Goal: Task Accomplishment & Management: Manage account settings

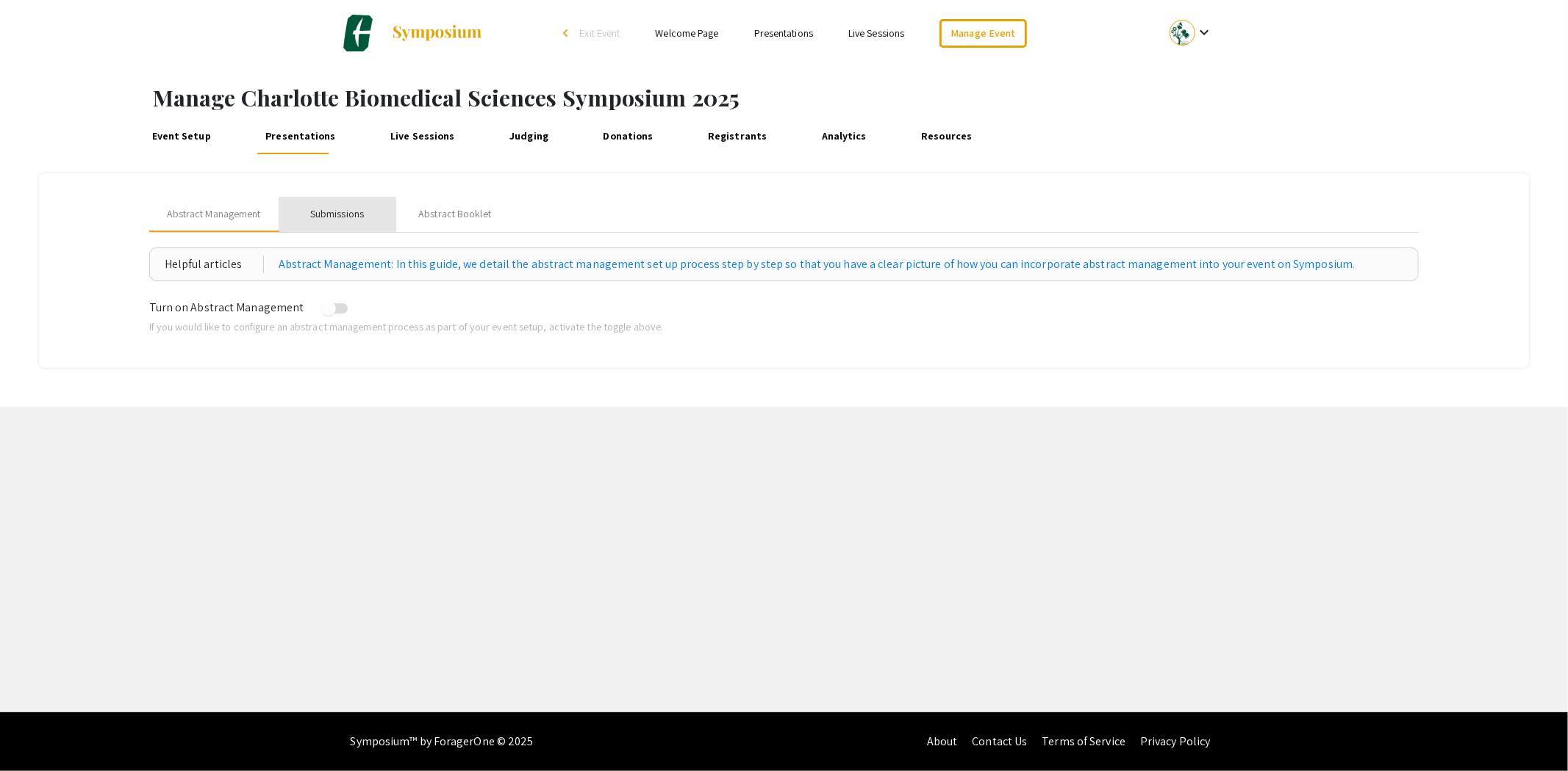
click at [324, 218] on div "Submissions" at bounding box center [337, 213] width 54 height 15
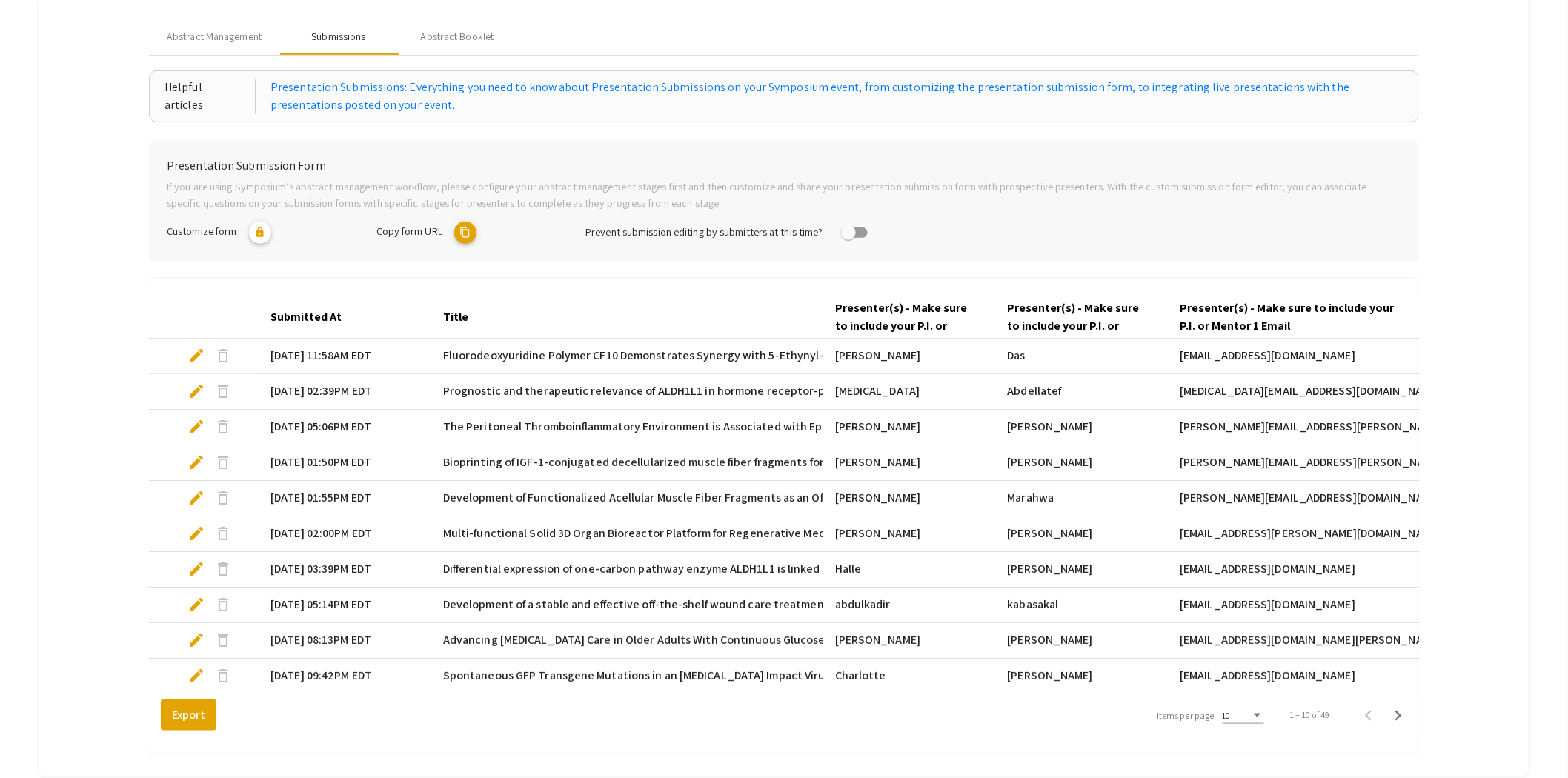
scroll to position [289, 0]
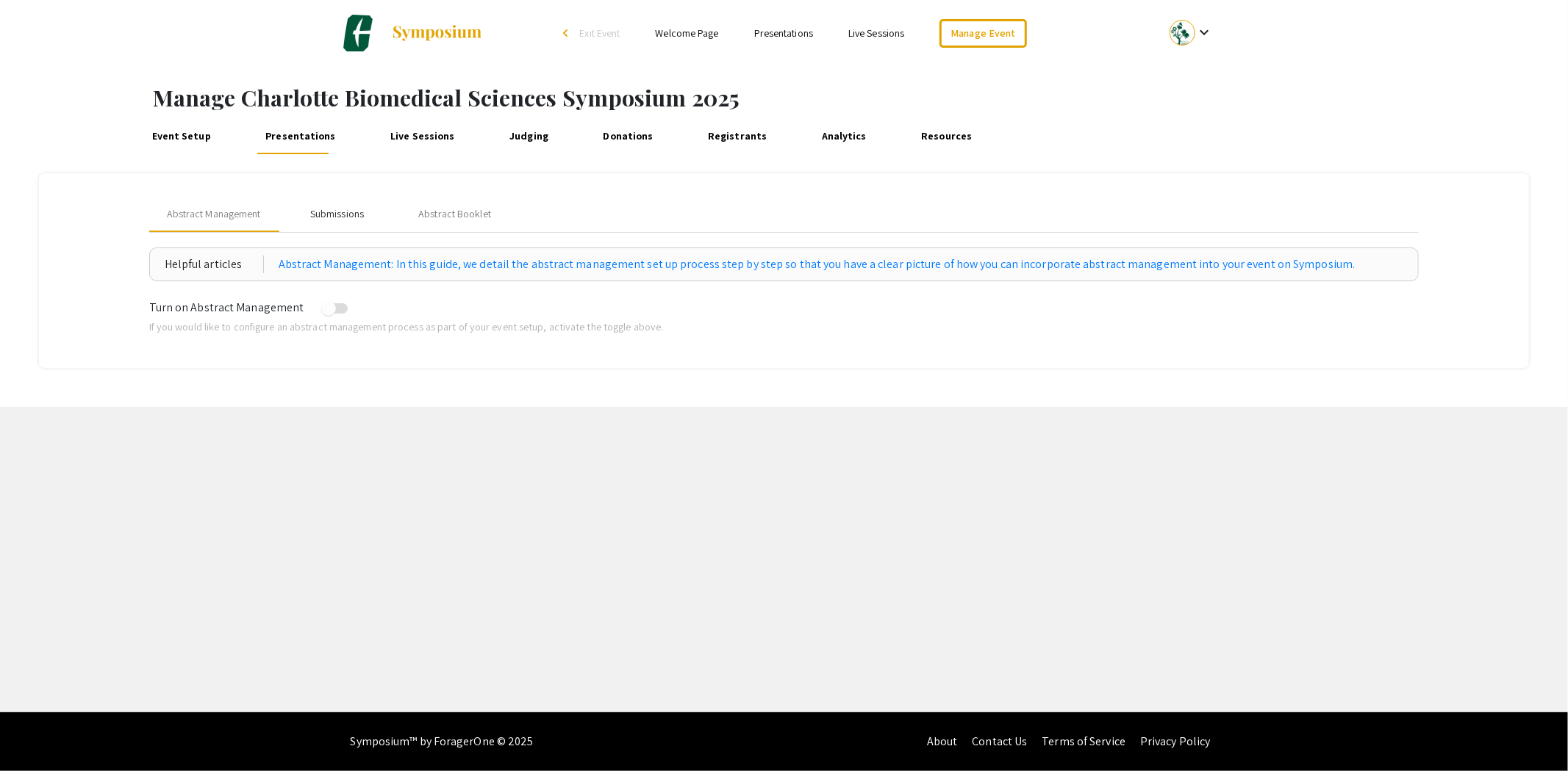
click at [317, 209] on div "Submissions" at bounding box center [337, 213] width 54 height 15
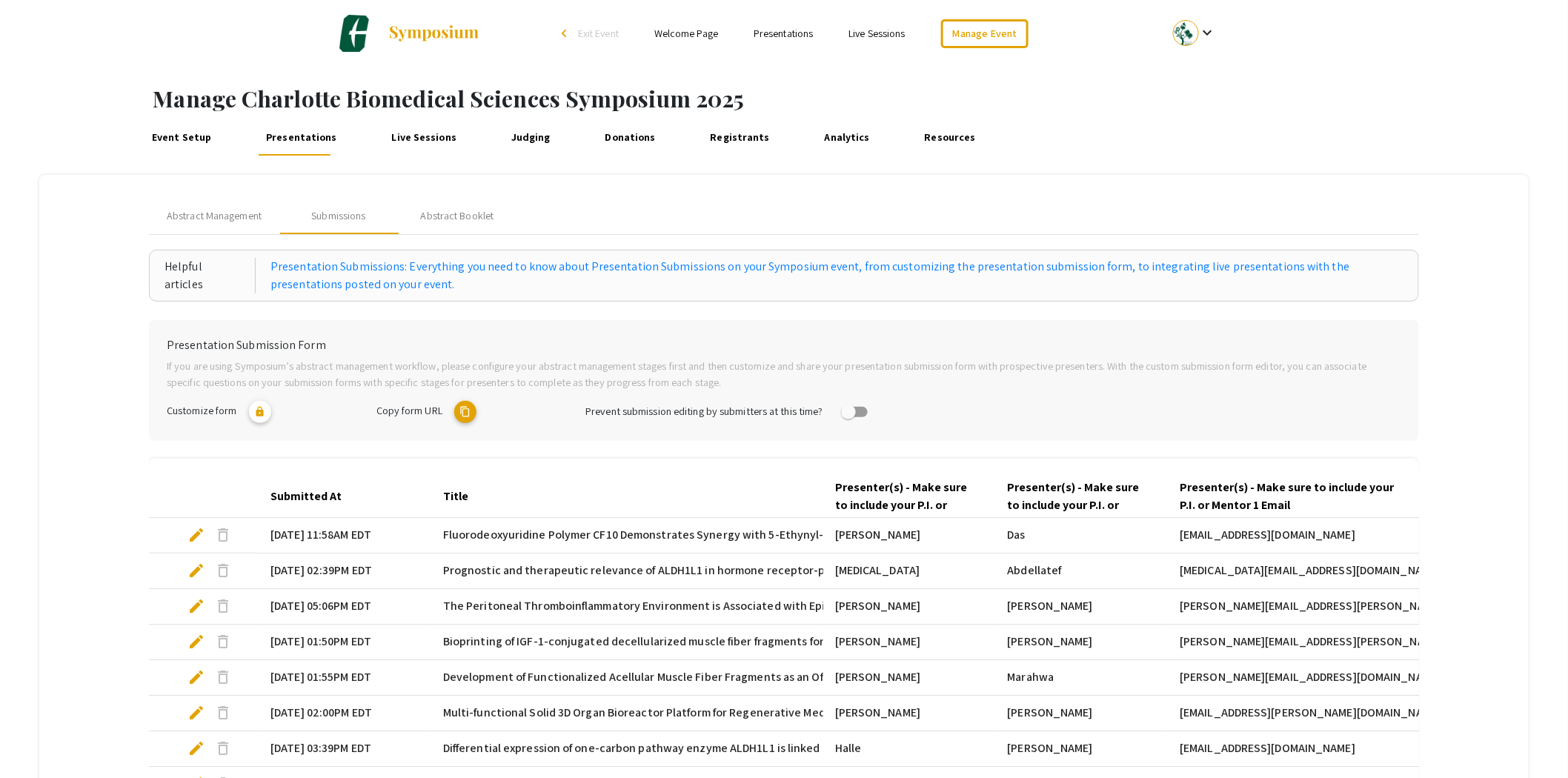
click at [527, 137] on link "Judging" at bounding box center [531, 138] width 47 height 36
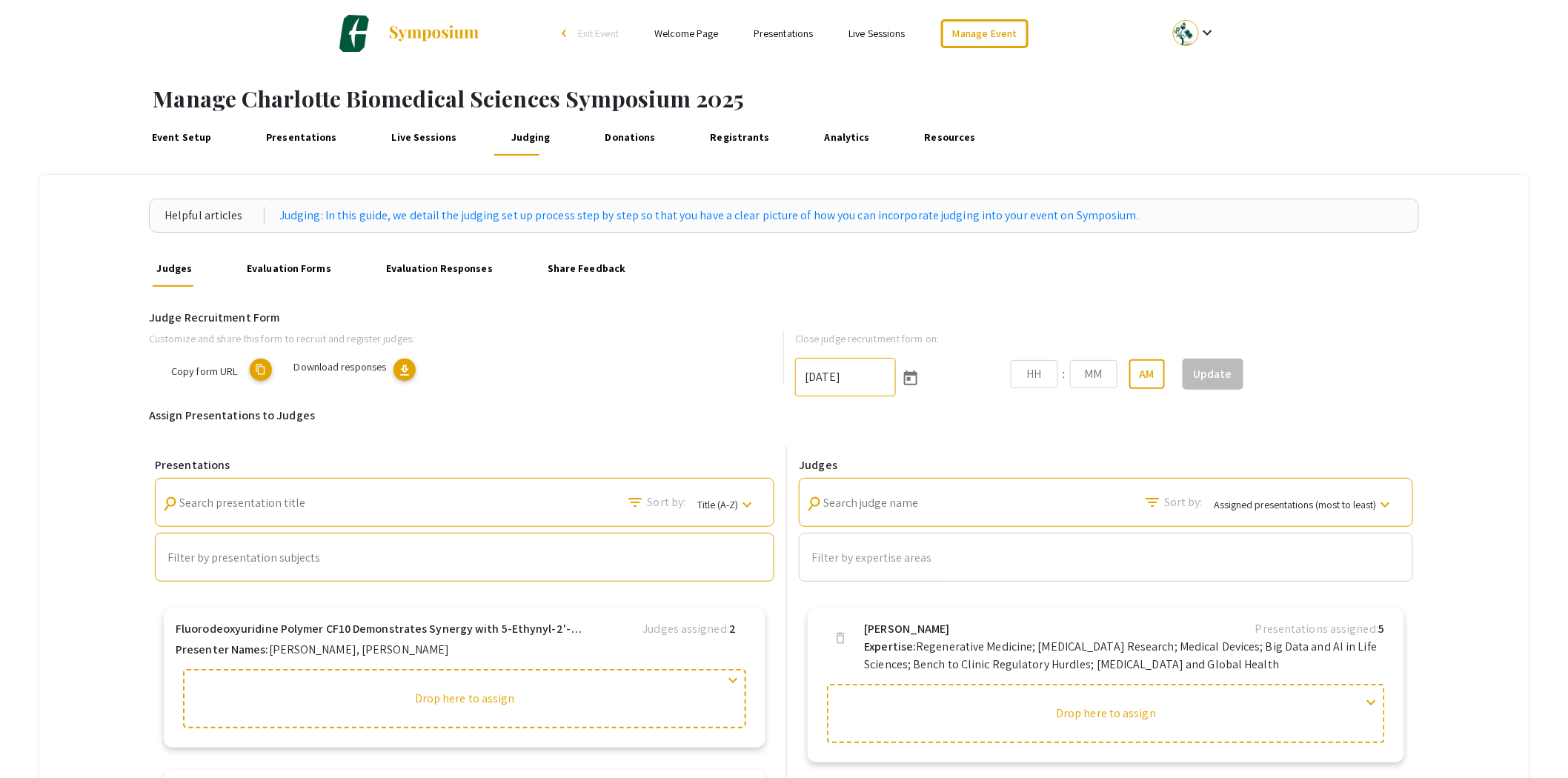
type input "[DATE]"
type input "10"
type input "52"
click at [746, 501] on mat-icon "keyboard_arrow_down" at bounding box center [747, 505] width 18 height 18
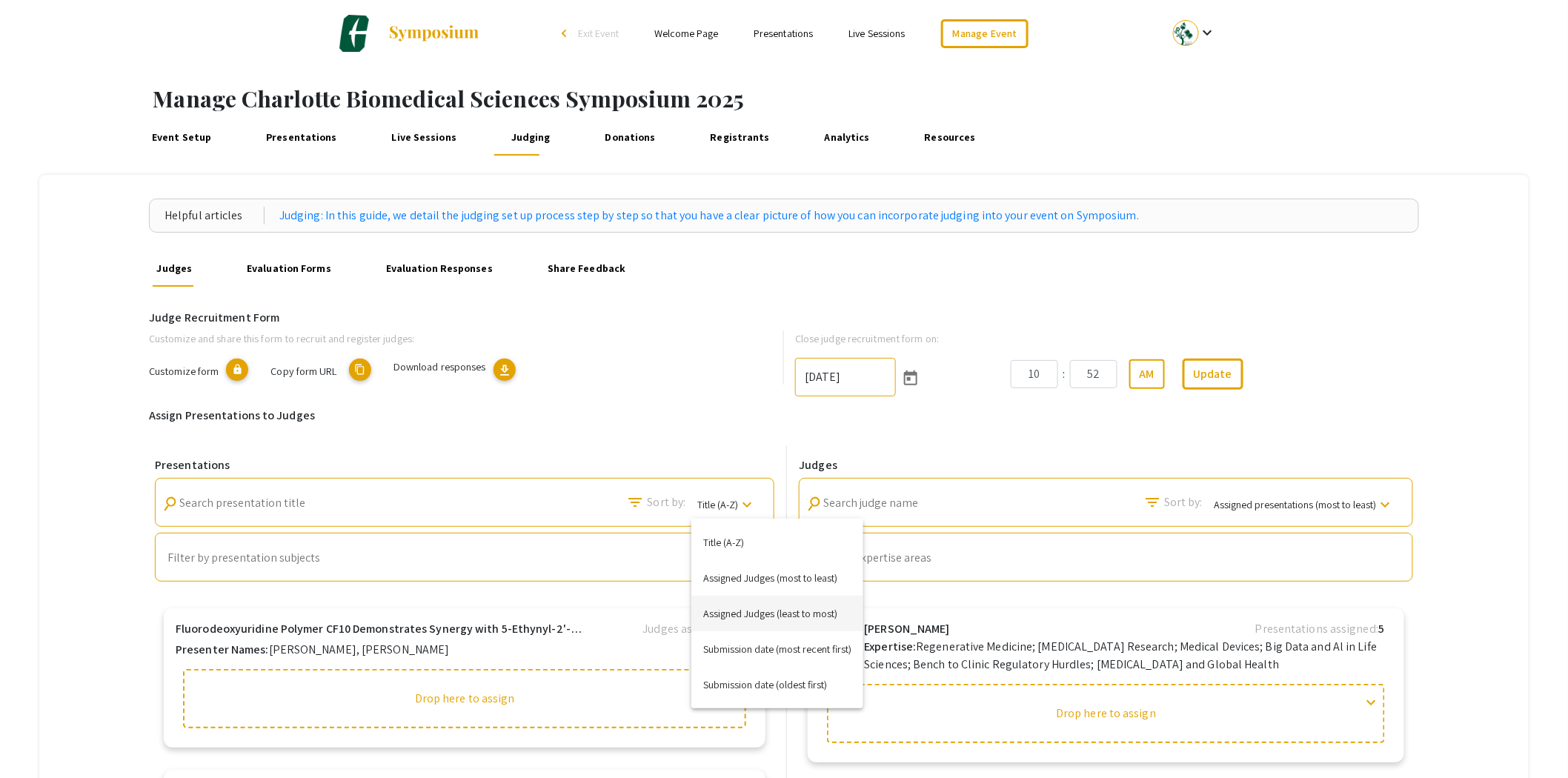
click at [770, 611] on button "Assigned Judges (least to most)" at bounding box center [777, 614] width 172 height 36
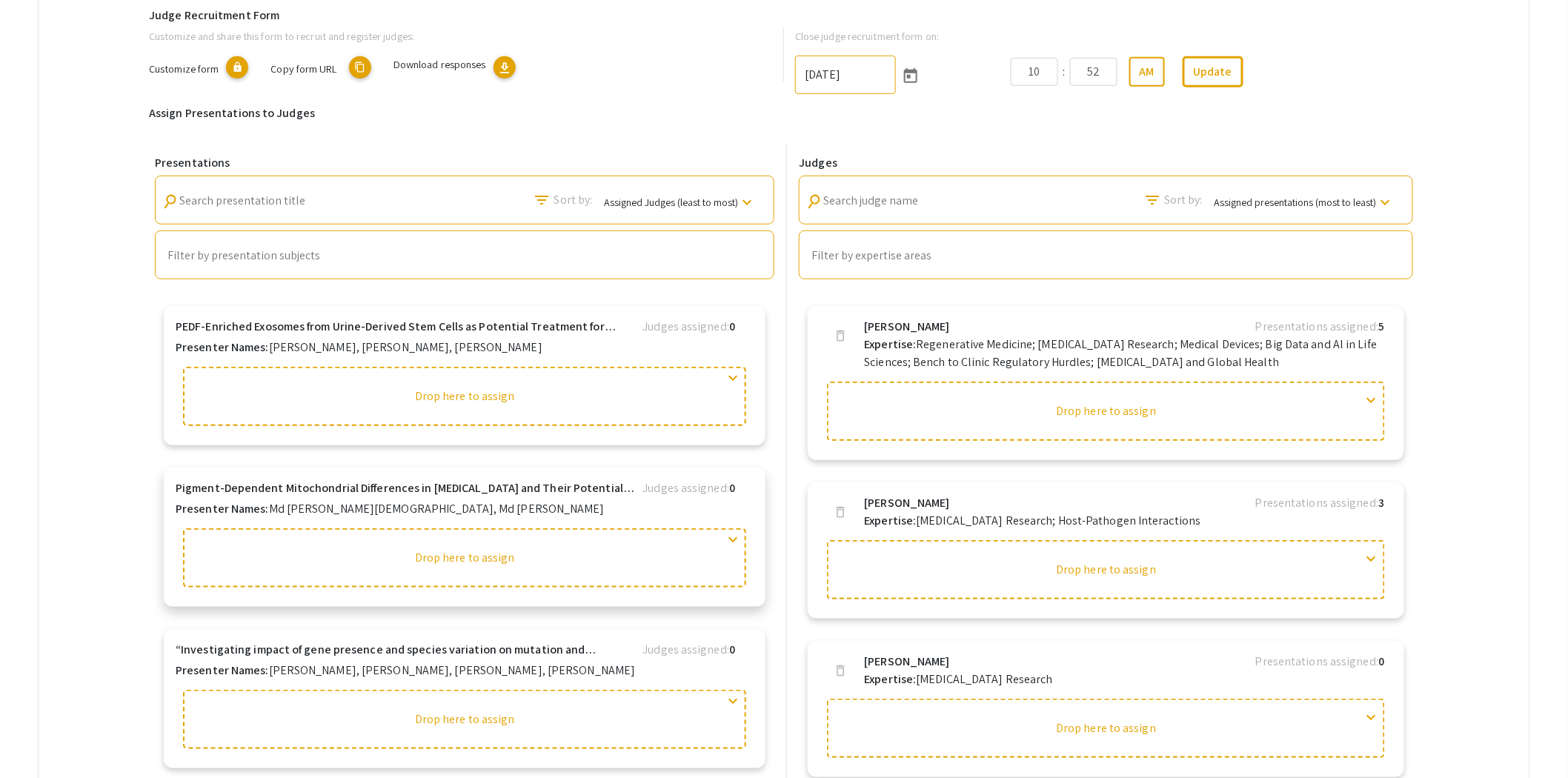
scroll to position [412, 0]
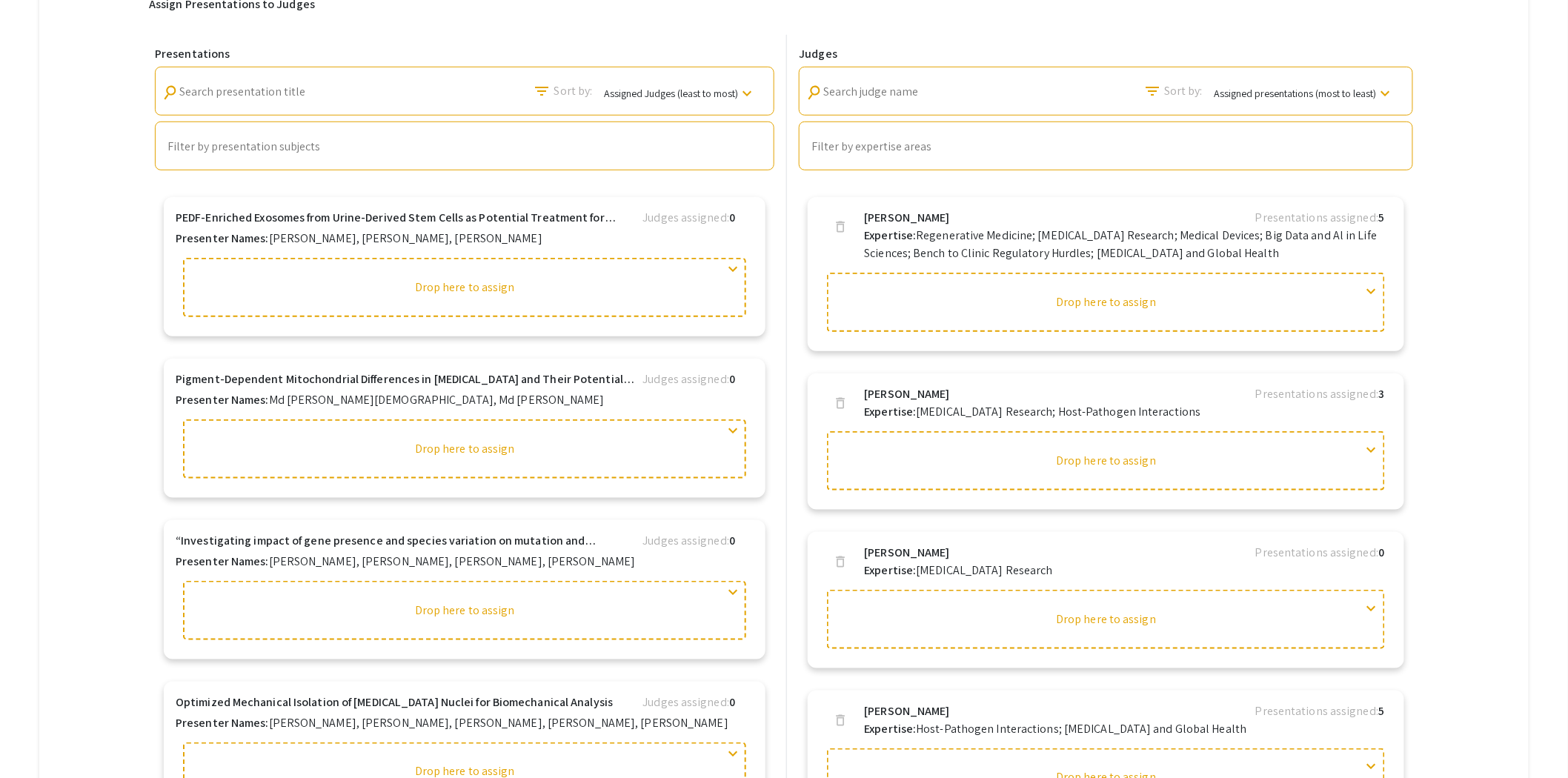
click at [945, 99] on div "Search judge name" at bounding box center [890, 86] width 133 height 33
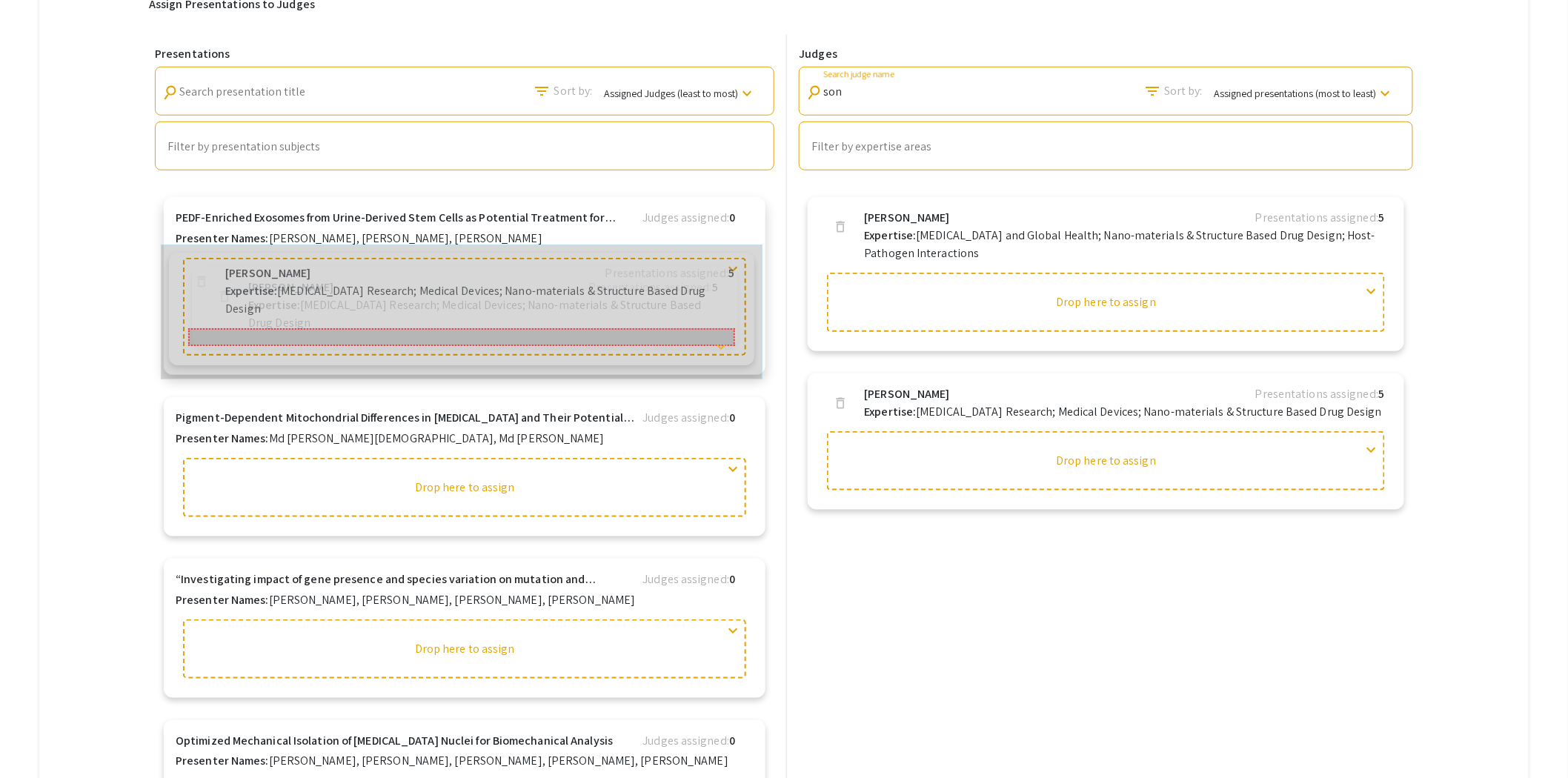
drag, startPoint x: 1018, startPoint y: 403, endPoint x: 363, endPoint y: 275, distance: 667.4
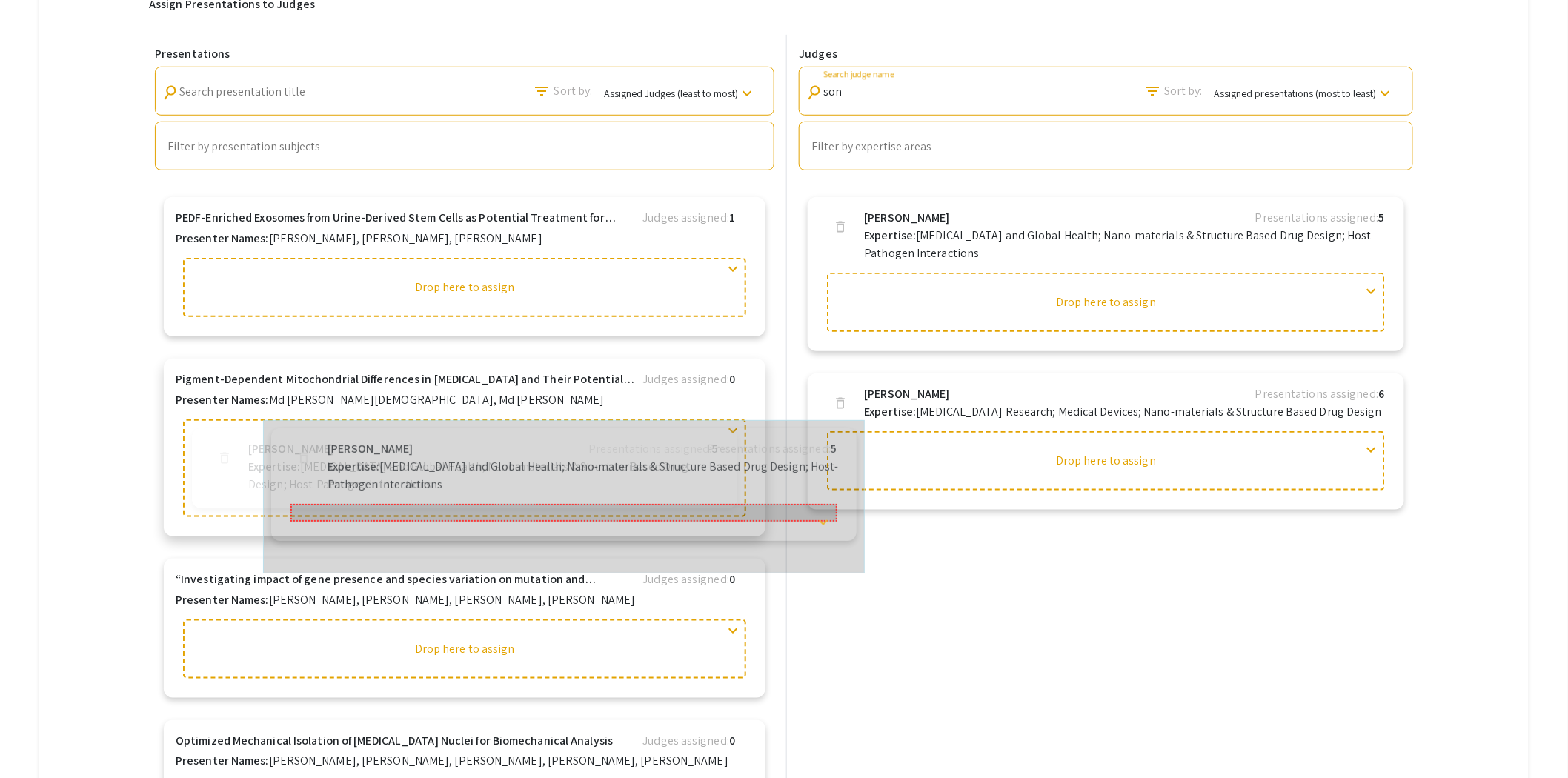
drag, startPoint x: 958, startPoint y: 232, endPoint x: 405, endPoint y: 459, distance: 597.8
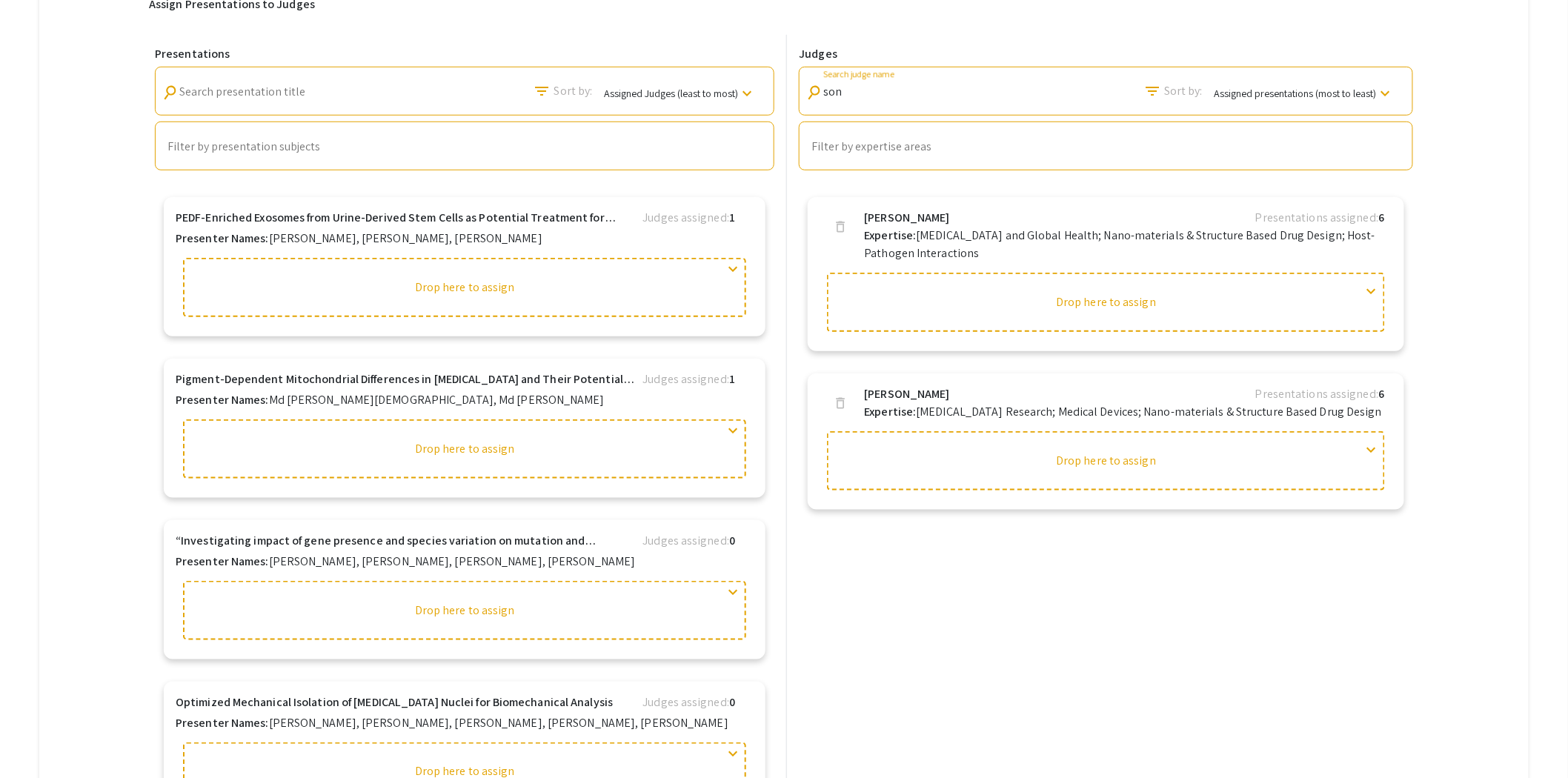
drag, startPoint x: 875, startPoint y: 93, endPoint x: 794, endPoint y: 94, distance: 81.0
click at [794, 94] on div "Judges search son Search judge name filter_list Sort by: Assigned presentations…" at bounding box center [1103, 420] width 632 height 770
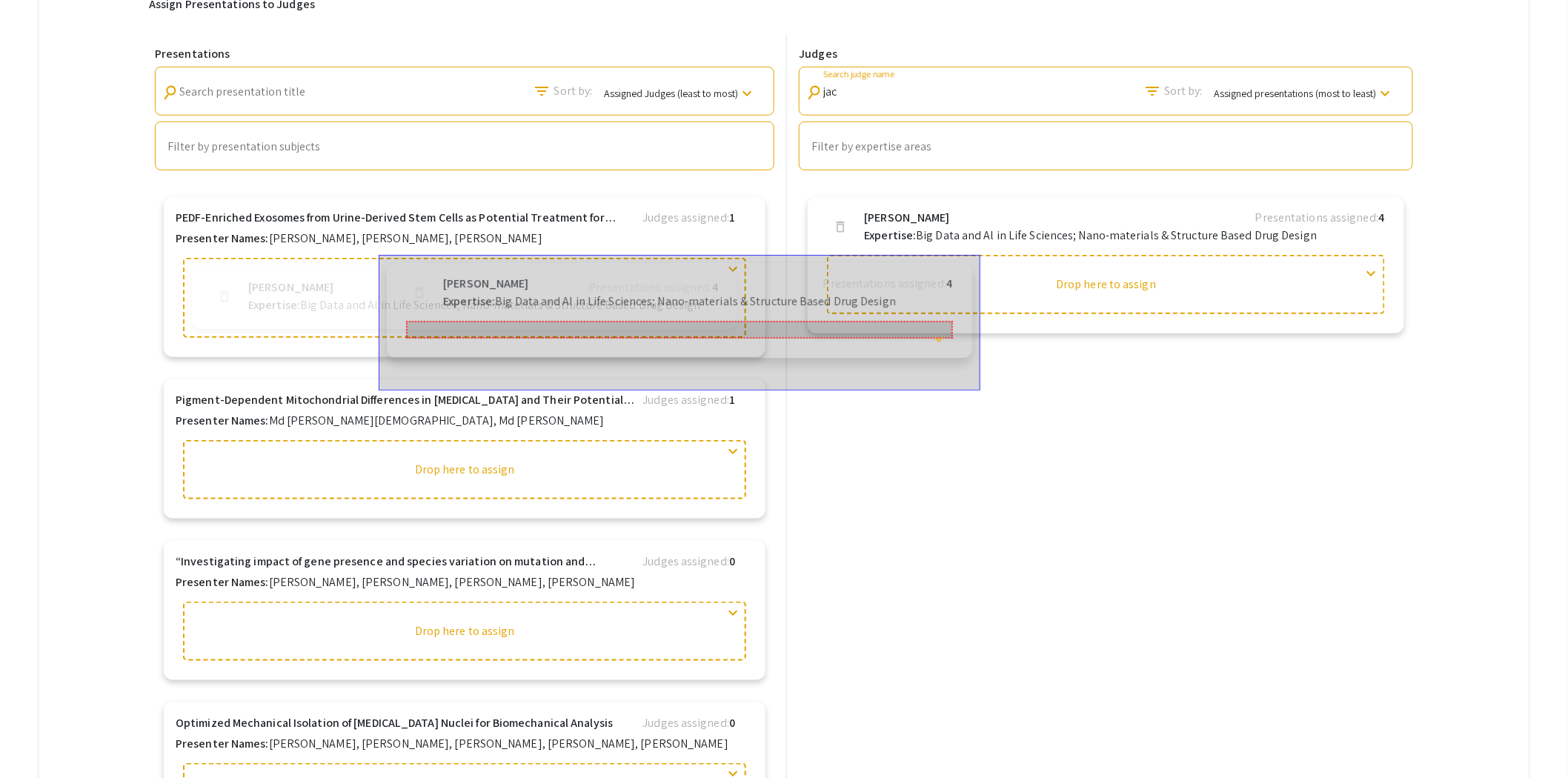
drag, startPoint x: 910, startPoint y: 218, endPoint x: 468, endPoint y: 276, distance: 445.8
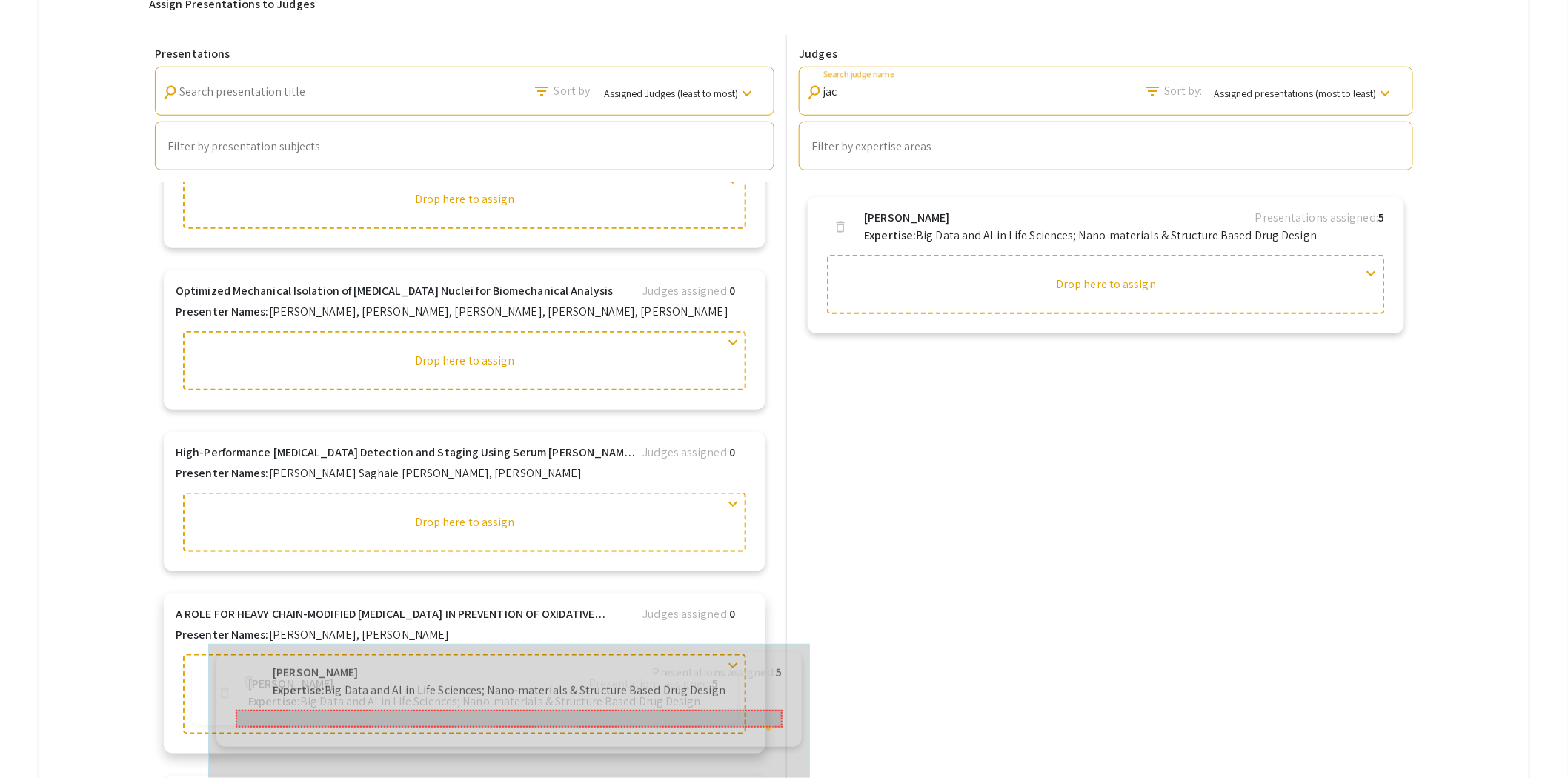
drag, startPoint x: 940, startPoint y: 216, endPoint x: 329, endPoint y: 661, distance: 755.9
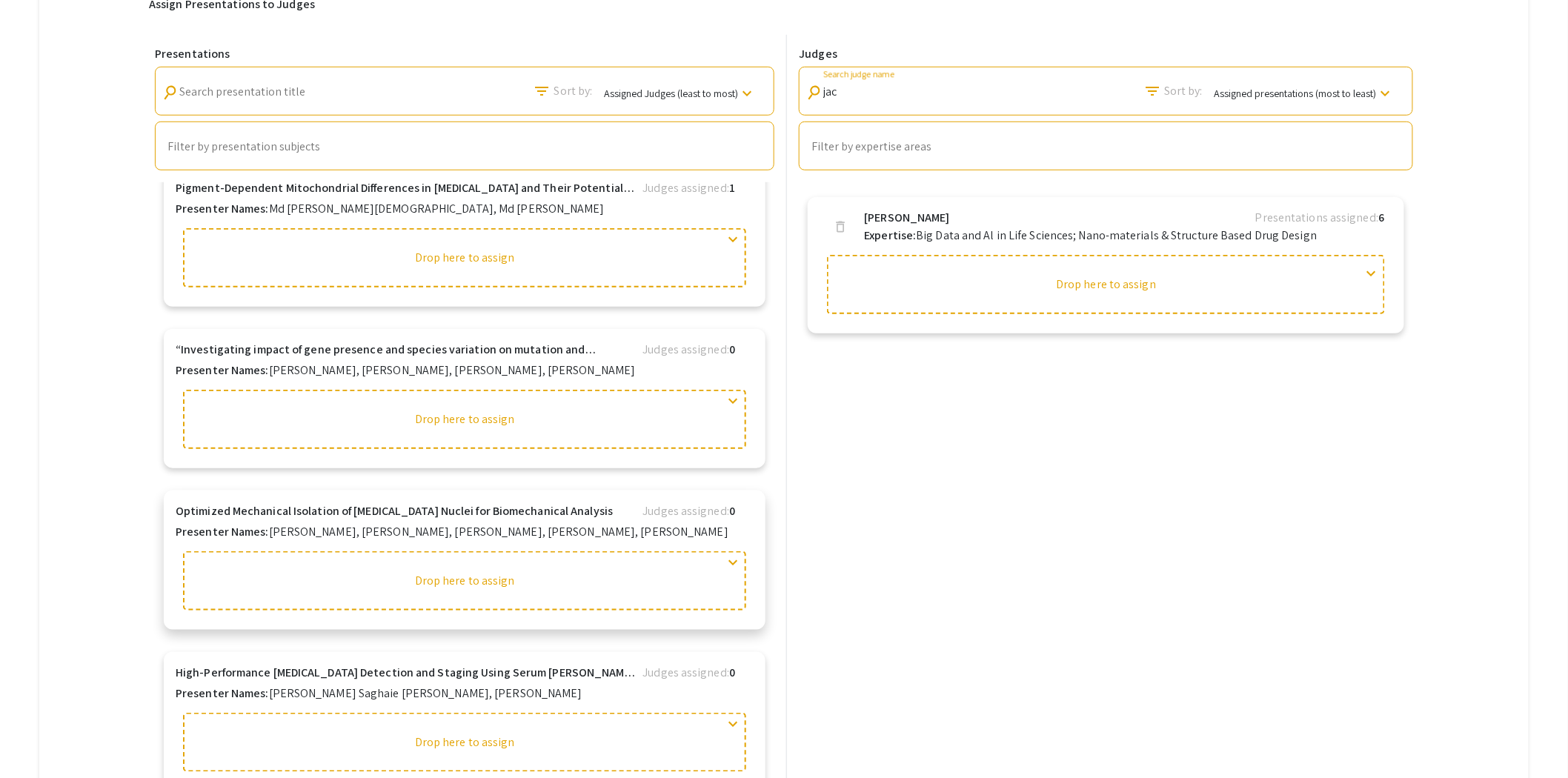
scroll to position [165, 0]
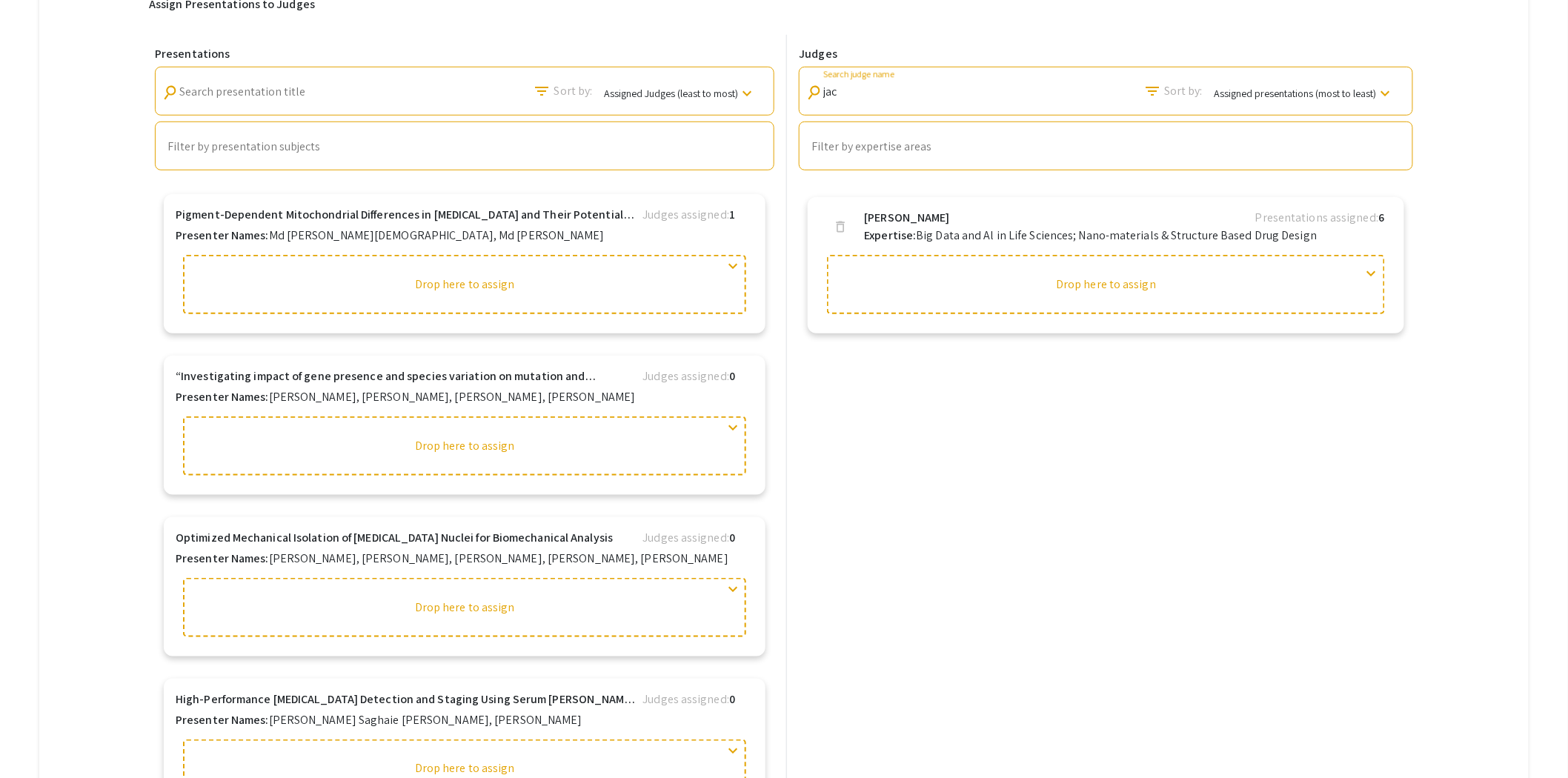
click at [898, 89] on input "jac" at bounding box center [890, 92] width 133 height 14
type input "j"
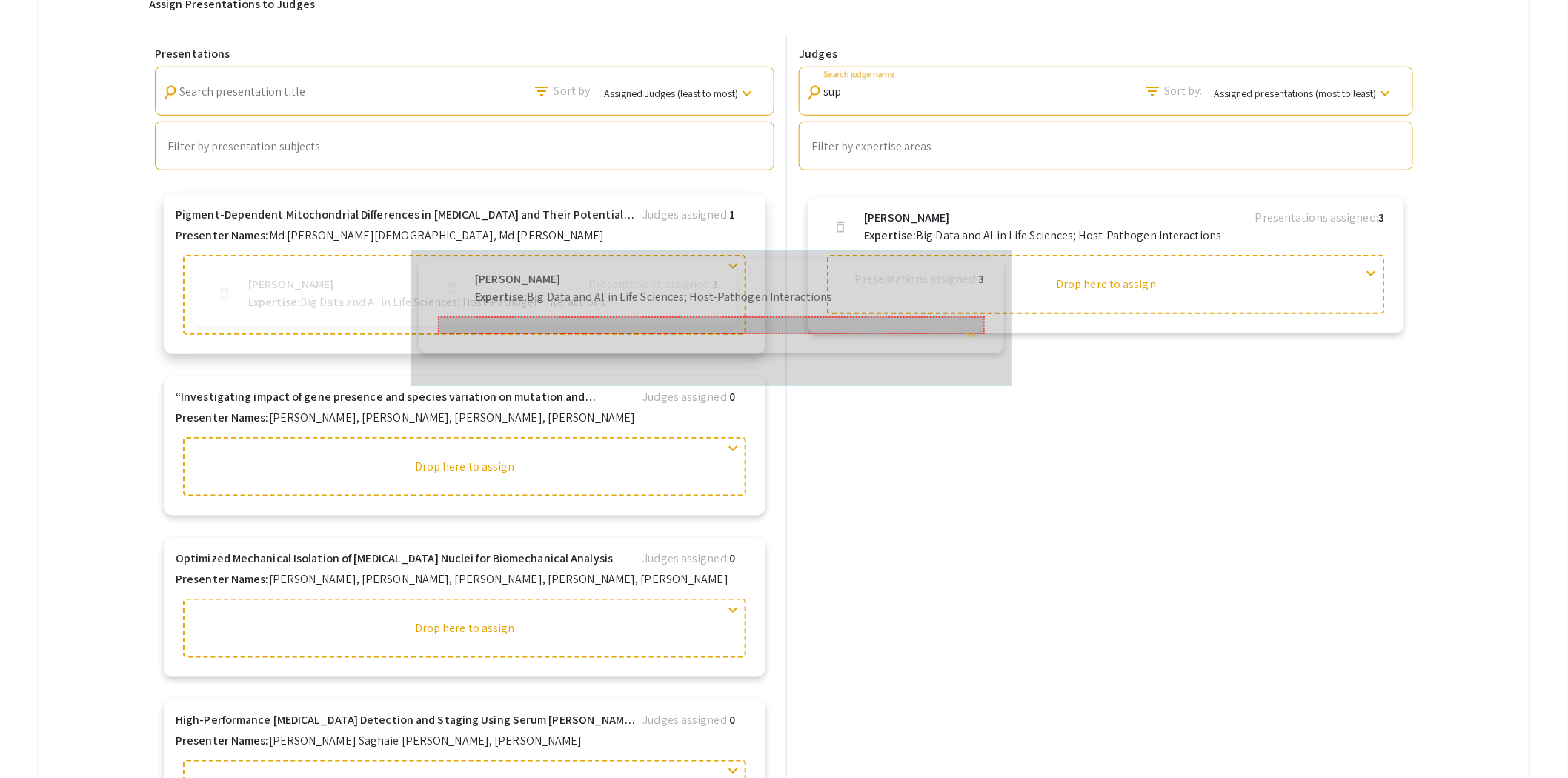
drag, startPoint x: 921, startPoint y: 206, endPoint x: 492, endPoint y: 263, distance: 432.8
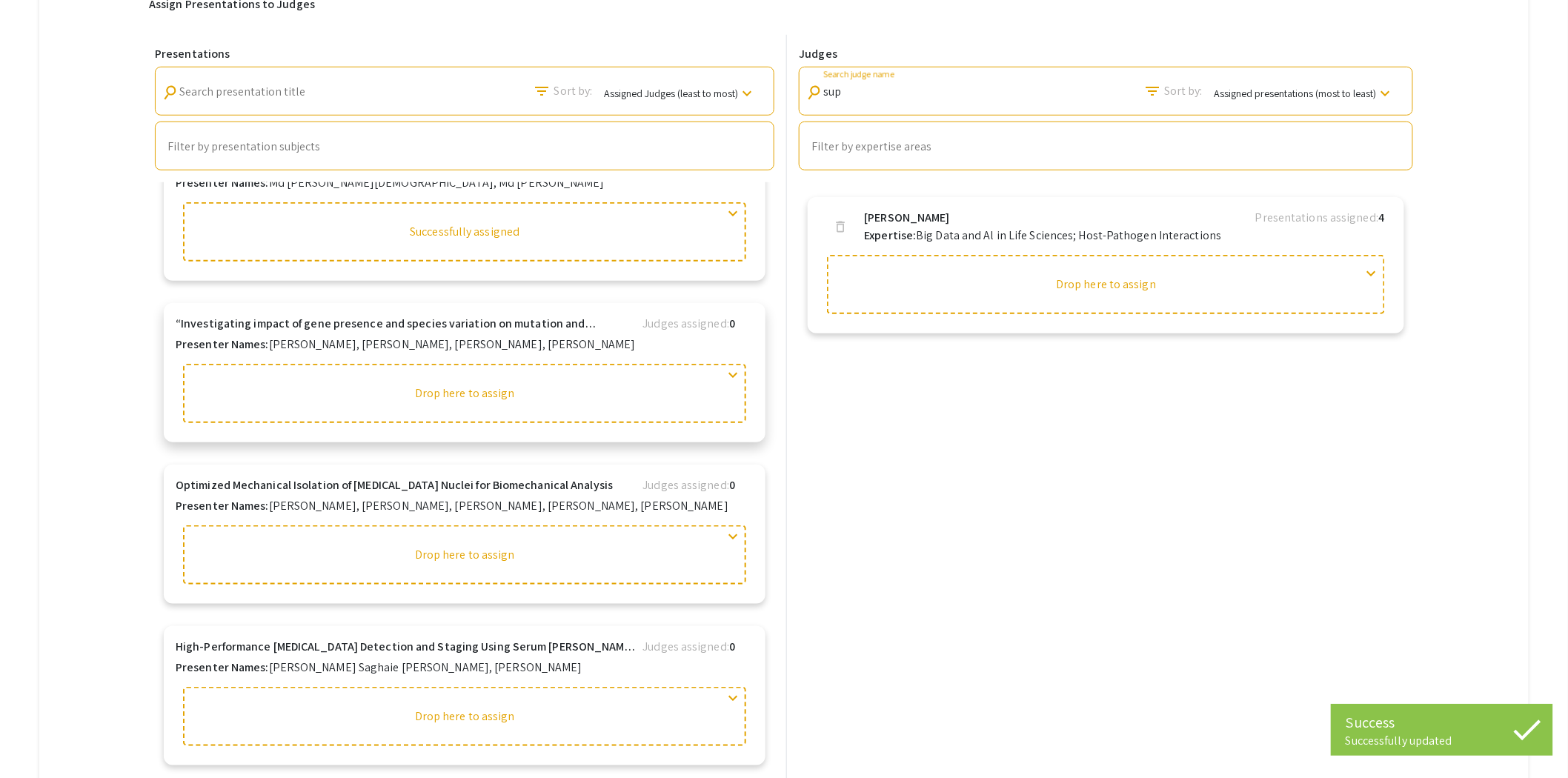
scroll to position [330, 0]
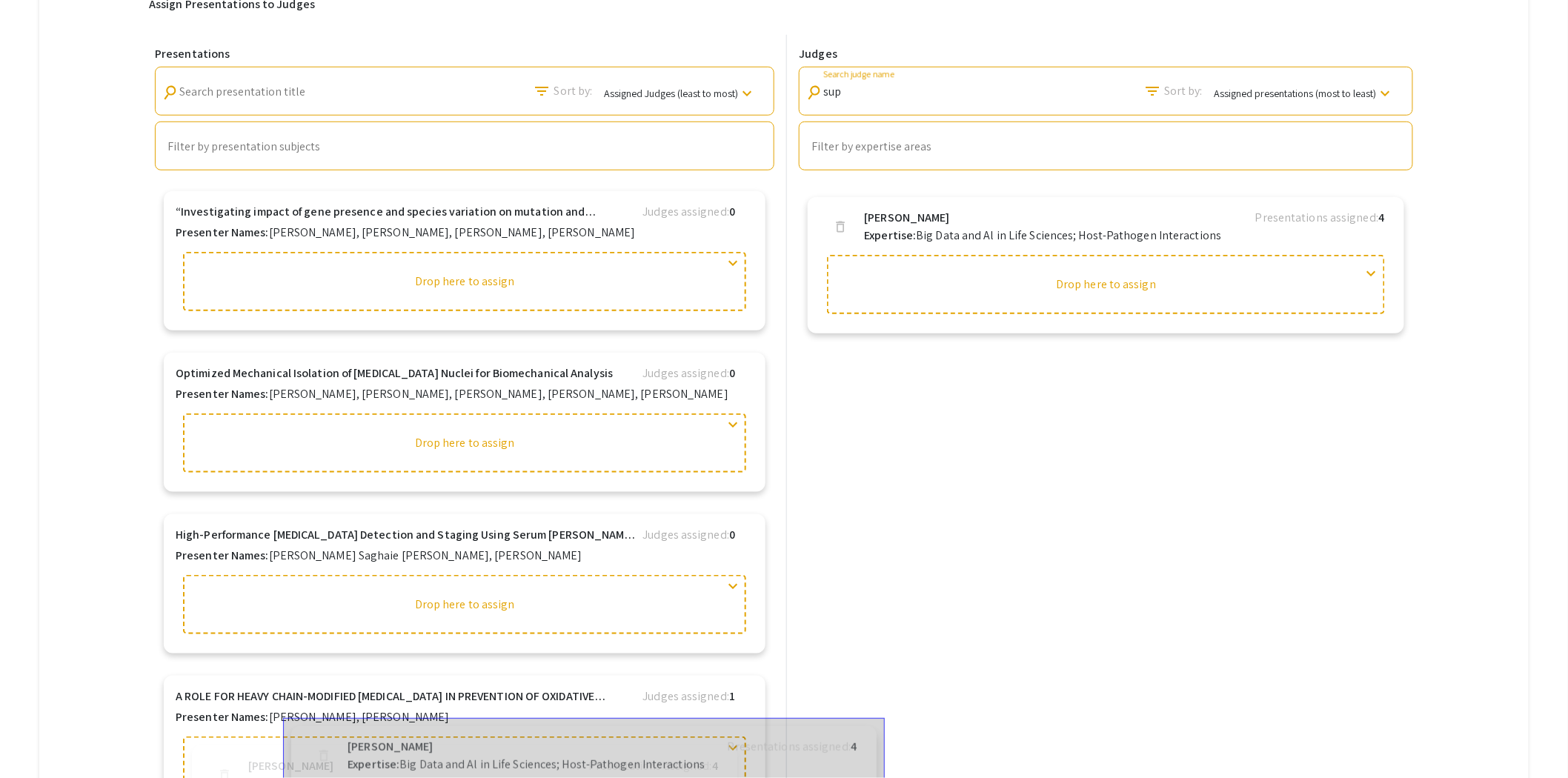
drag, startPoint x: 963, startPoint y: 231, endPoint x: 432, endPoint y: 752, distance: 743.9
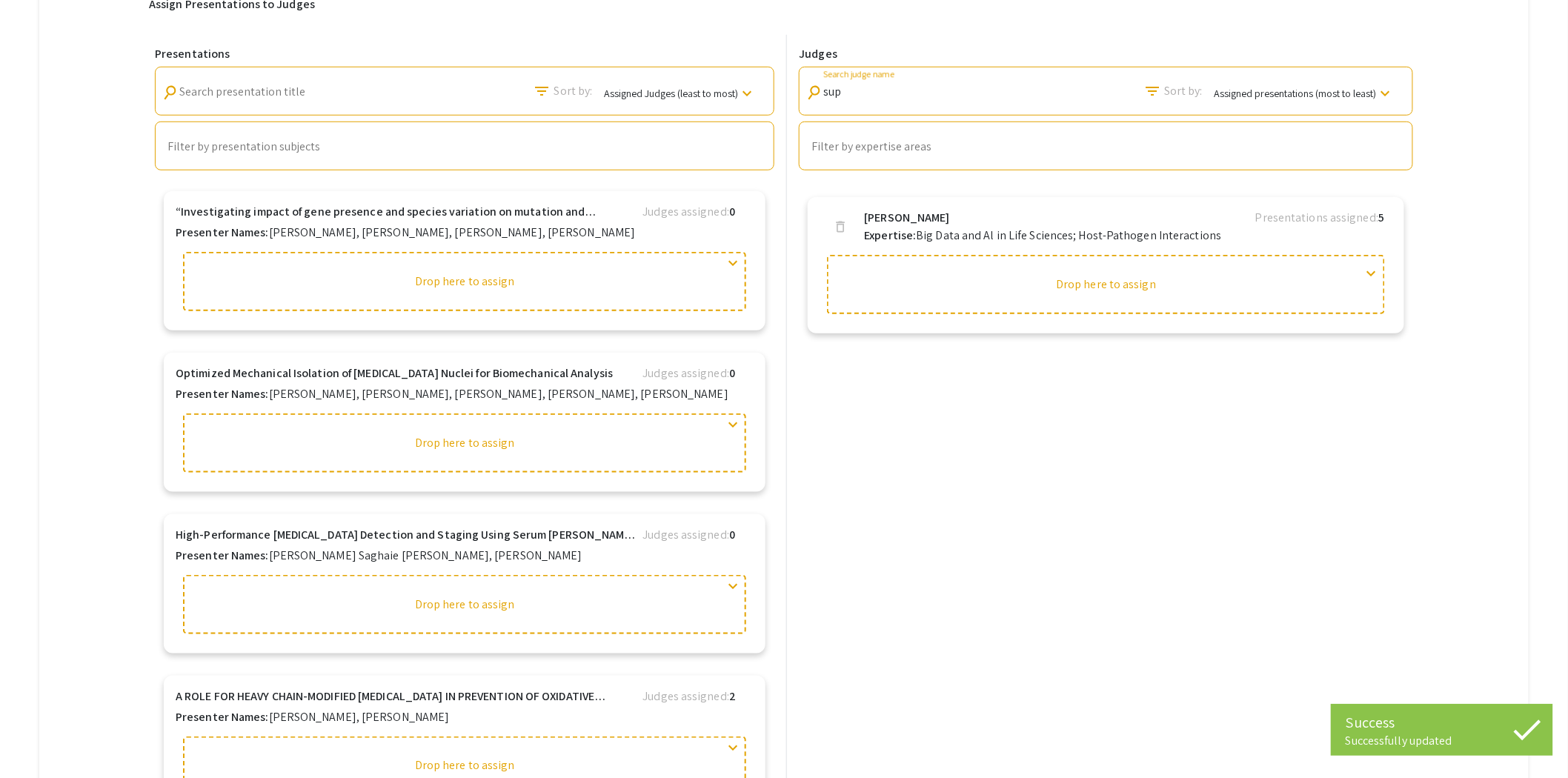
click at [863, 89] on input "sup" at bounding box center [890, 92] width 133 height 14
drag, startPoint x: 863, startPoint y: 90, endPoint x: 798, endPoint y: 93, distance: 65.1
click at [798, 93] on div "Judges search sup Search judge name filter_list Sort by: Assigned presentations…" at bounding box center [1103, 420] width 632 height 770
click at [882, 95] on input "sup" at bounding box center [890, 92] width 133 height 14
drag, startPoint x: 873, startPoint y: 90, endPoint x: 786, endPoint y: 95, distance: 87.1
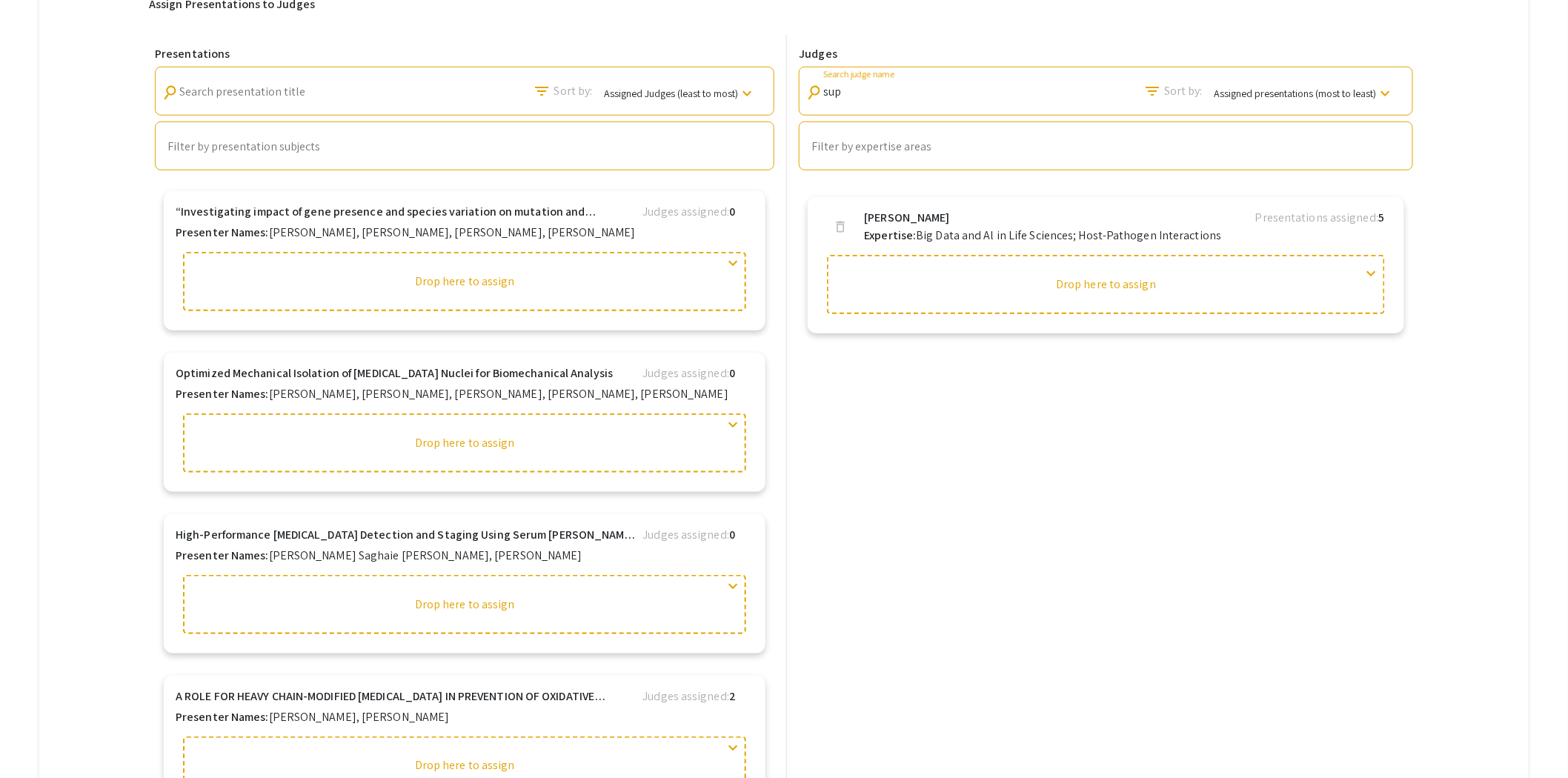
click at [787, 95] on div "Presentations search Search presentation title filter_list Sort by: Assigned Ju…" at bounding box center [783, 420] width 1270 height 770
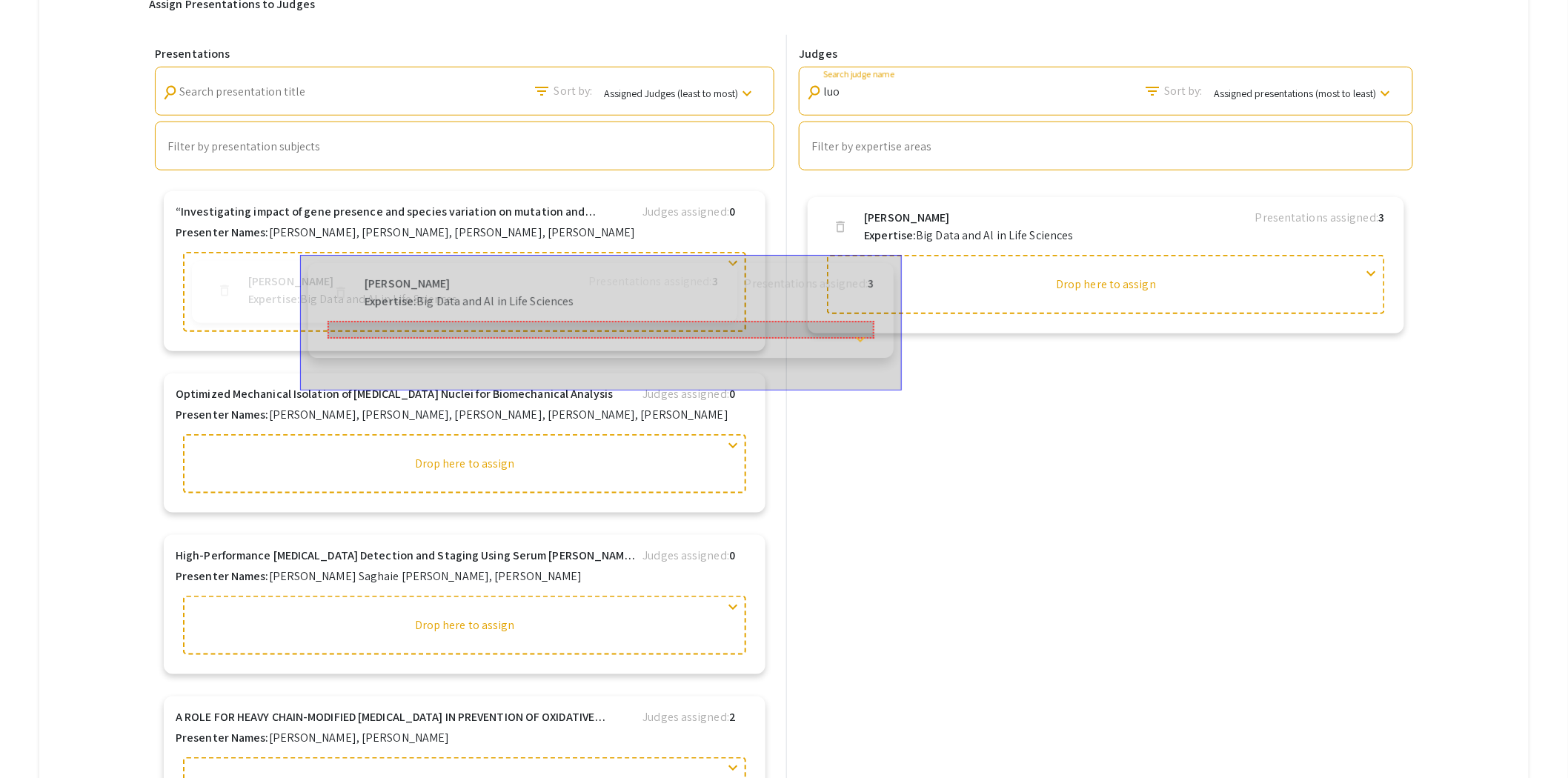
drag, startPoint x: 932, startPoint y: 215, endPoint x: 417, endPoint y: 272, distance: 518.1
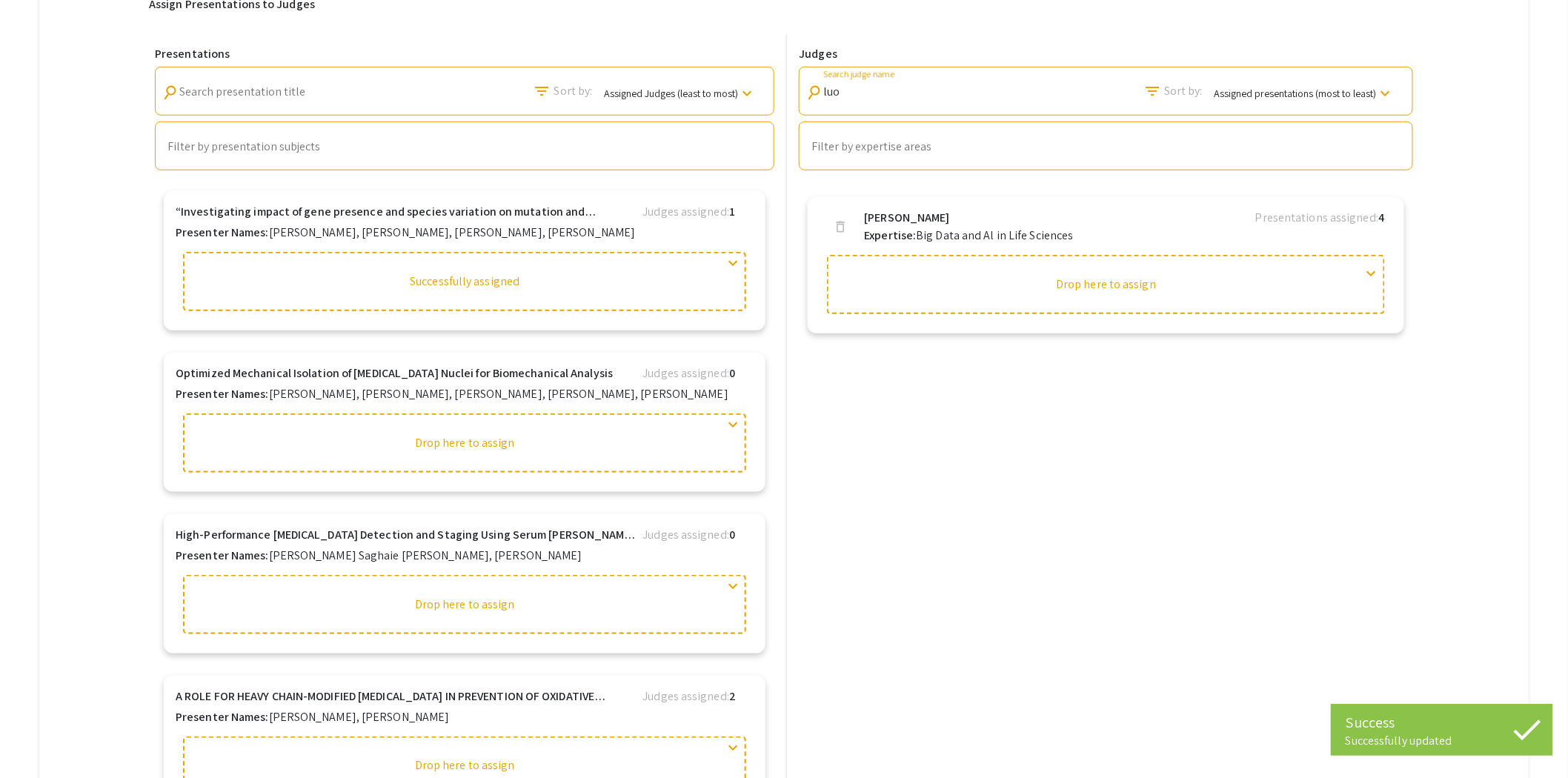
click at [915, 102] on div "[PERSON_NAME] Search judge name" at bounding box center [890, 86] width 133 height 33
drag, startPoint x: 907, startPoint y: 99, endPoint x: 777, endPoint y: 98, distance: 130.0
click at [777, 98] on div "Presentations search Search presentation title filter_list Sort by: Assigned Ju…" at bounding box center [783, 420] width 1270 height 770
click at [927, 108] on div "search [PERSON_NAME] Search judge name" at bounding box center [881, 91] width 151 height 41
click at [897, 102] on div "[PERSON_NAME] Search judge name" at bounding box center [890, 86] width 133 height 33
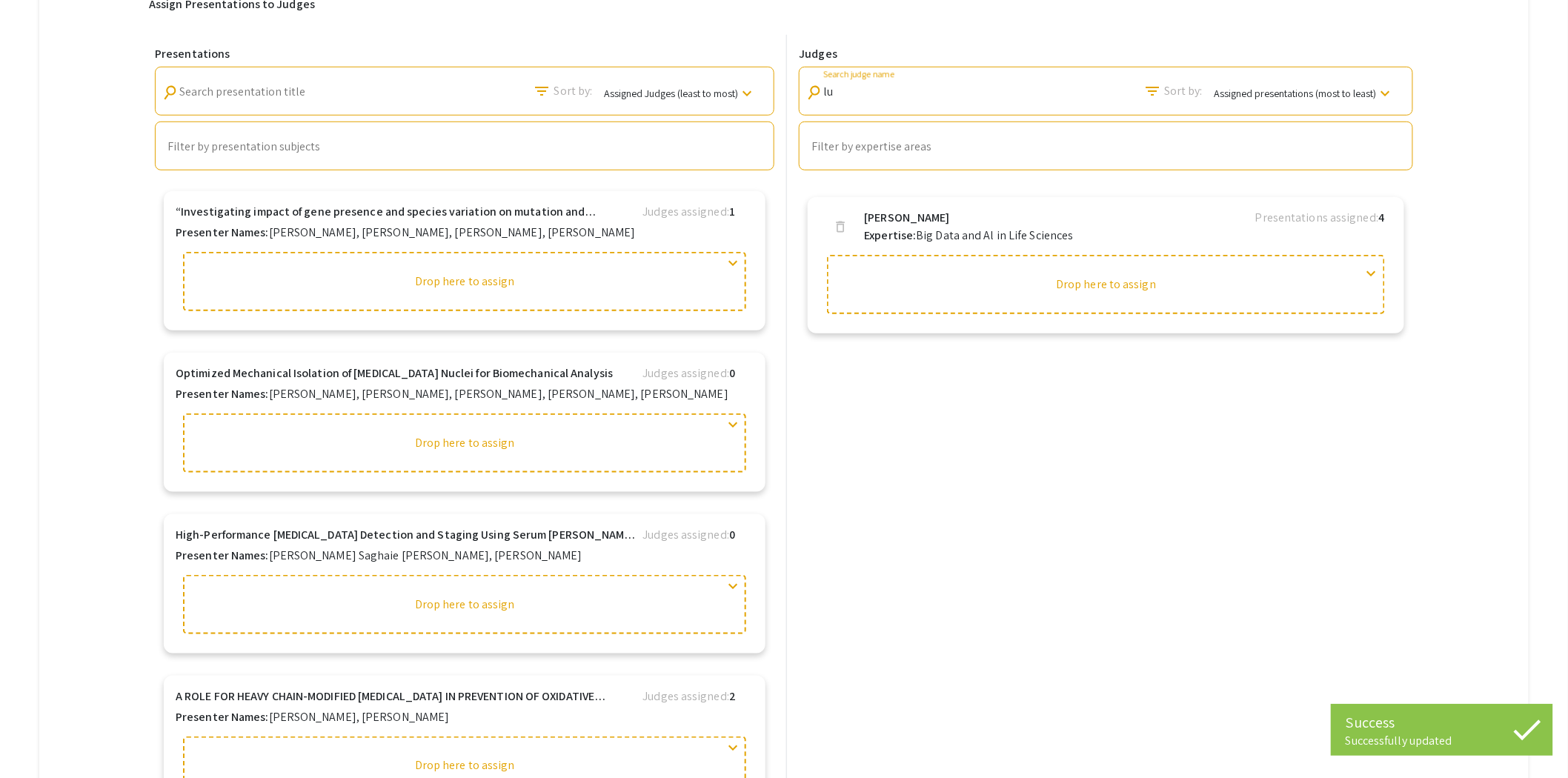
type input "l"
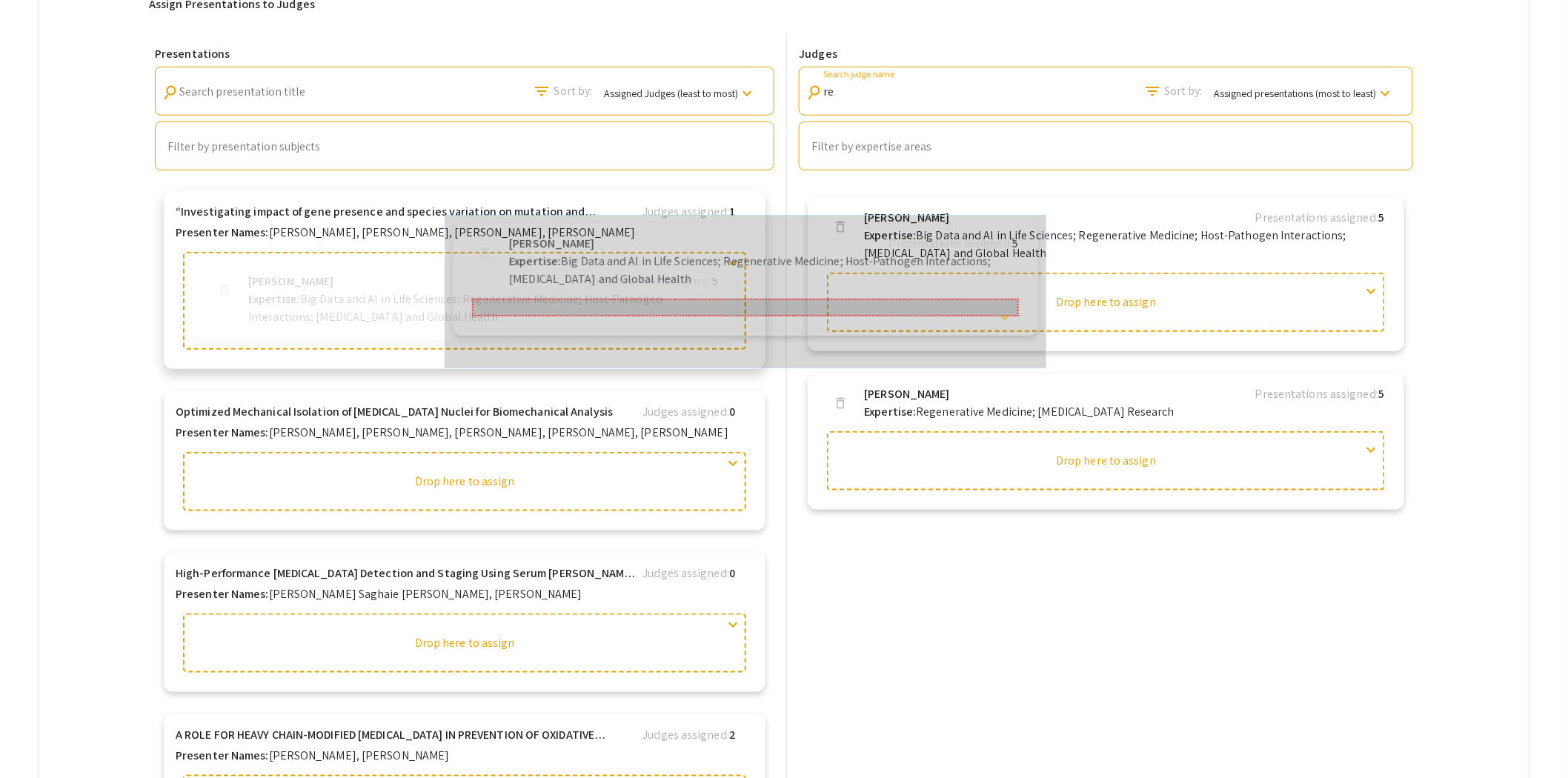
drag, startPoint x: 912, startPoint y: 241, endPoint x: 482, endPoint y: 272, distance: 431.1
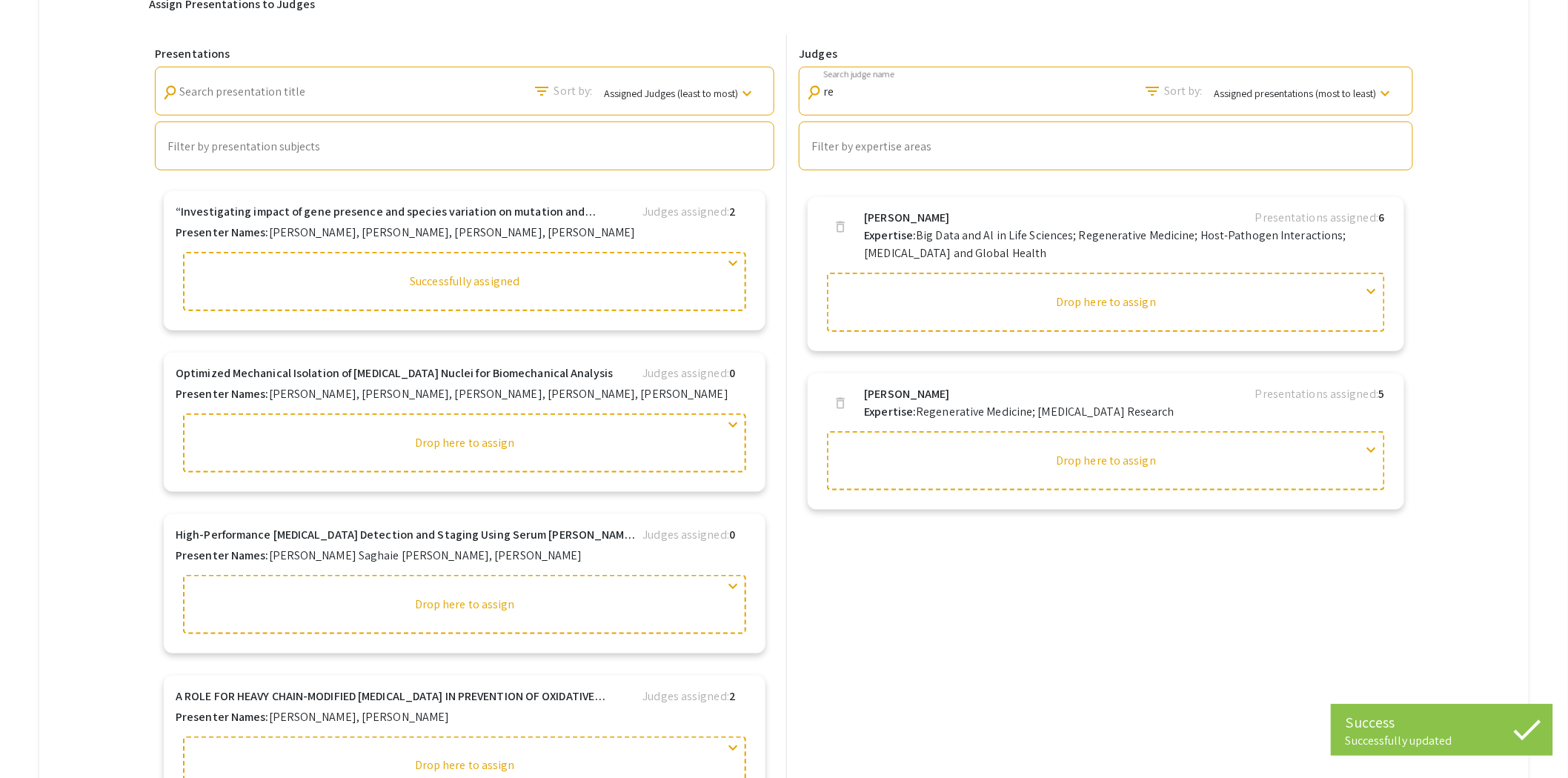
click at [851, 99] on div "re Search judge name" at bounding box center [890, 86] width 133 height 33
type input "r"
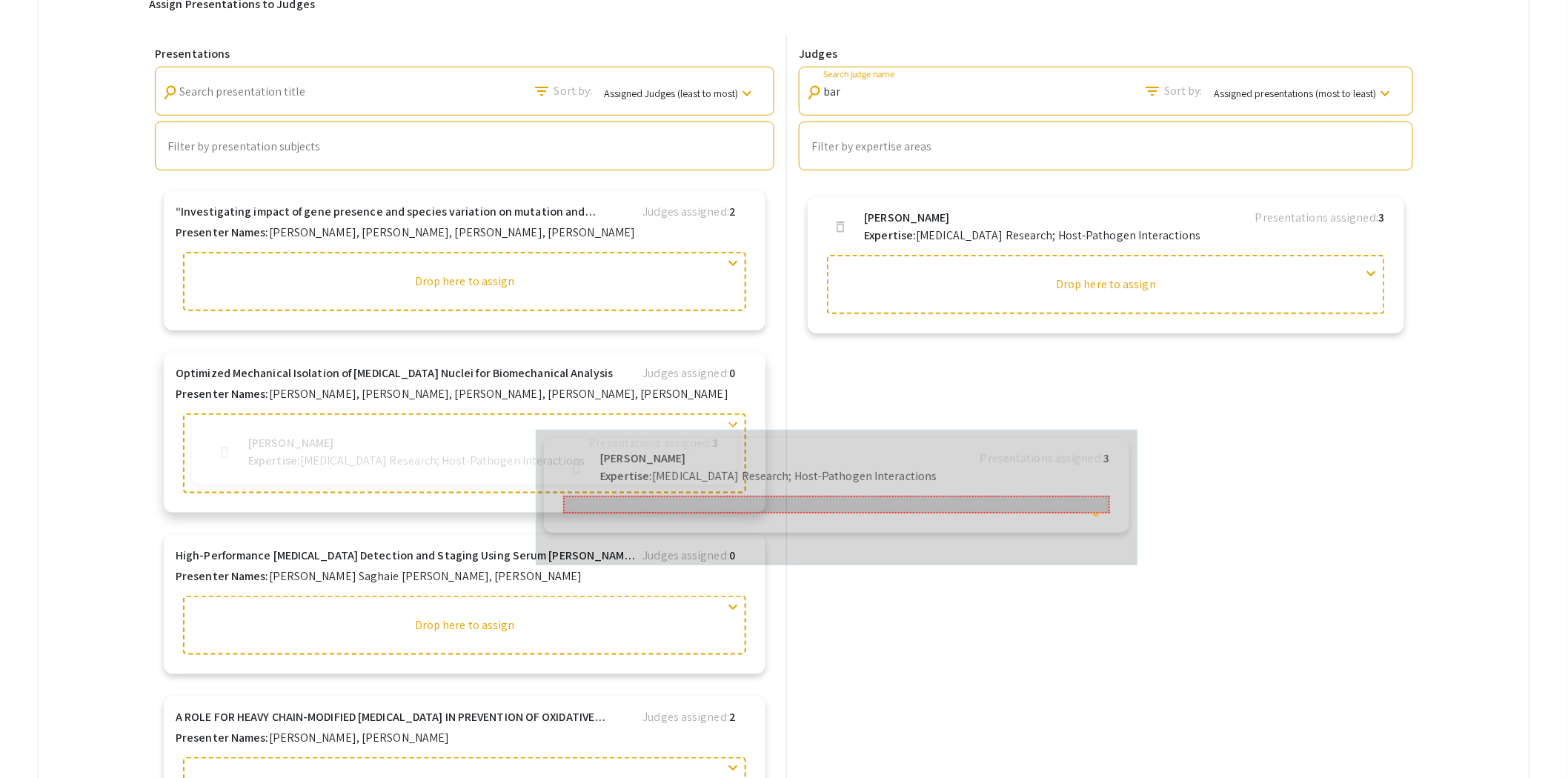
drag, startPoint x: 953, startPoint y: 225, endPoint x: 576, endPoint y: 447, distance: 437.5
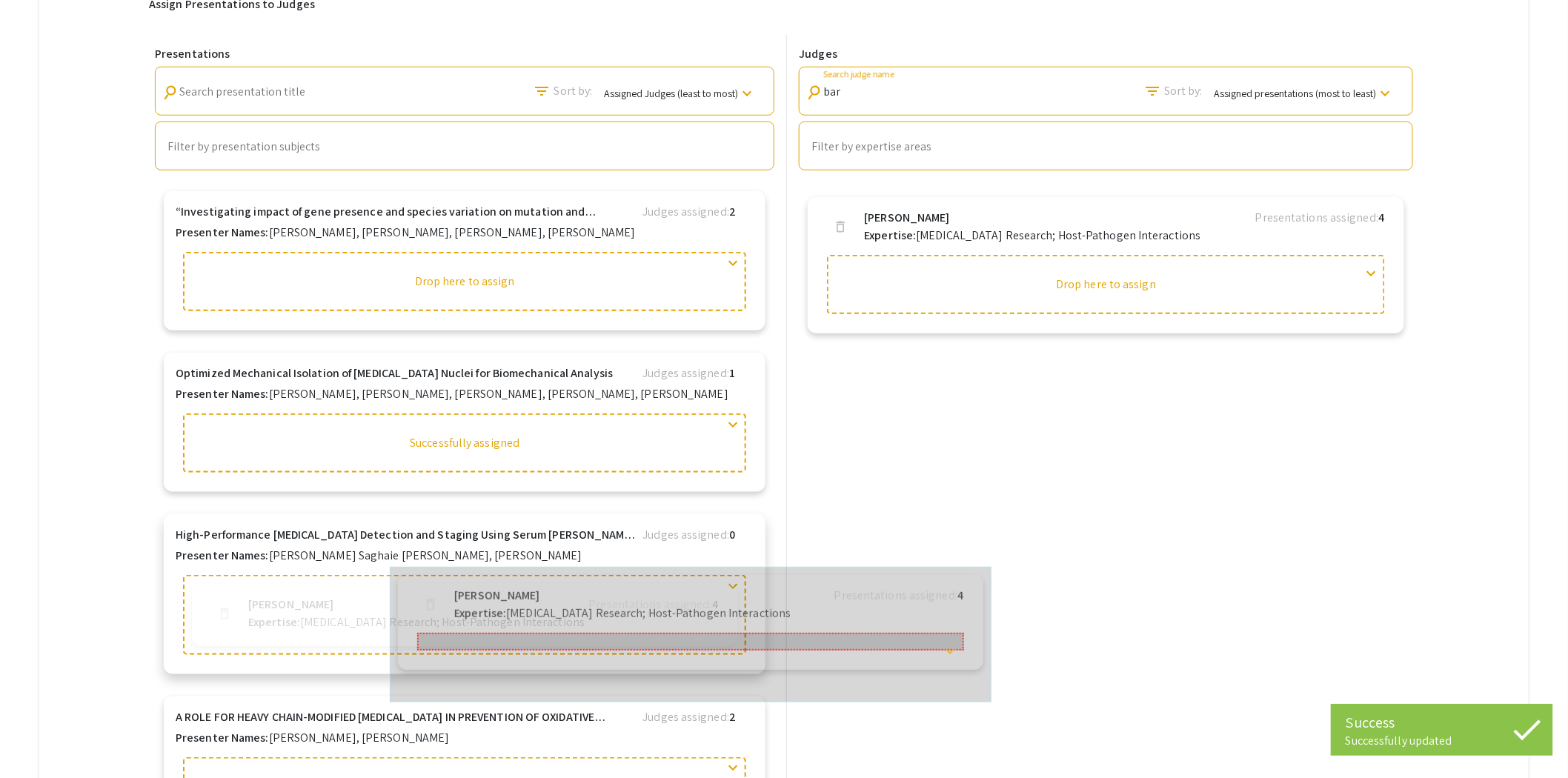
drag, startPoint x: 966, startPoint y: 228, endPoint x: 519, endPoint y: 599, distance: 580.9
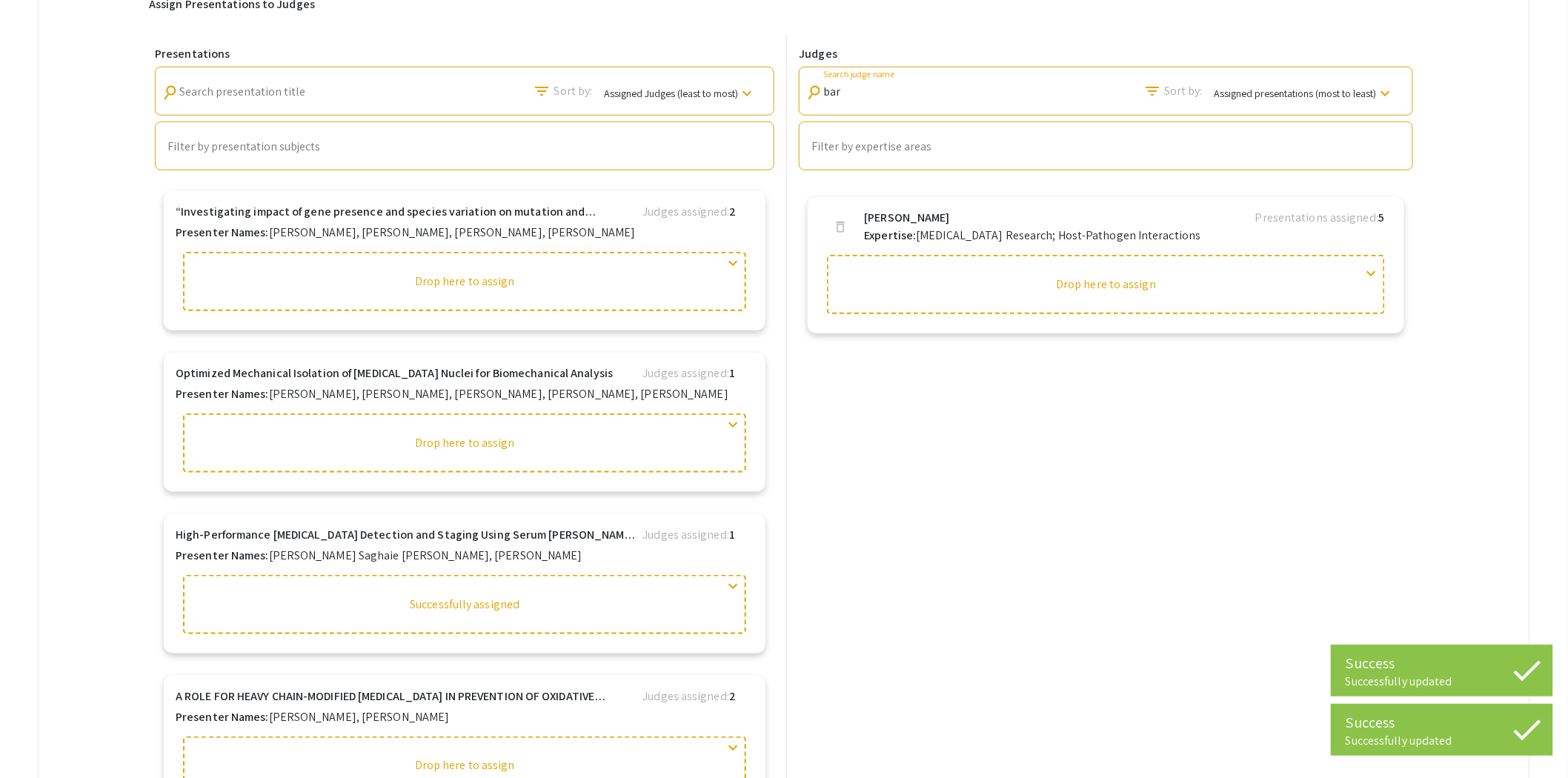
drag, startPoint x: 870, startPoint y: 90, endPoint x: 819, endPoint y: 95, distance: 51.2
click at [820, 95] on div "search bar Search judge name" at bounding box center [881, 86] width 151 height 33
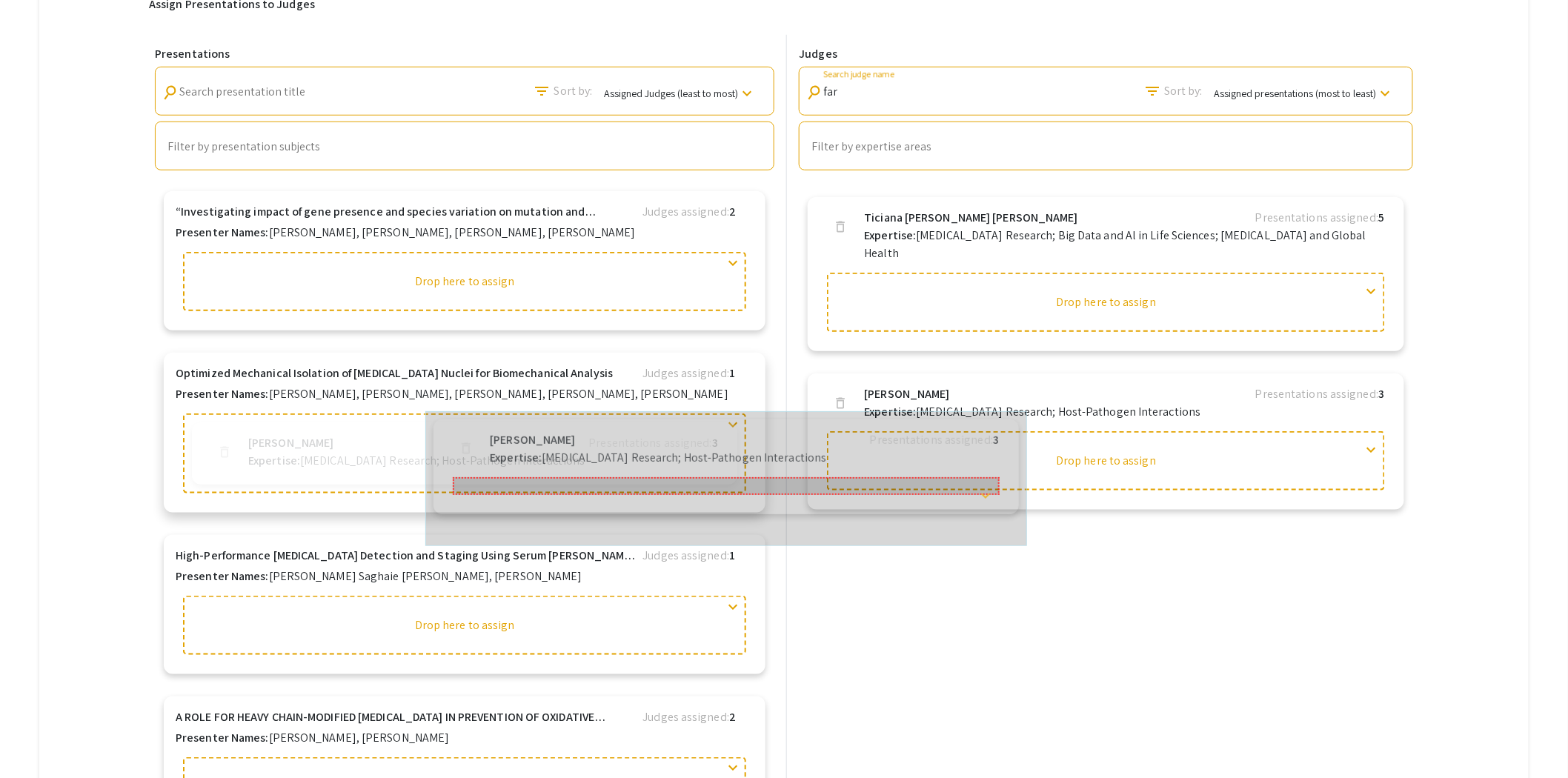
drag, startPoint x: 921, startPoint y: 383, endPoint x: 502, endPoint y: 438, distance: 422.6
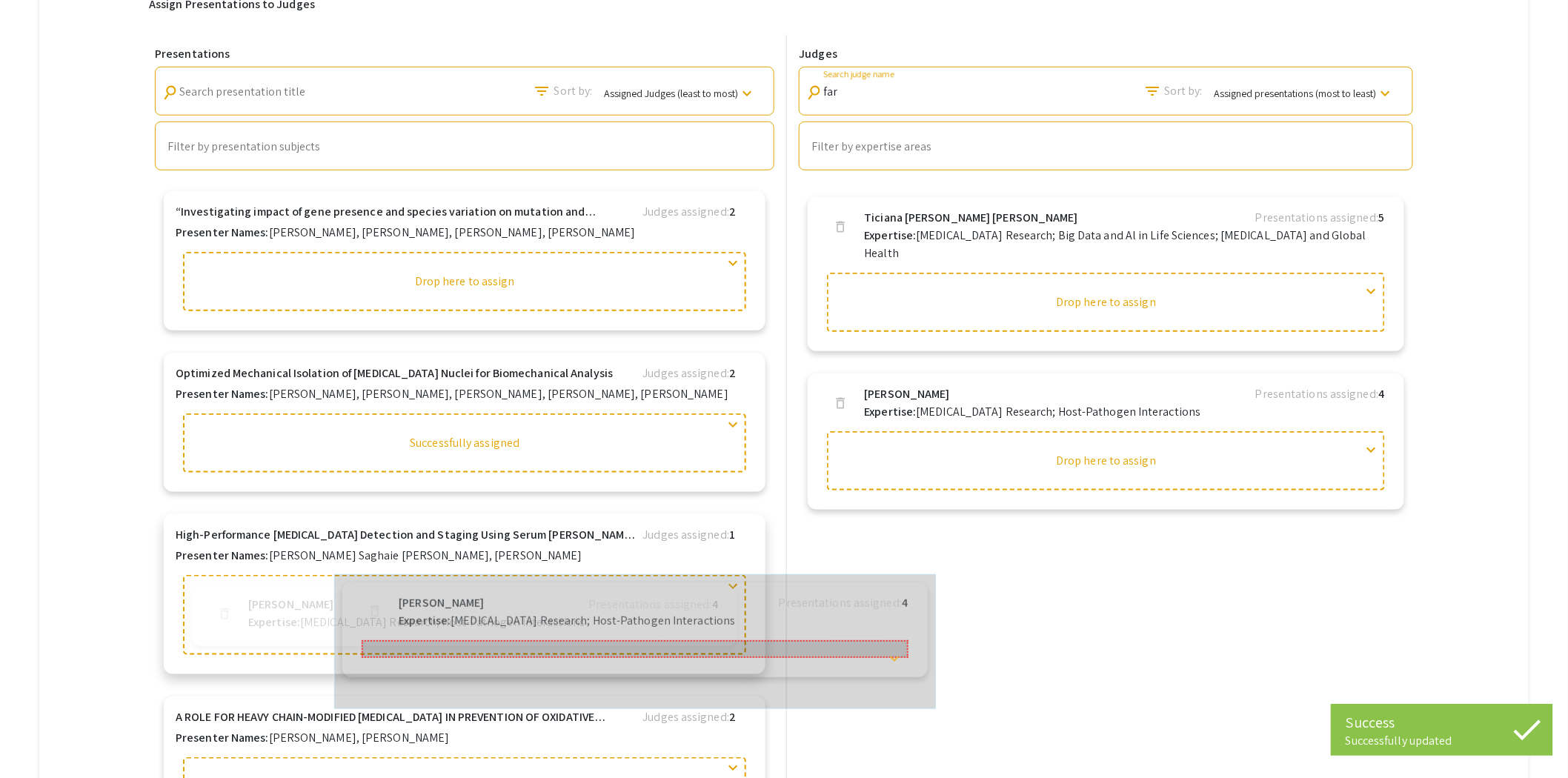
drag, startPoint x: 965, startPoint y: 381, endPoint x: 464, endPoint y: 591, distance: 543.2
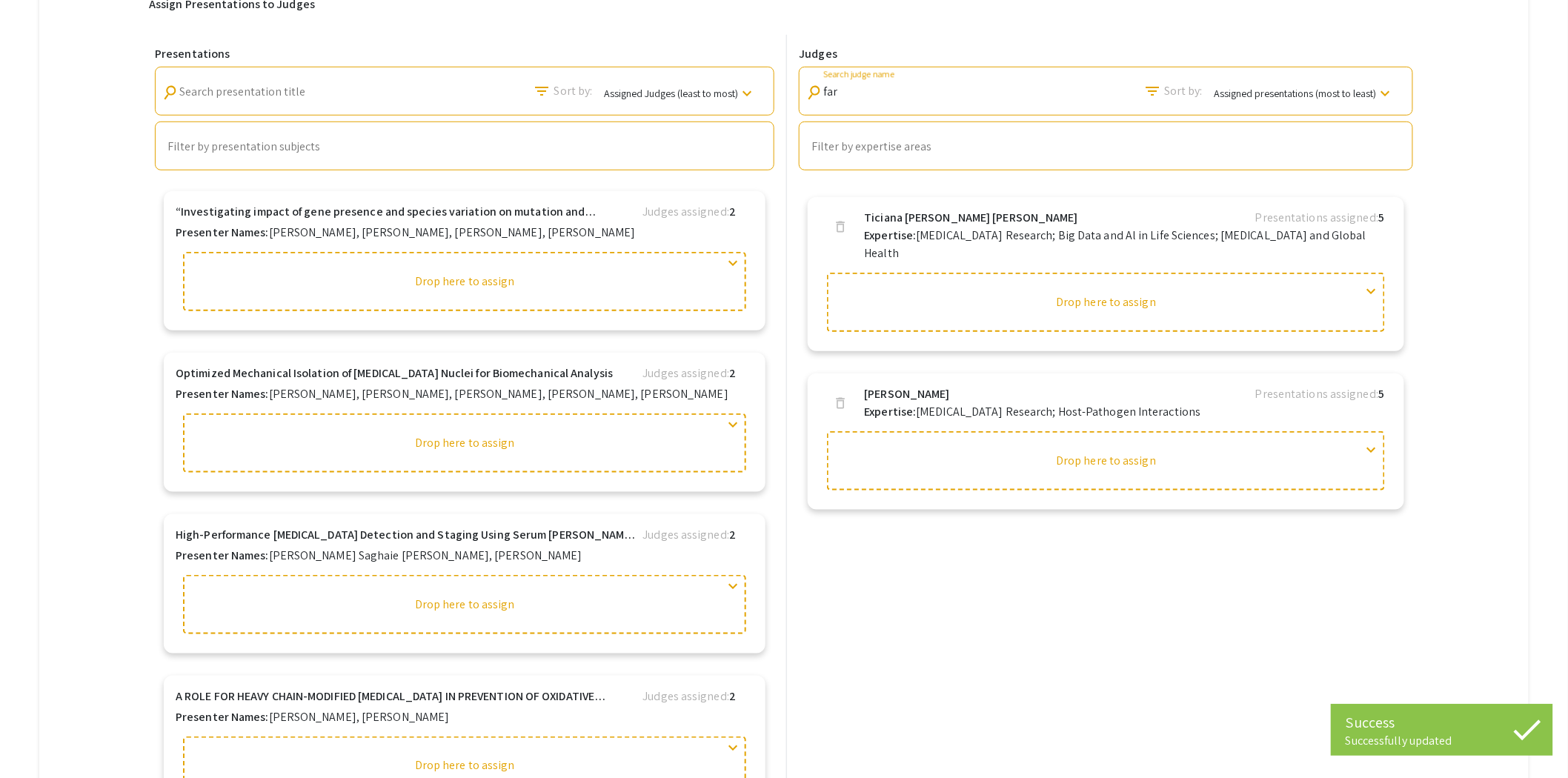
type input "far"
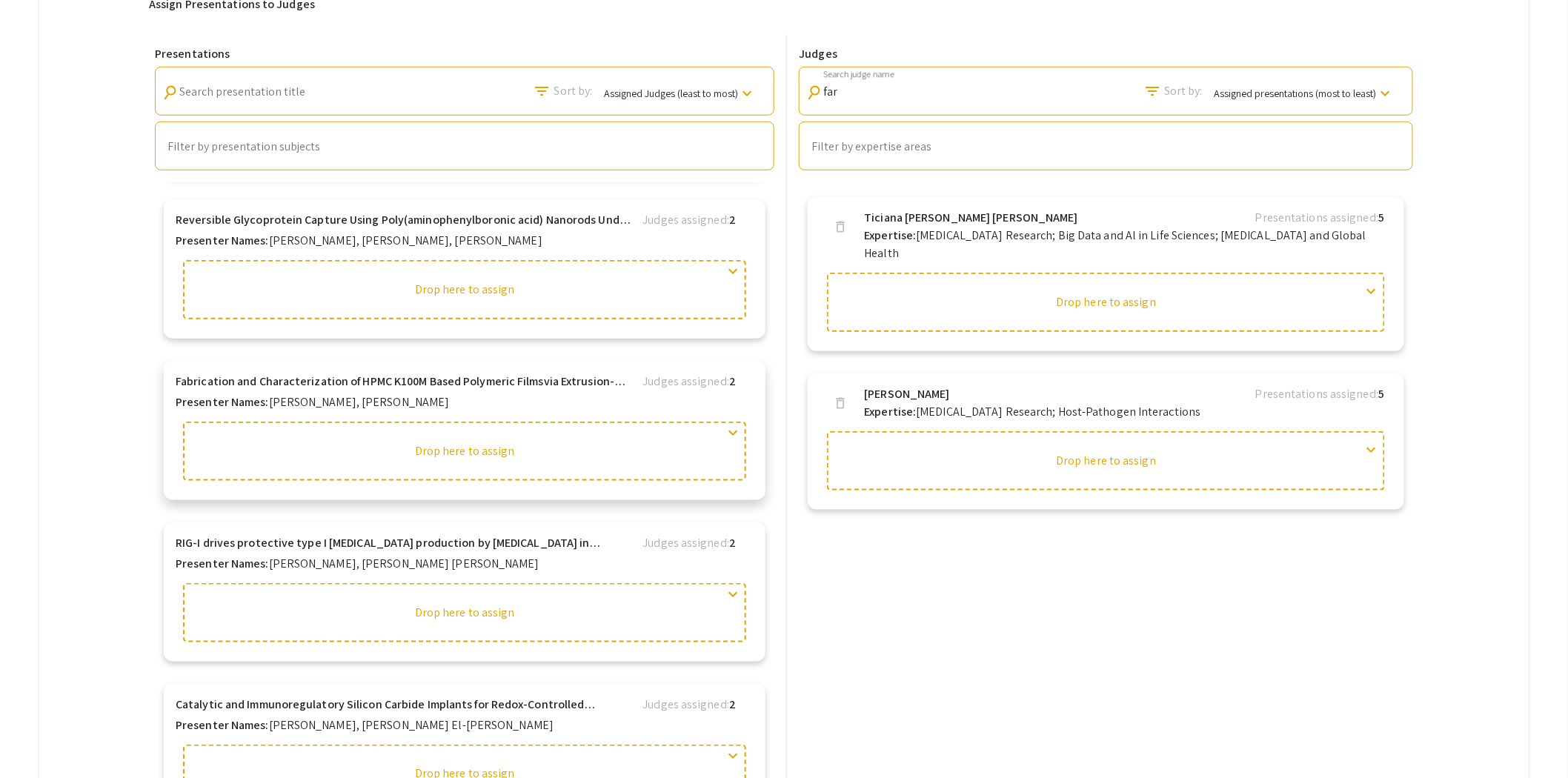
drag, startPoint x: 473, startPoint y: 502, endPoint x: 485, endPoint y: 506, distance: 12.6
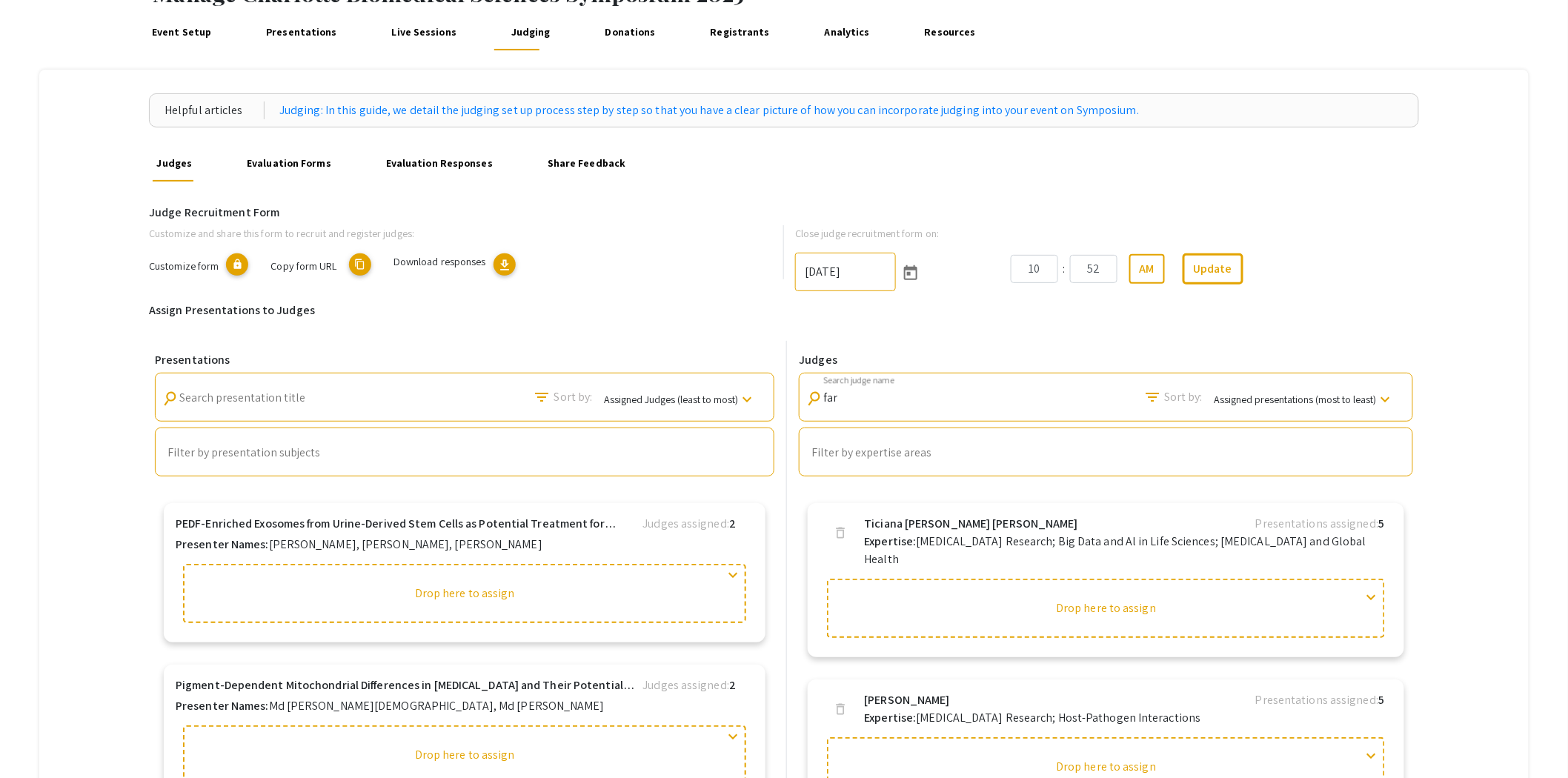
scroll to position [86, 0]
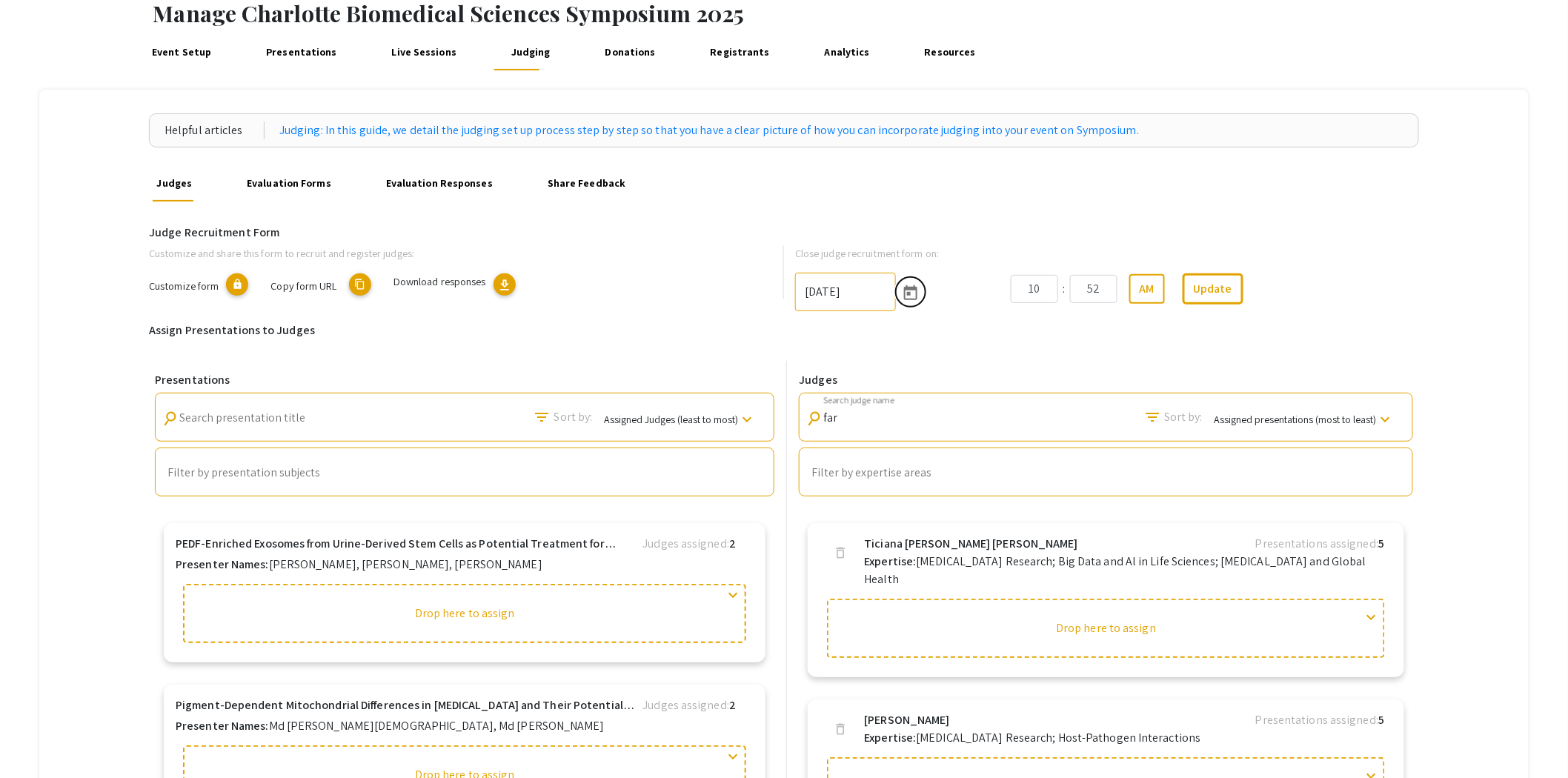
click at [920, 292] on icon "Open calendar" at bounding box center [911, 294] width 18 height 18
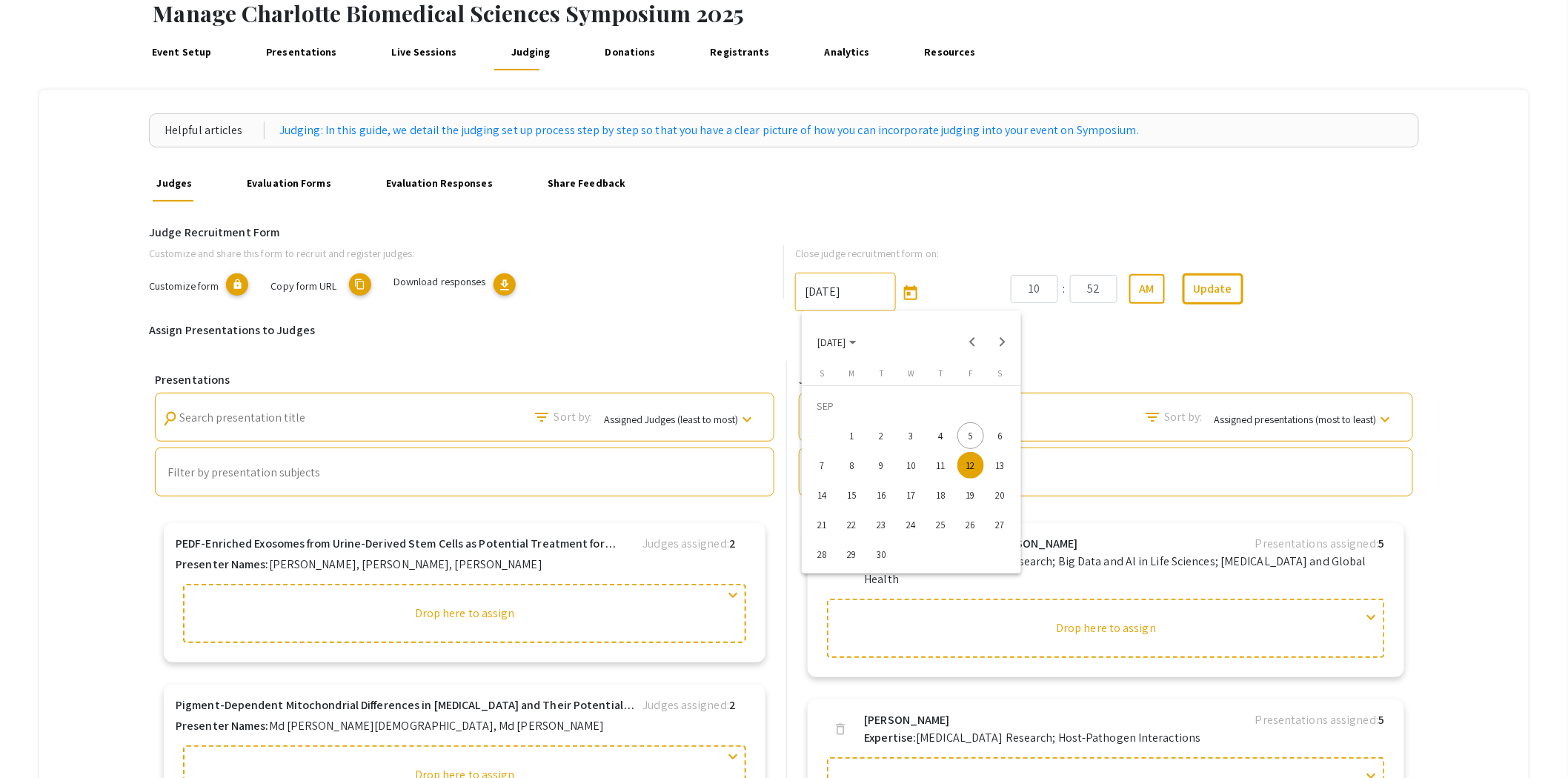
click at [973, 433] on div "5" at bounding box center [971, 436] width 27 height 27
type input "[DATE]"
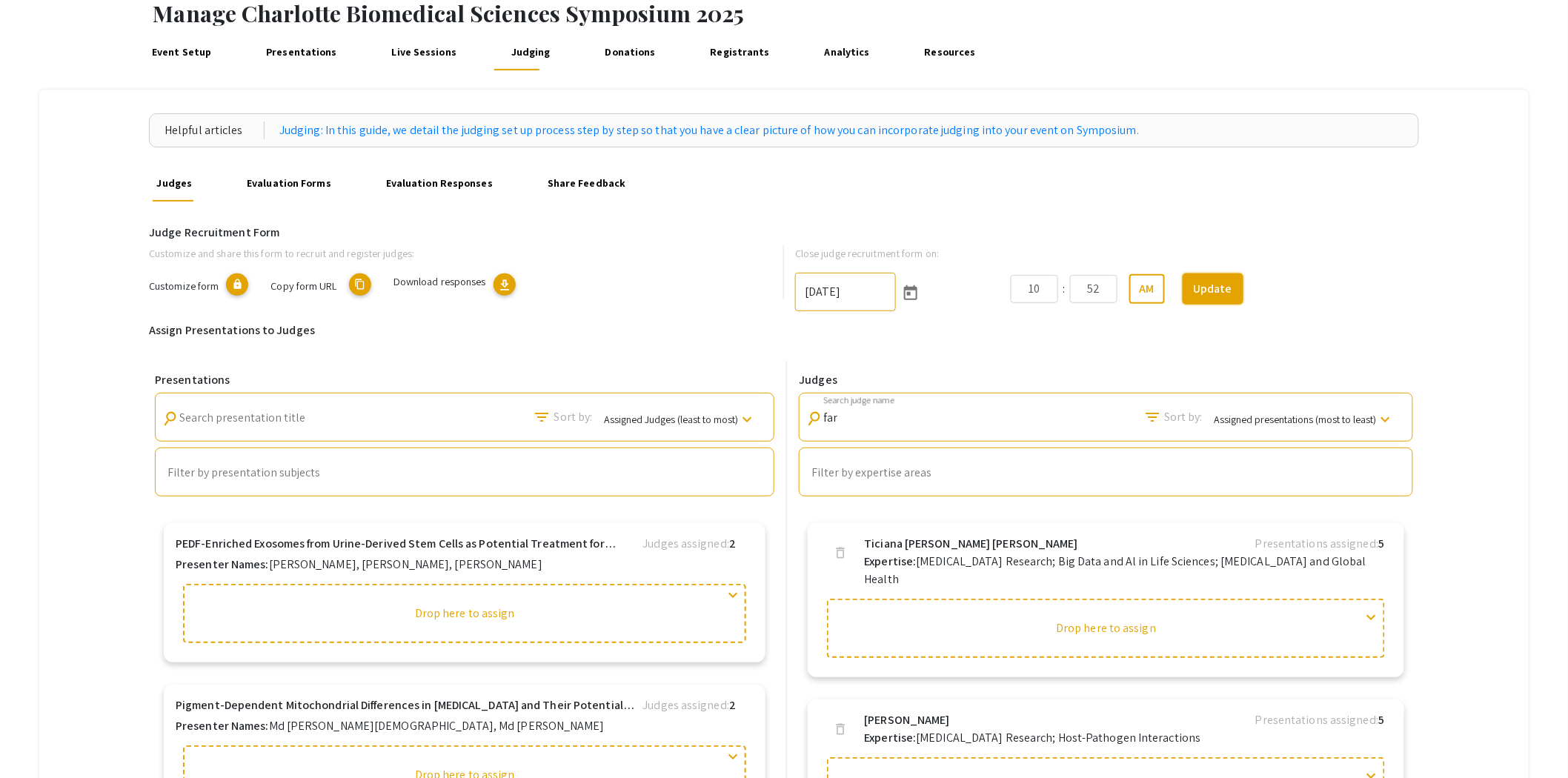
click at [1221, 285] on button "Update" at bounding box center [1213, 289] width 61 height 32
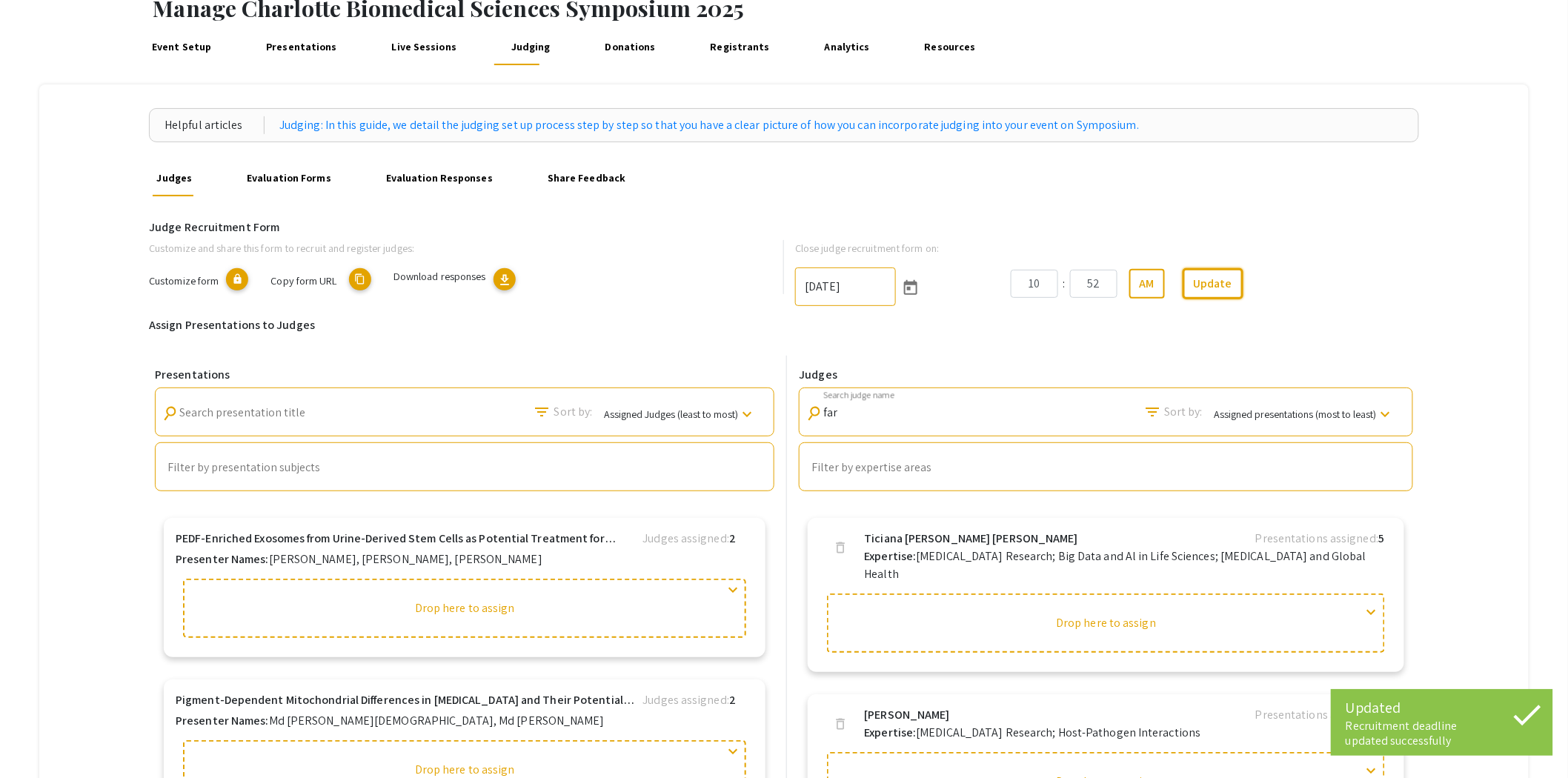
scroll to position [0, 0]
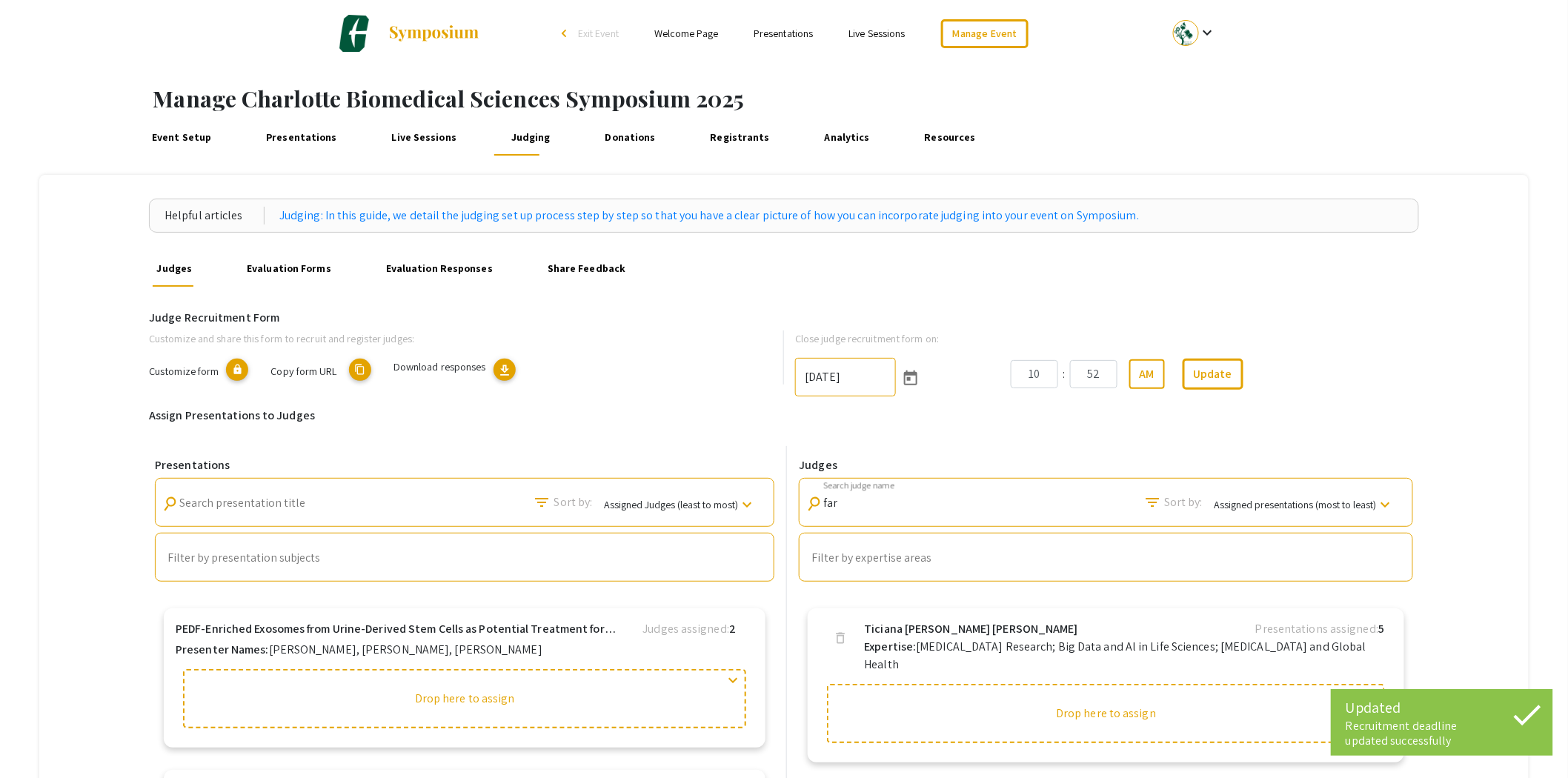
click at [286, 272] on link "Evaluation Forms" at bounding box center [289, 269] width 92 height 36
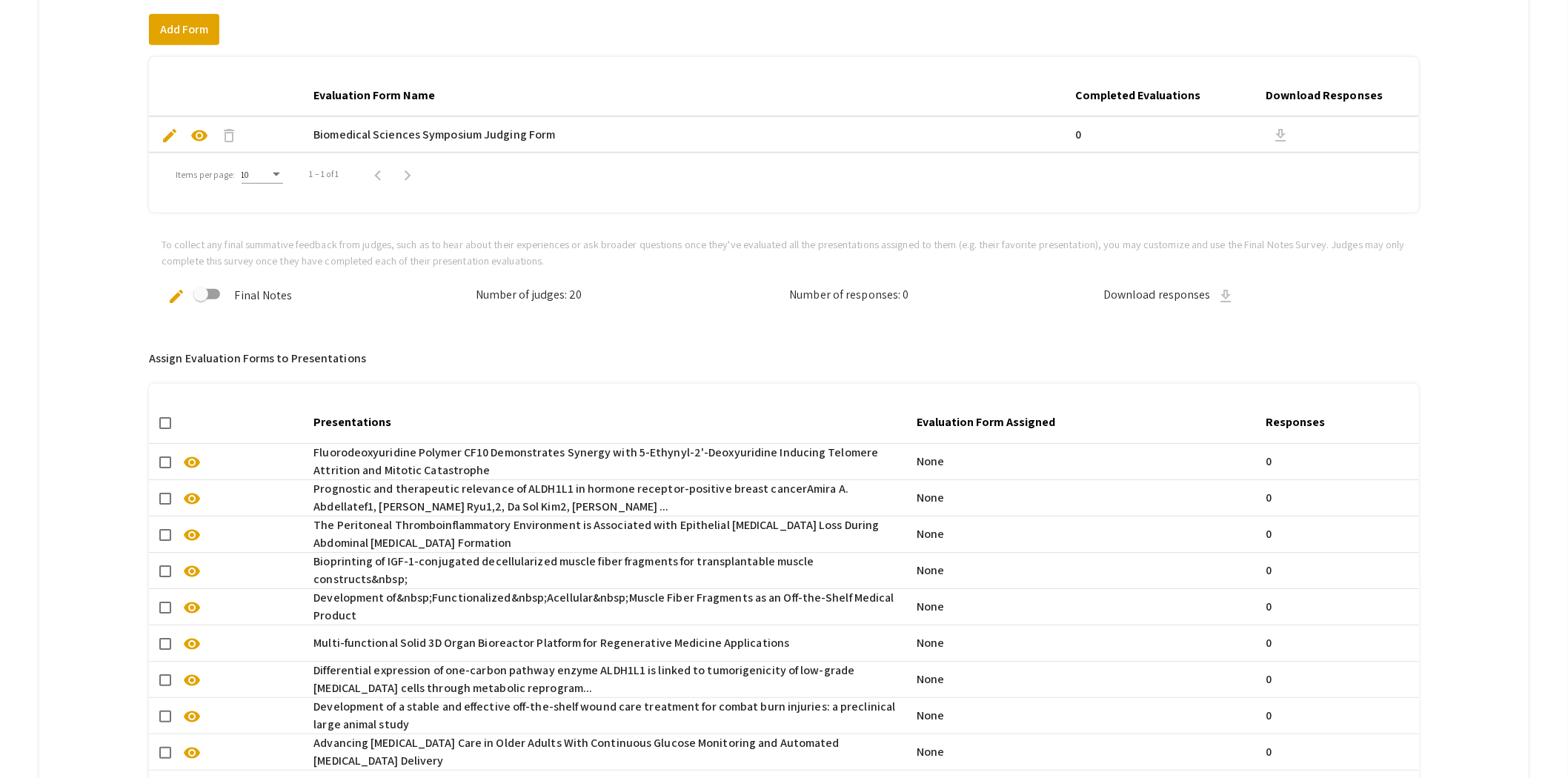
scroll to position [330, 0]
click at [163, 421] on span at bounding box center [165, 422] width 12 height 12
click at [165, 429] on input "checkbox" at bounding box center [165, 429] width 1 height 1
checkbox input "true"
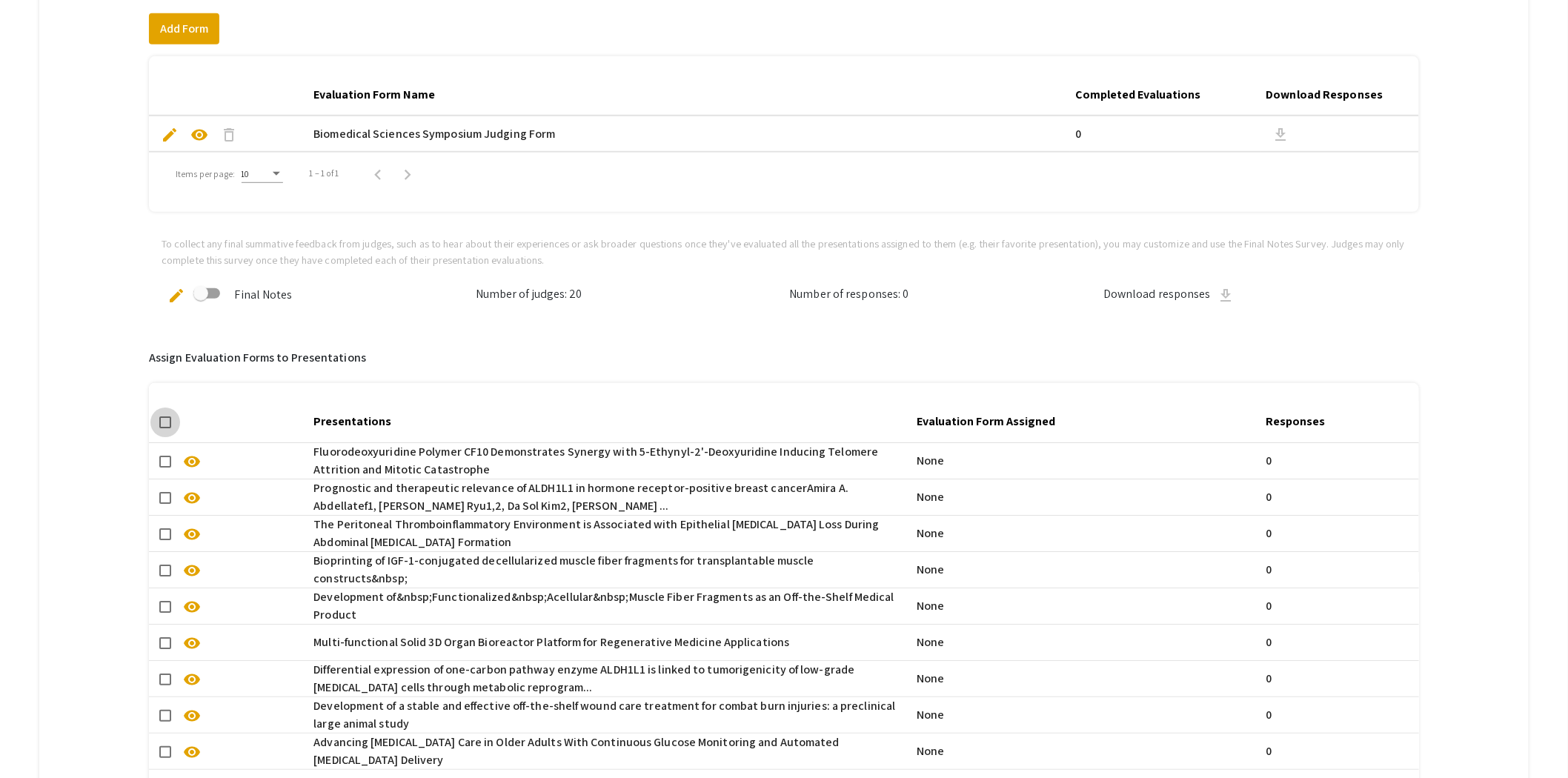
checkbox input "true"
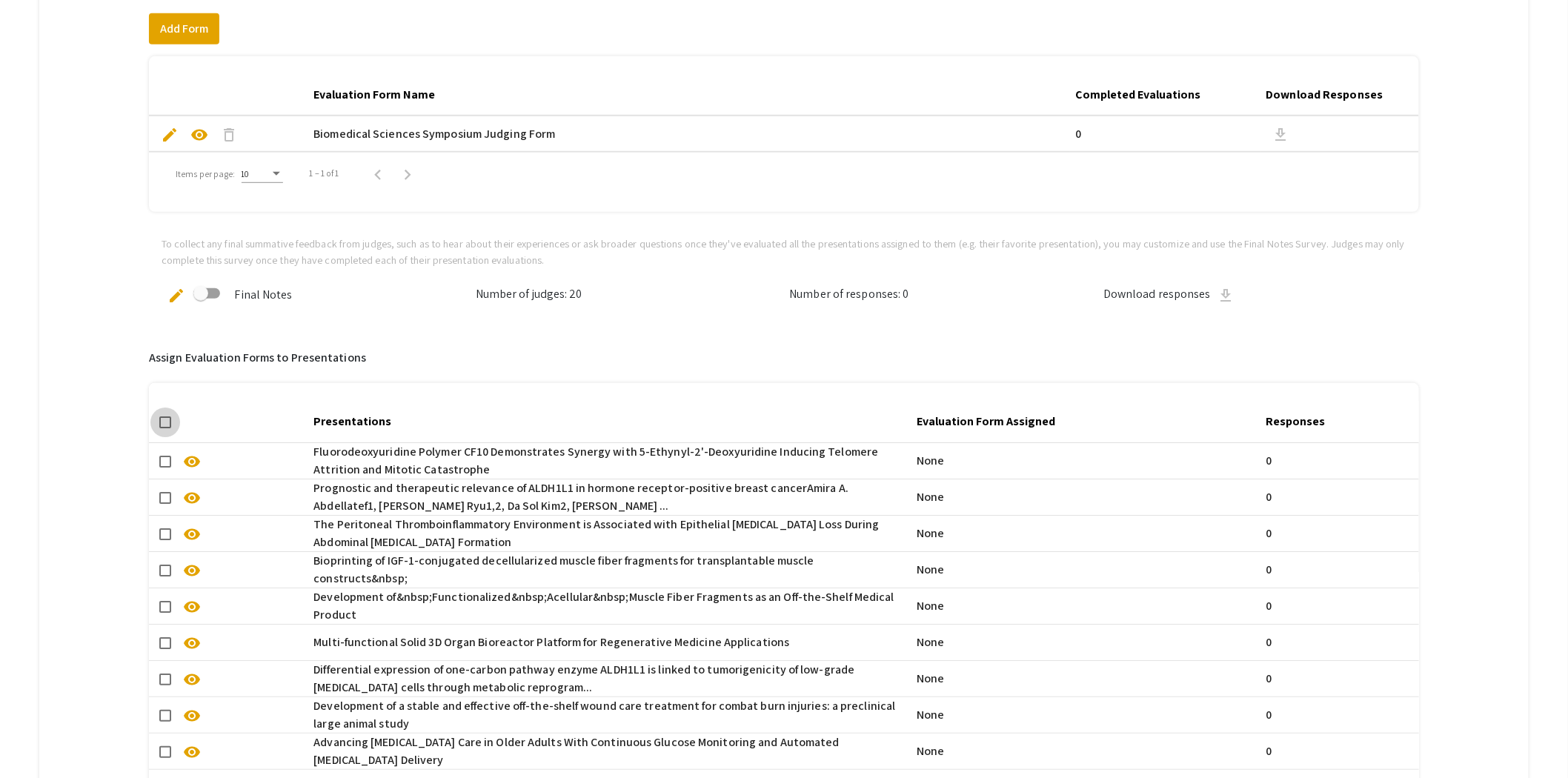
checkbox input "true"
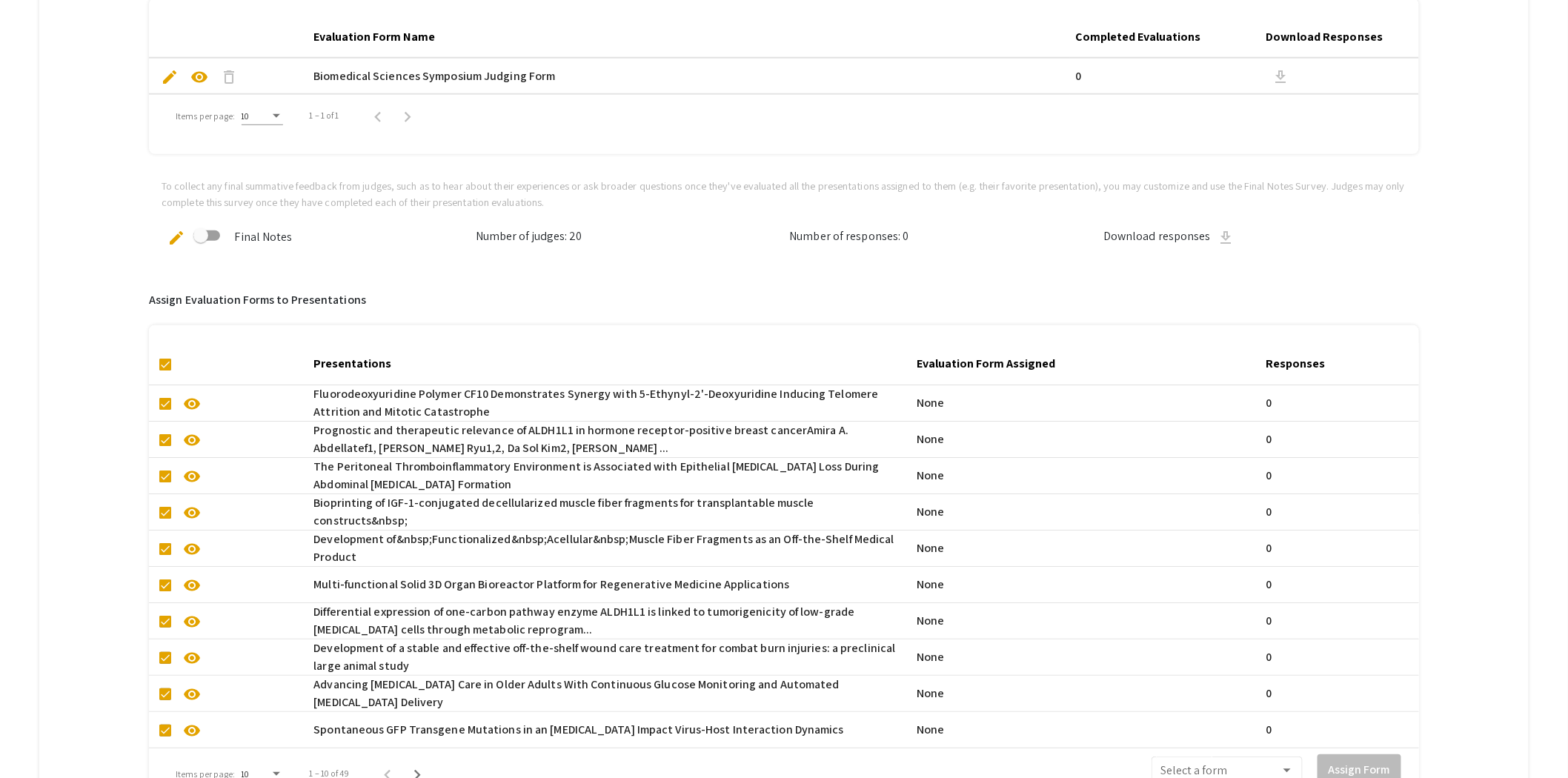
scroll to position [602, 0]
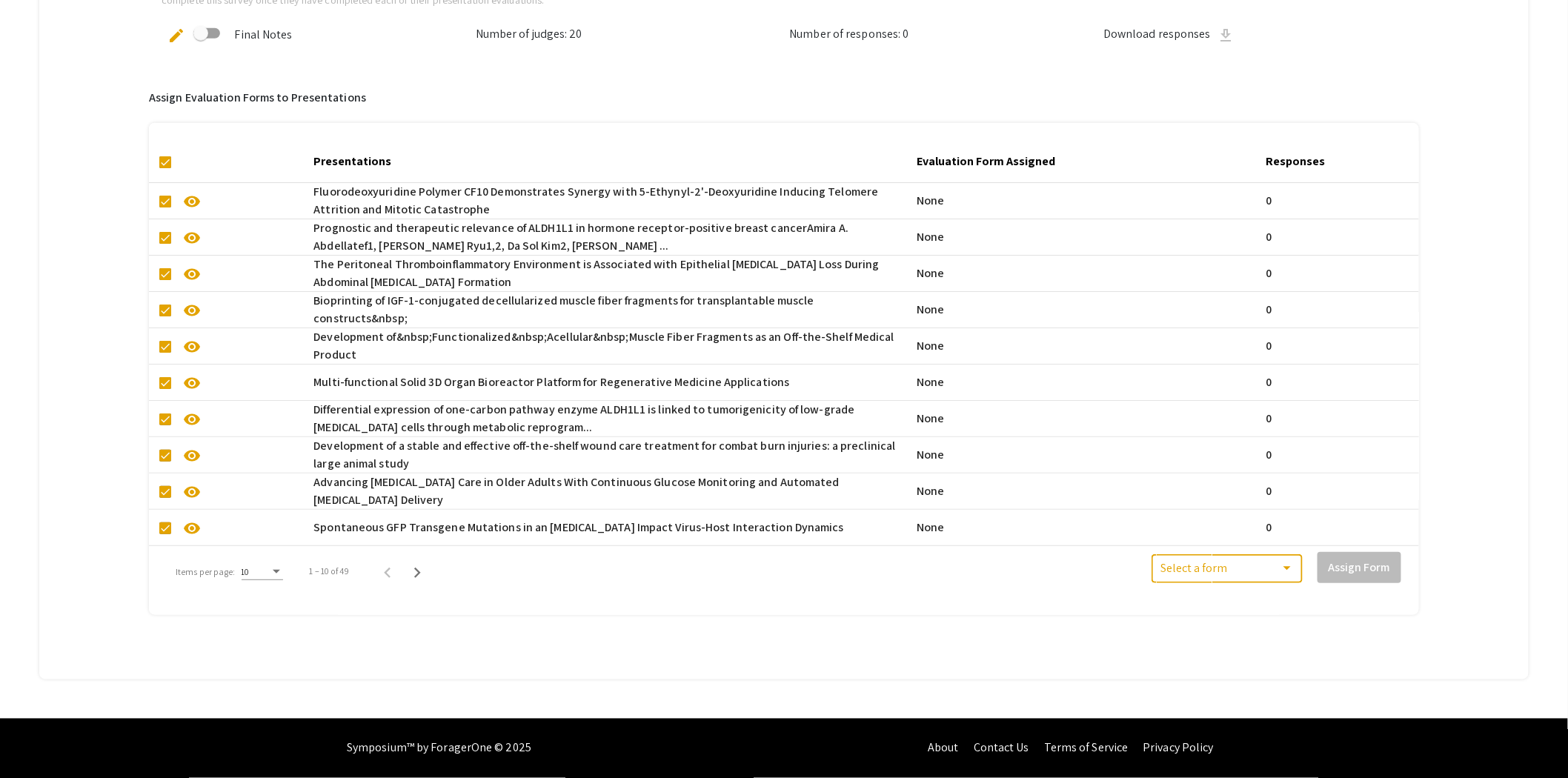
click at [1281, 565] on span at bounding box center [1220, 572] width 120 height 14
click at [278, 561] on div at bounding box center [784, 389] width 1568 height 778
click at [272, 567] on div "Items per page:" at bounding box center [276, 573] width 14 height 11
click at [266, 588] on span "25" at bounding box center [261, 586] width 41 height 27
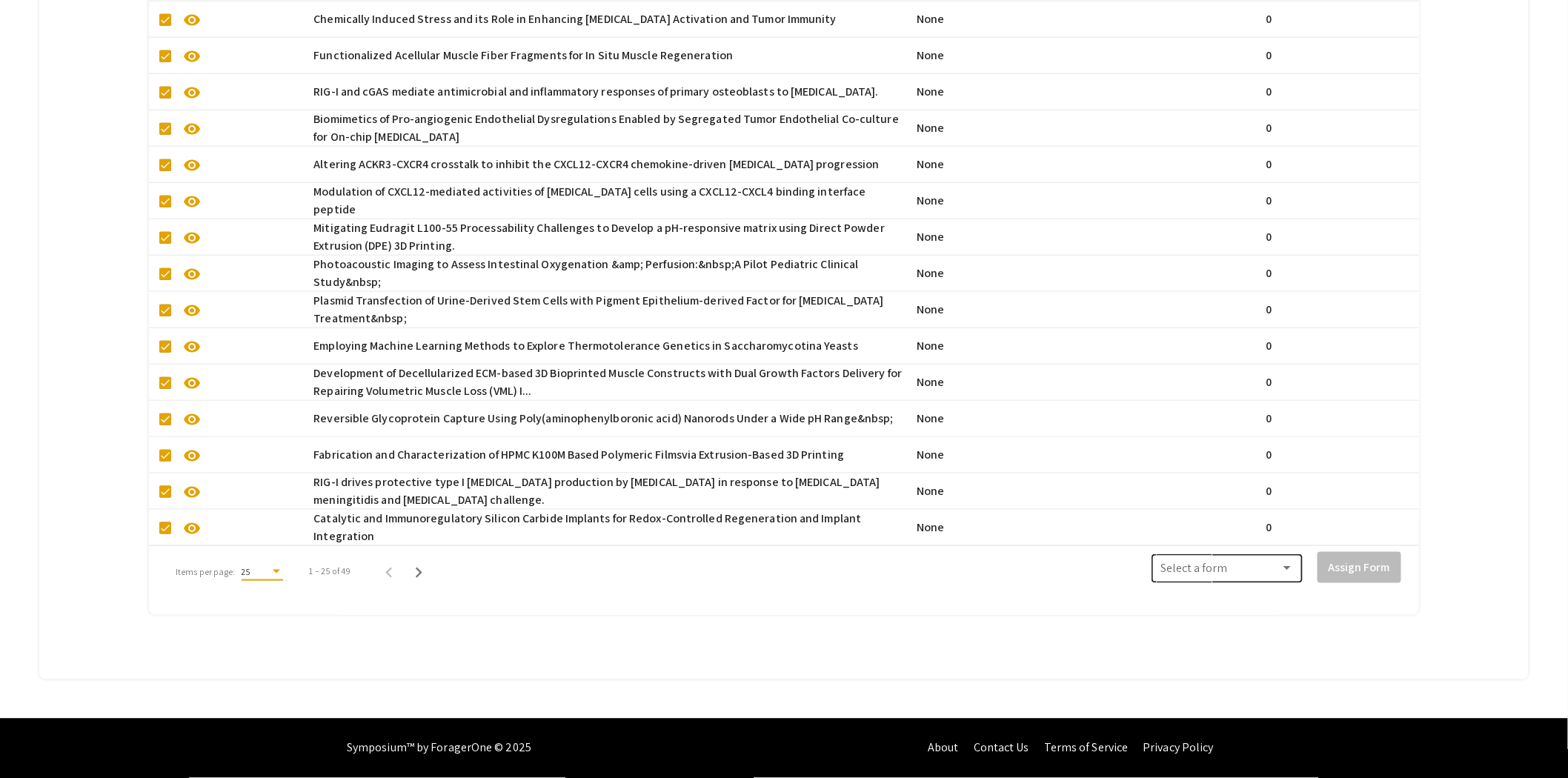
click at [1247, 565] on span at bounding box center [1220, 572] width 120 height 14
click at [1218, 591] on span "Biomedical Sciences Symposium Judging Form" at bounding box center [1276, 596] width 208 height 36
click at [1401, 552] on button "Assign Form" at bounding box center [1359, 567] width 84 height 32
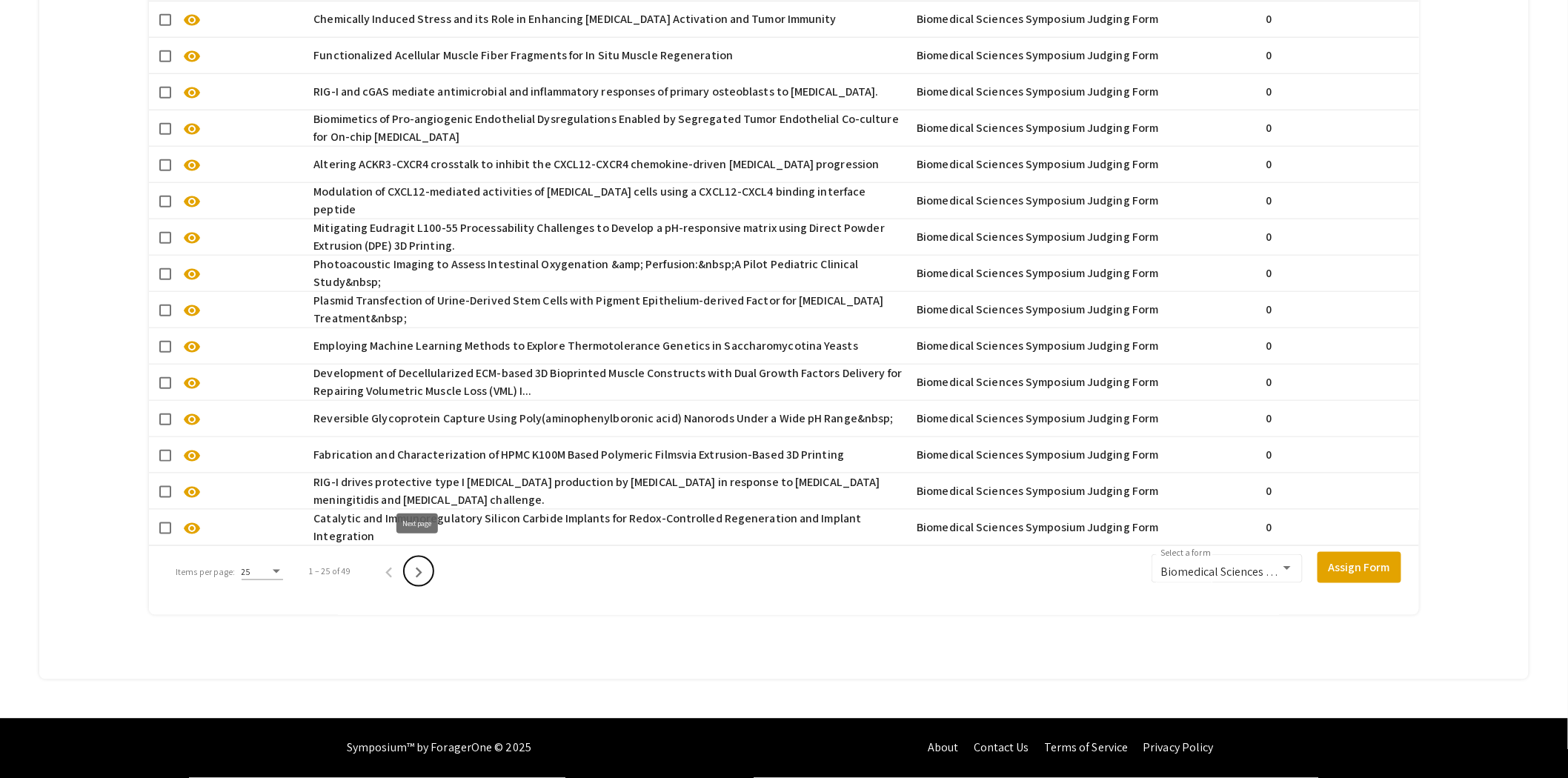
click at [416, 563] on icon "Next page" at bounding box center [419, 573] width 21 height 21
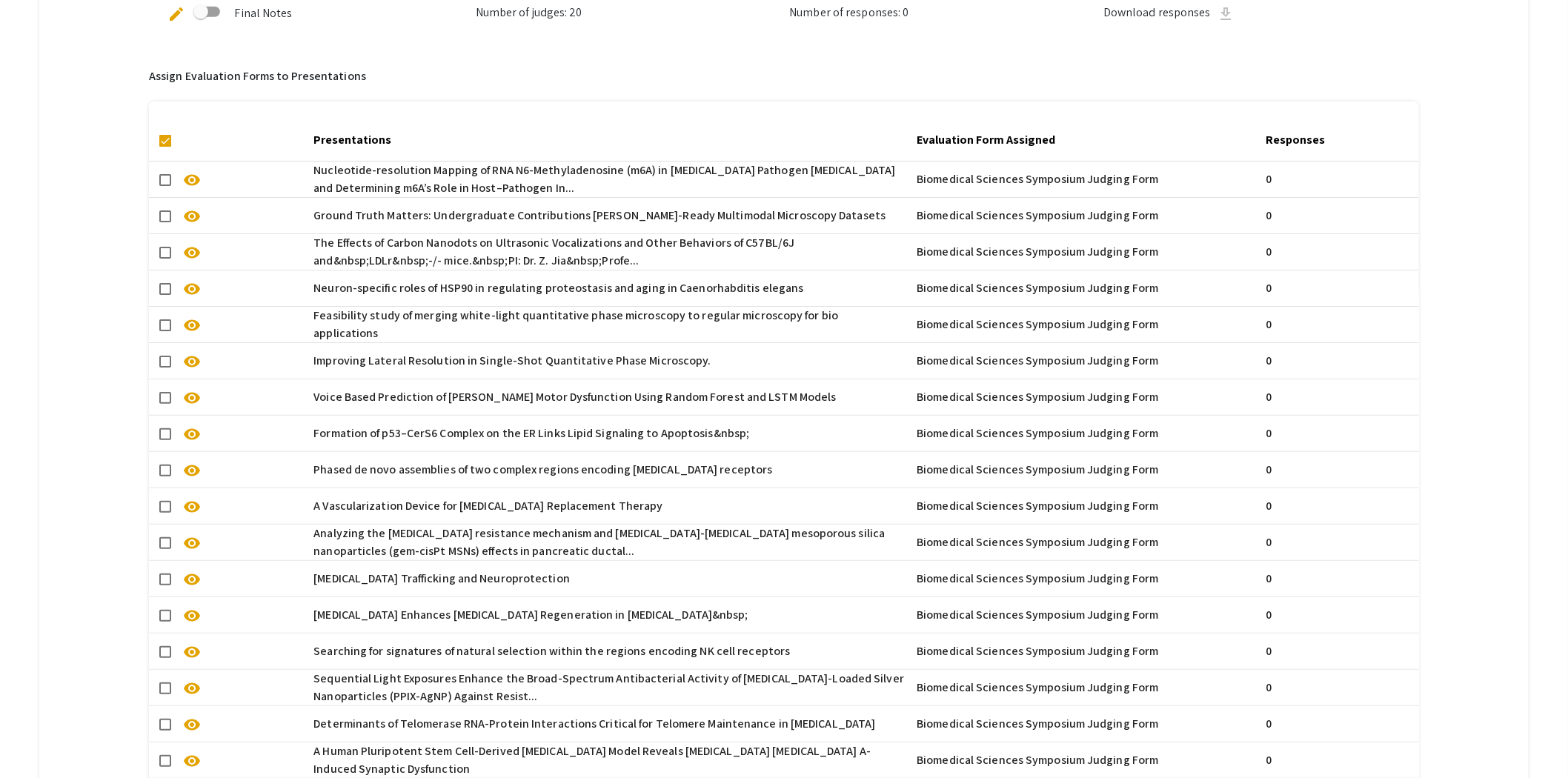
scroll to position [369, 0]
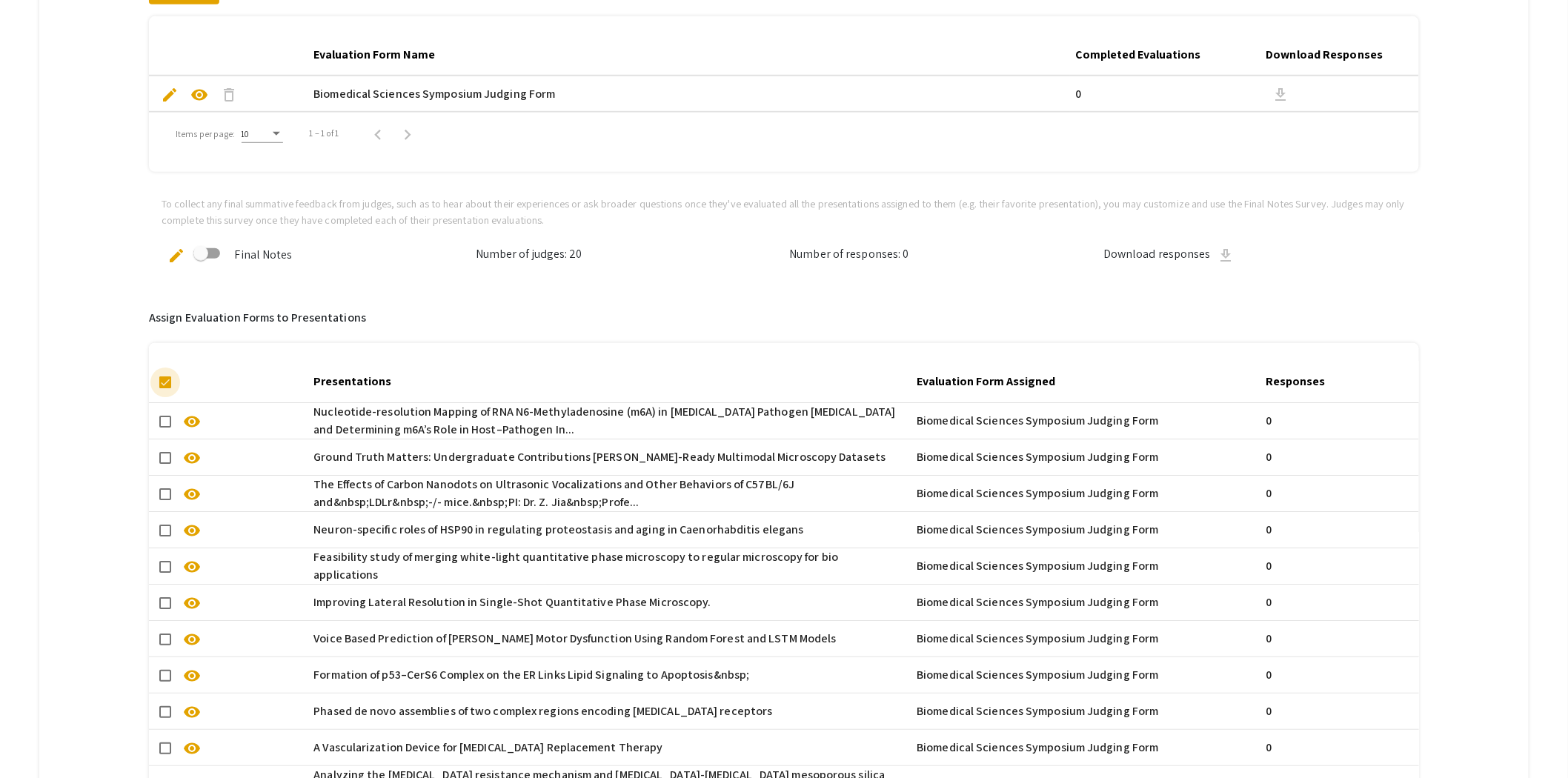
click at [164, 382] on span at bounding box center [165, 382] width 12 height 12
click at [165, 388] on input "checkbox" at bounding box center [165, 388] width 1 height 1
click at [164, 382] on span at bounding box center [165, 382] width 12 height 12
click at [165, 388] on input "checkbox" at bounding box center [165, 388] width 1 height 1
checkbox input "true"
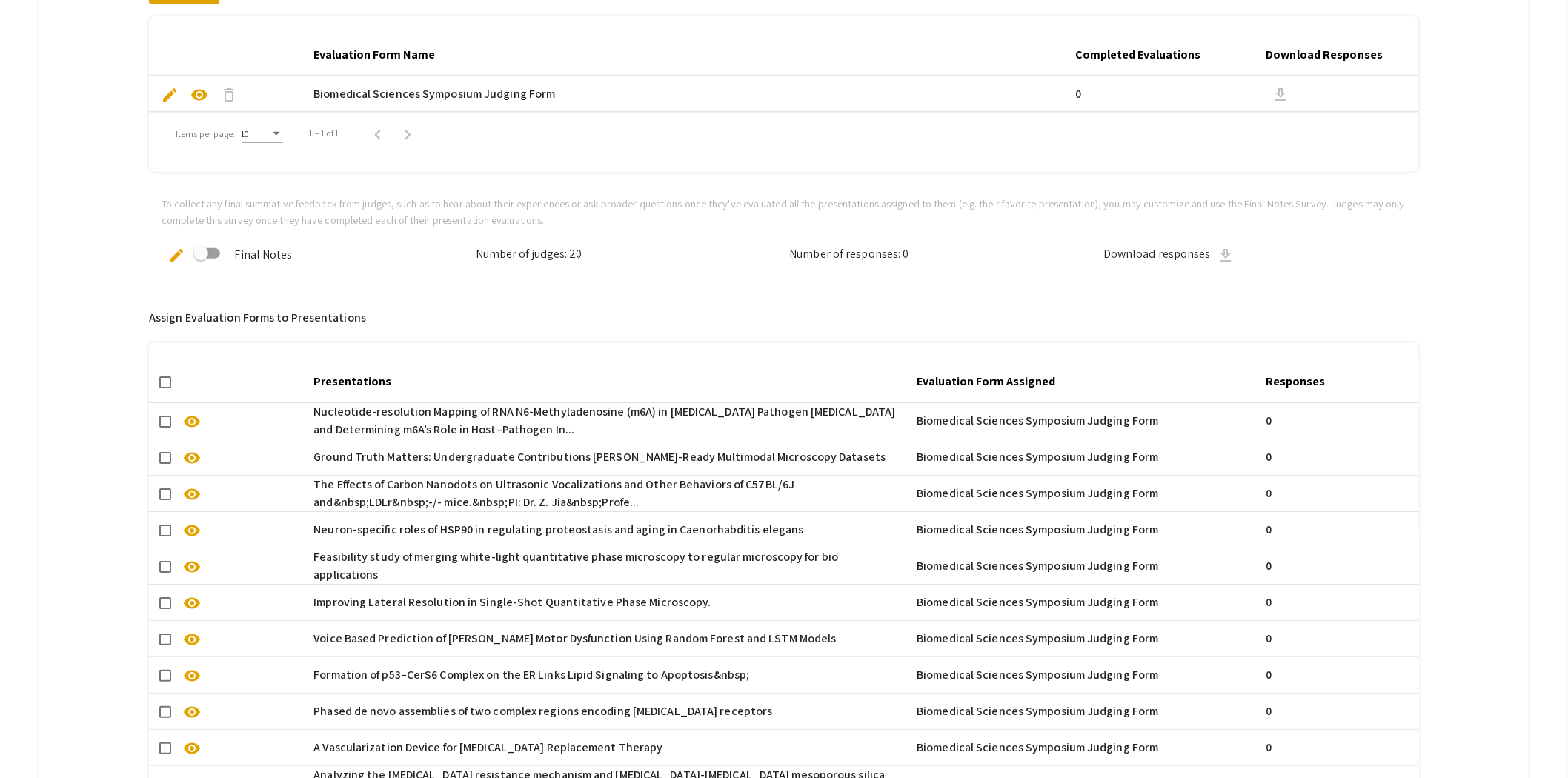
checkbox input "true"
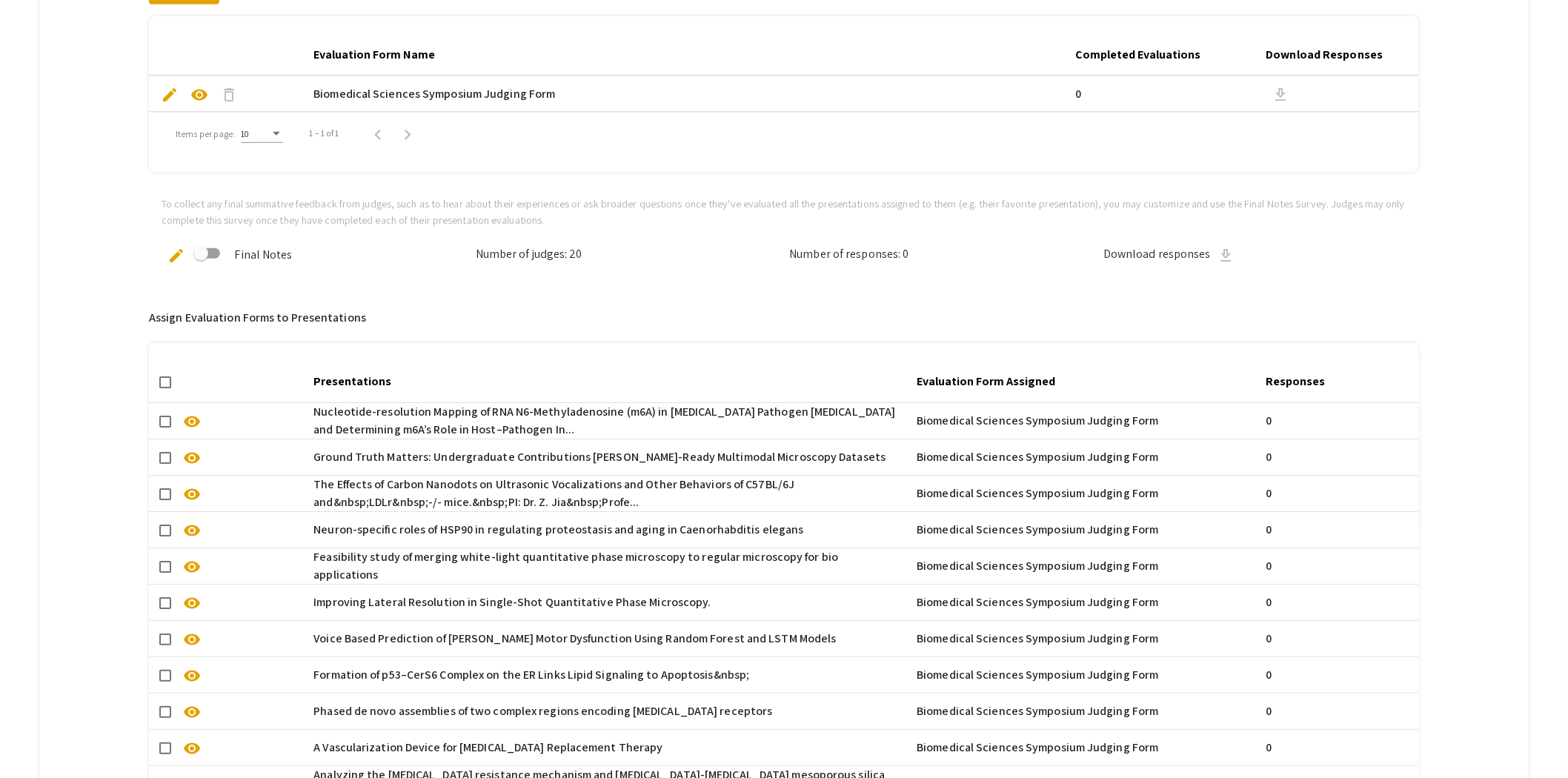
checkbox input "true"
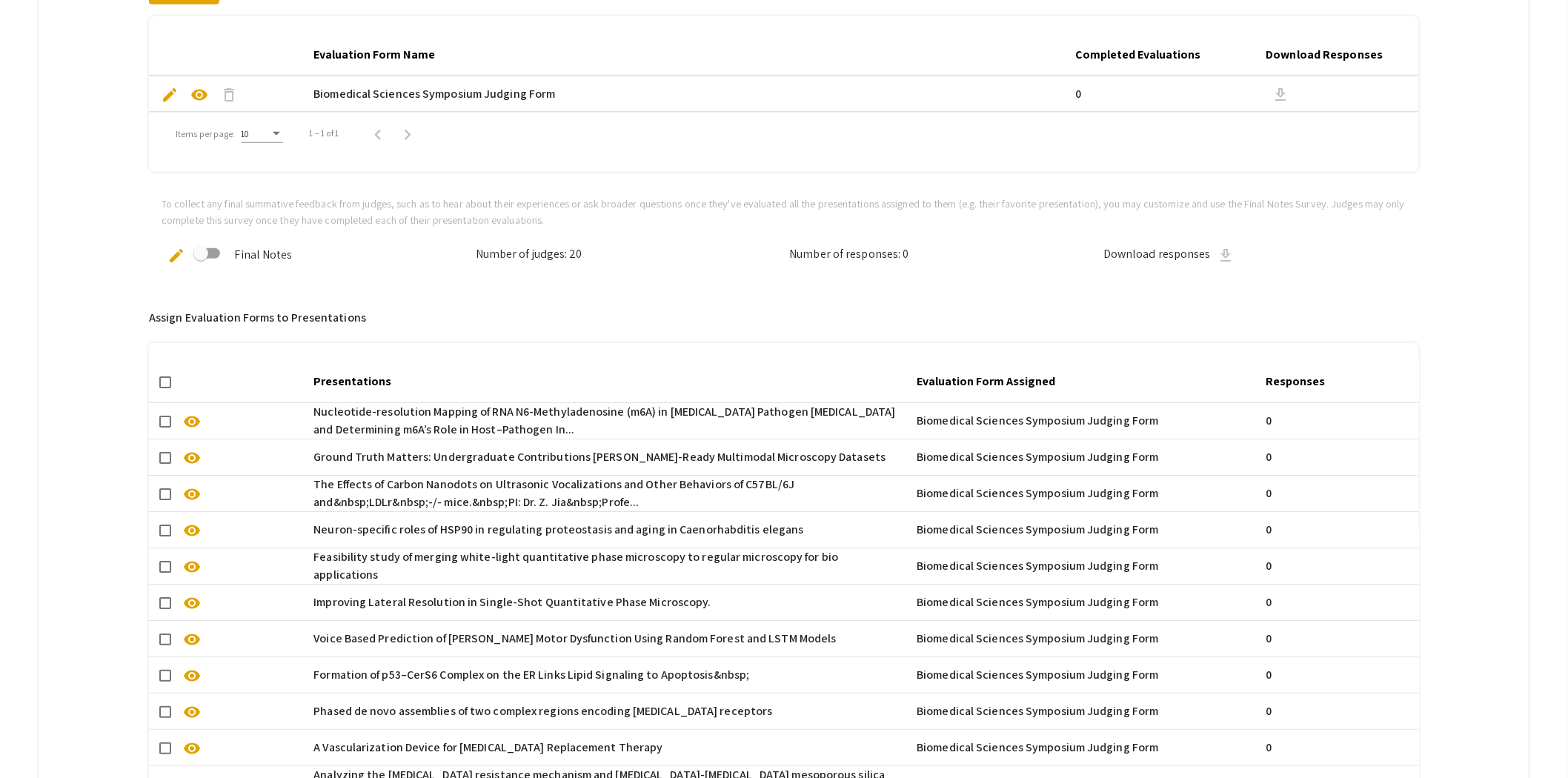
checkbox input "true"
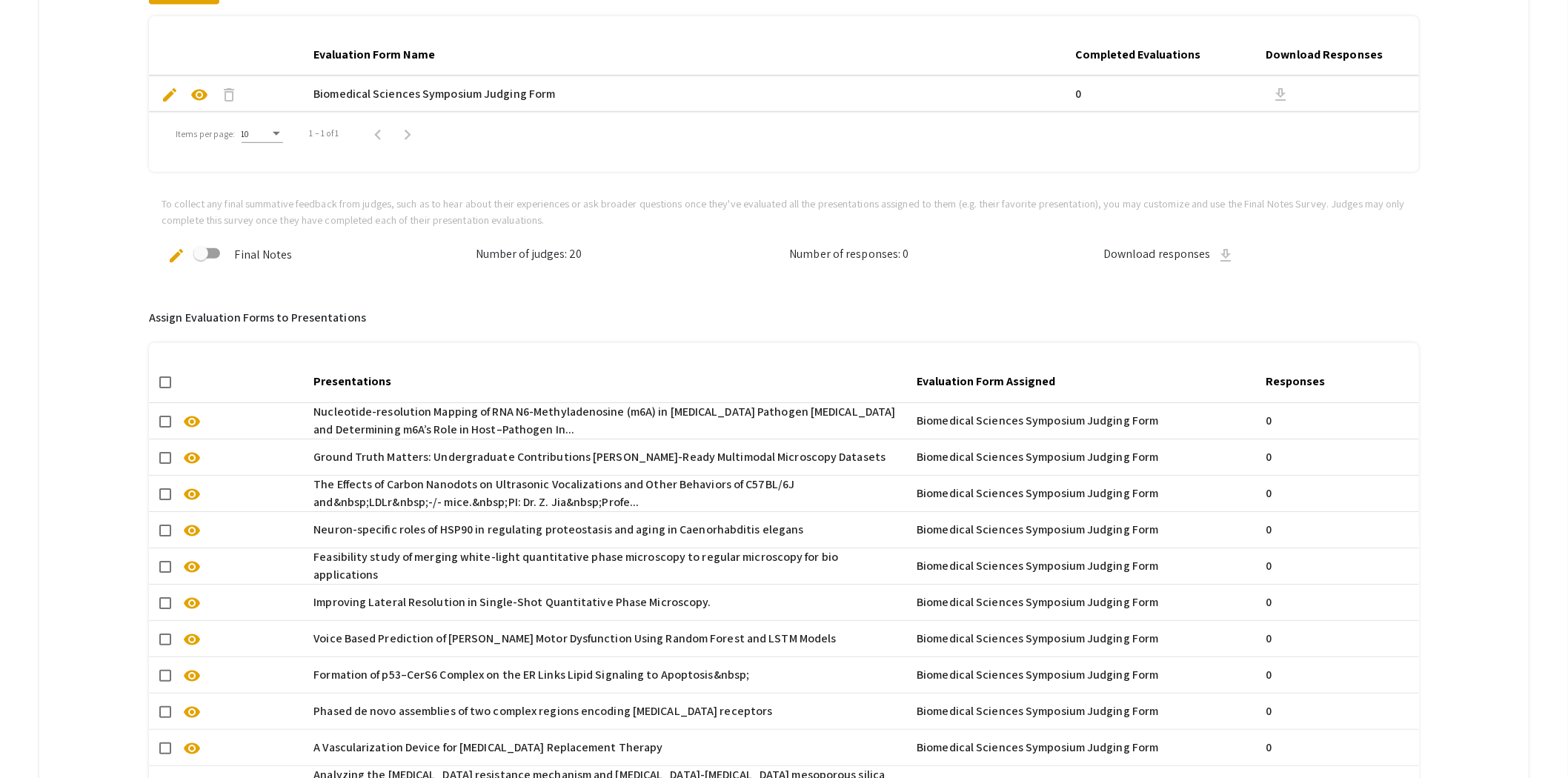
checkbox input "true"
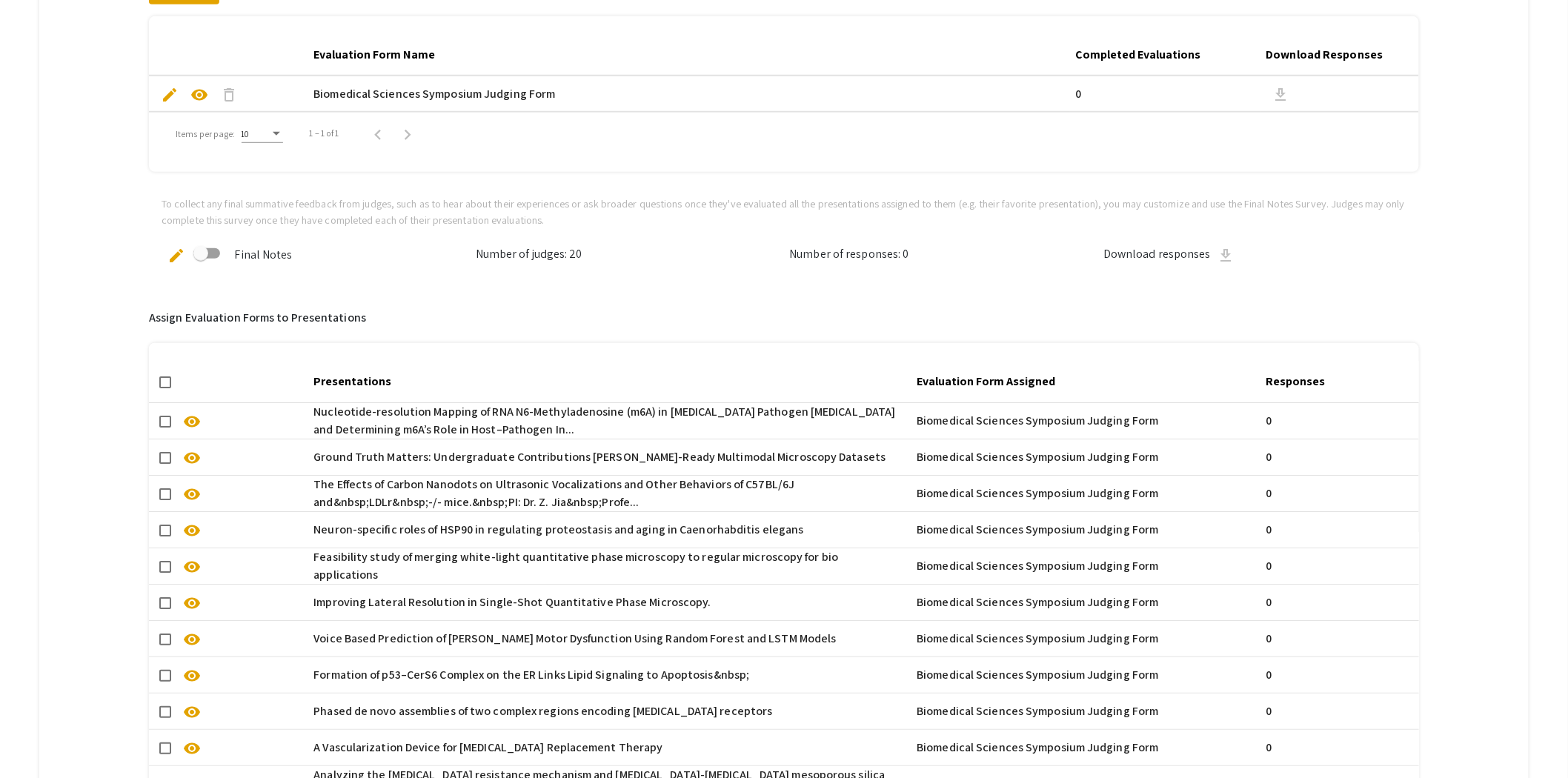
checkbox input "true"
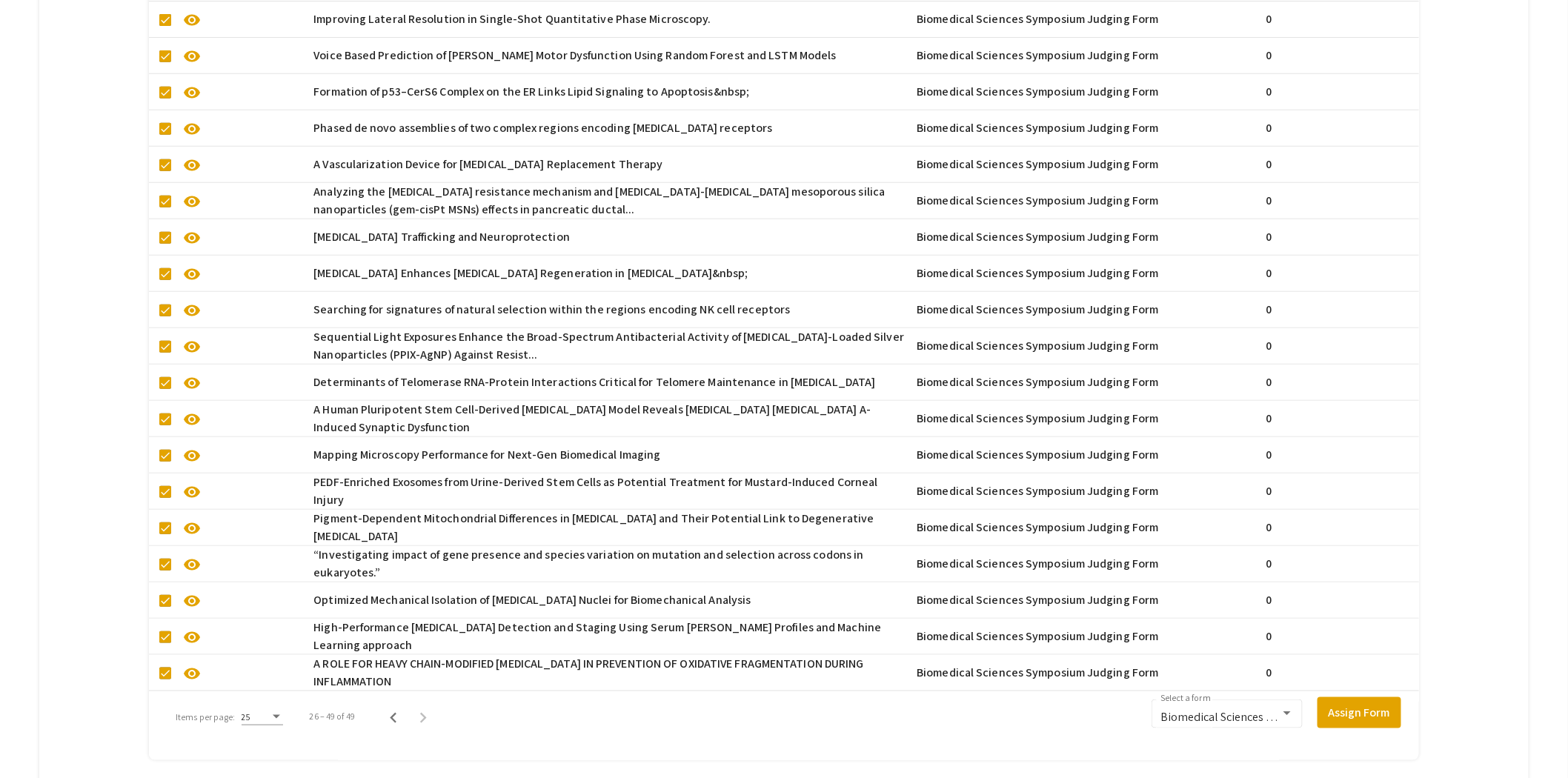
scroll to position [1110, 0]
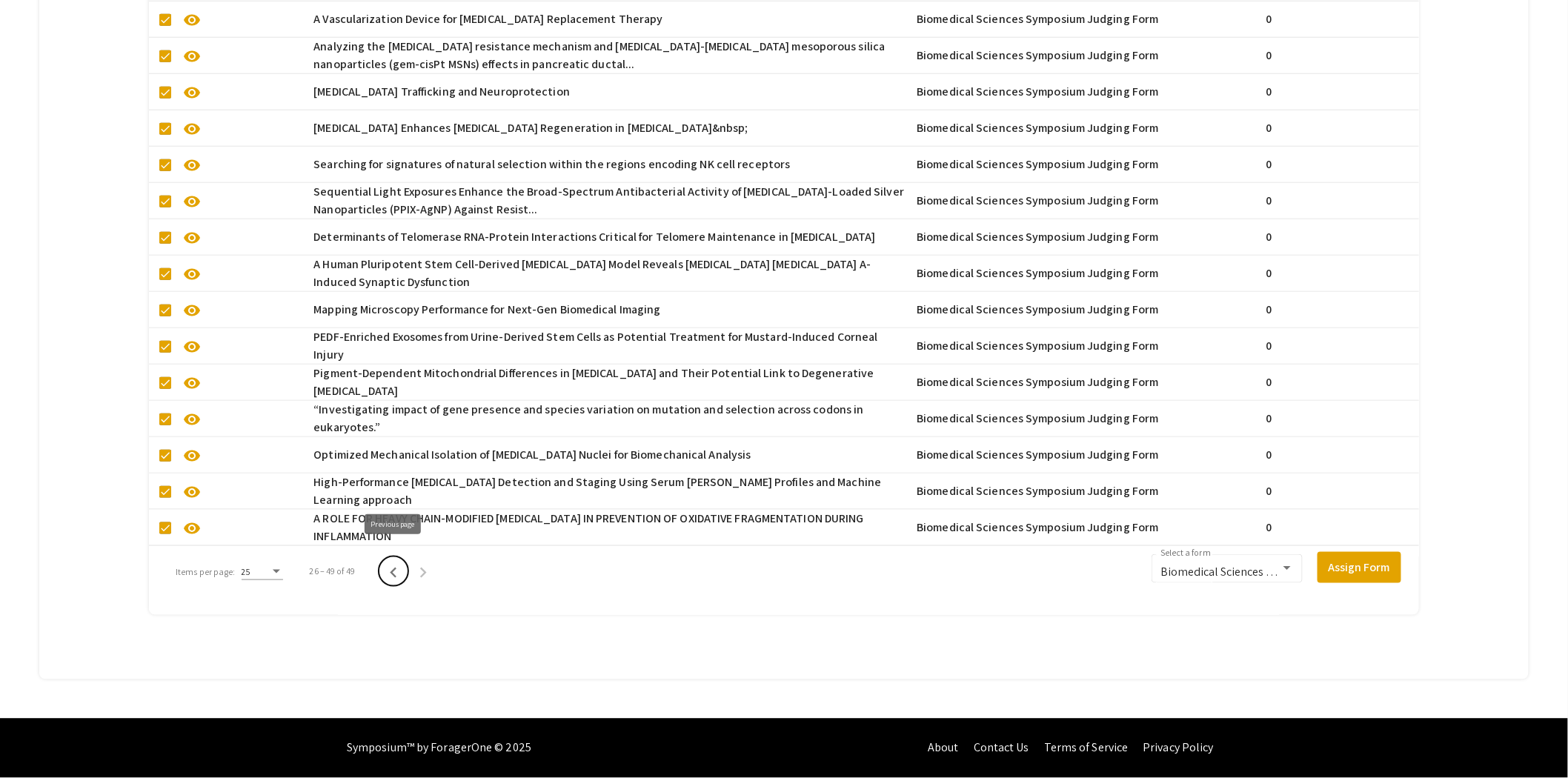
click at [388, 563] on icon "Previous page" at bounding box center [393, 573] width 21 height 21
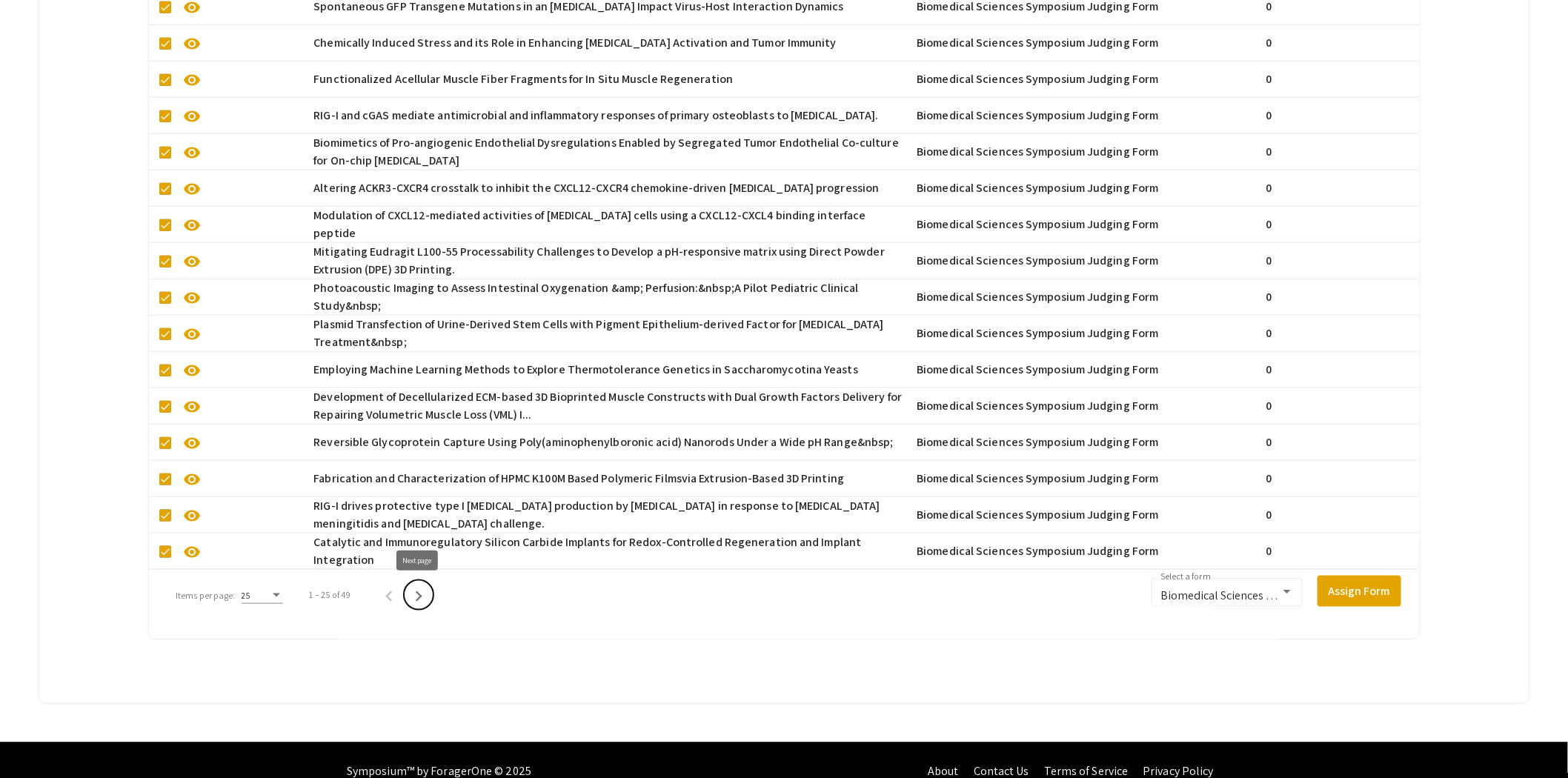
click at [410, 595] on icon "Next page" at bounding box center [419, 596] width 21 height 21
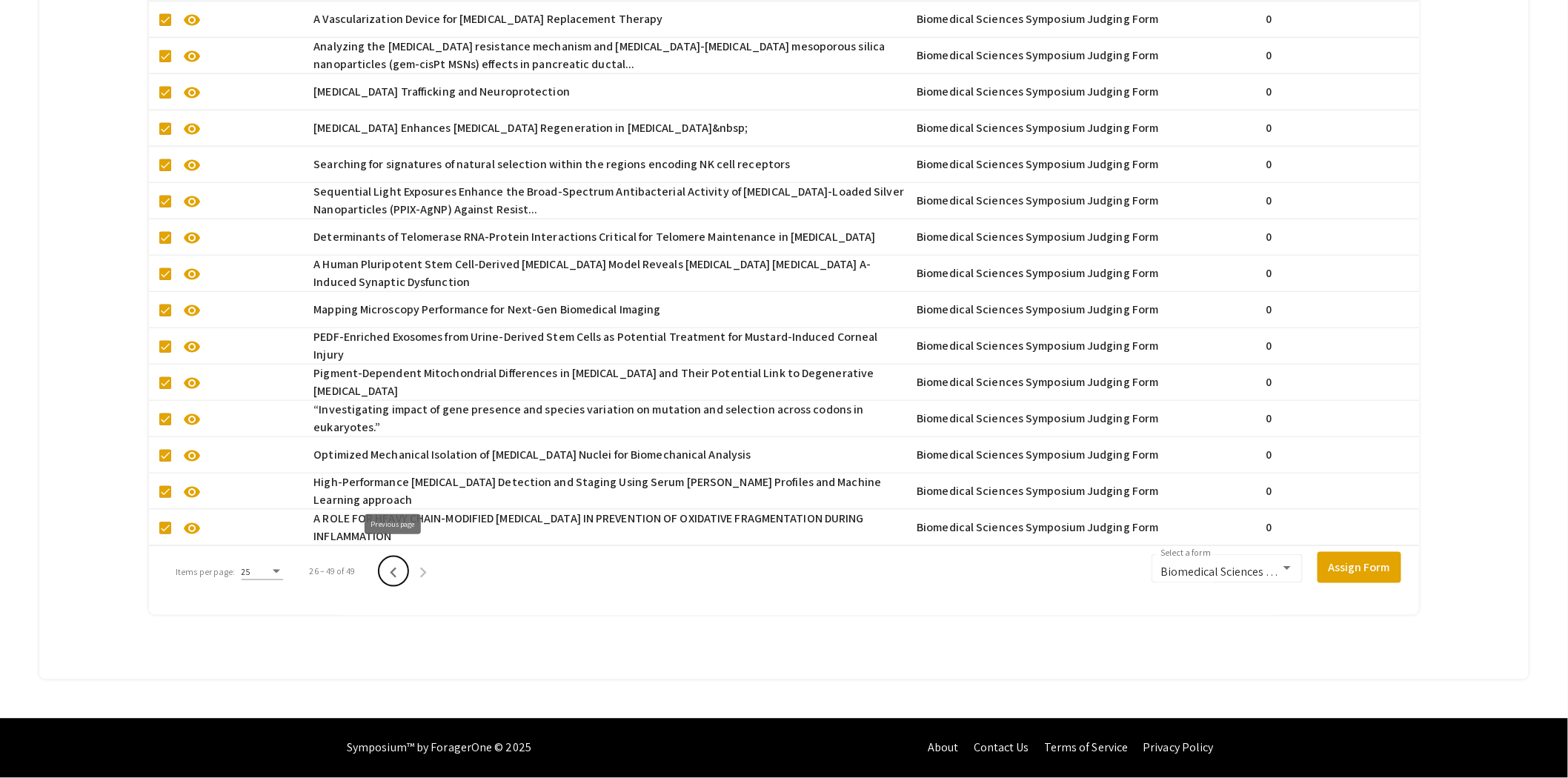
click at [393, 563] on icon "Previous page" at bounding box center [393, 573] width 21 height 21
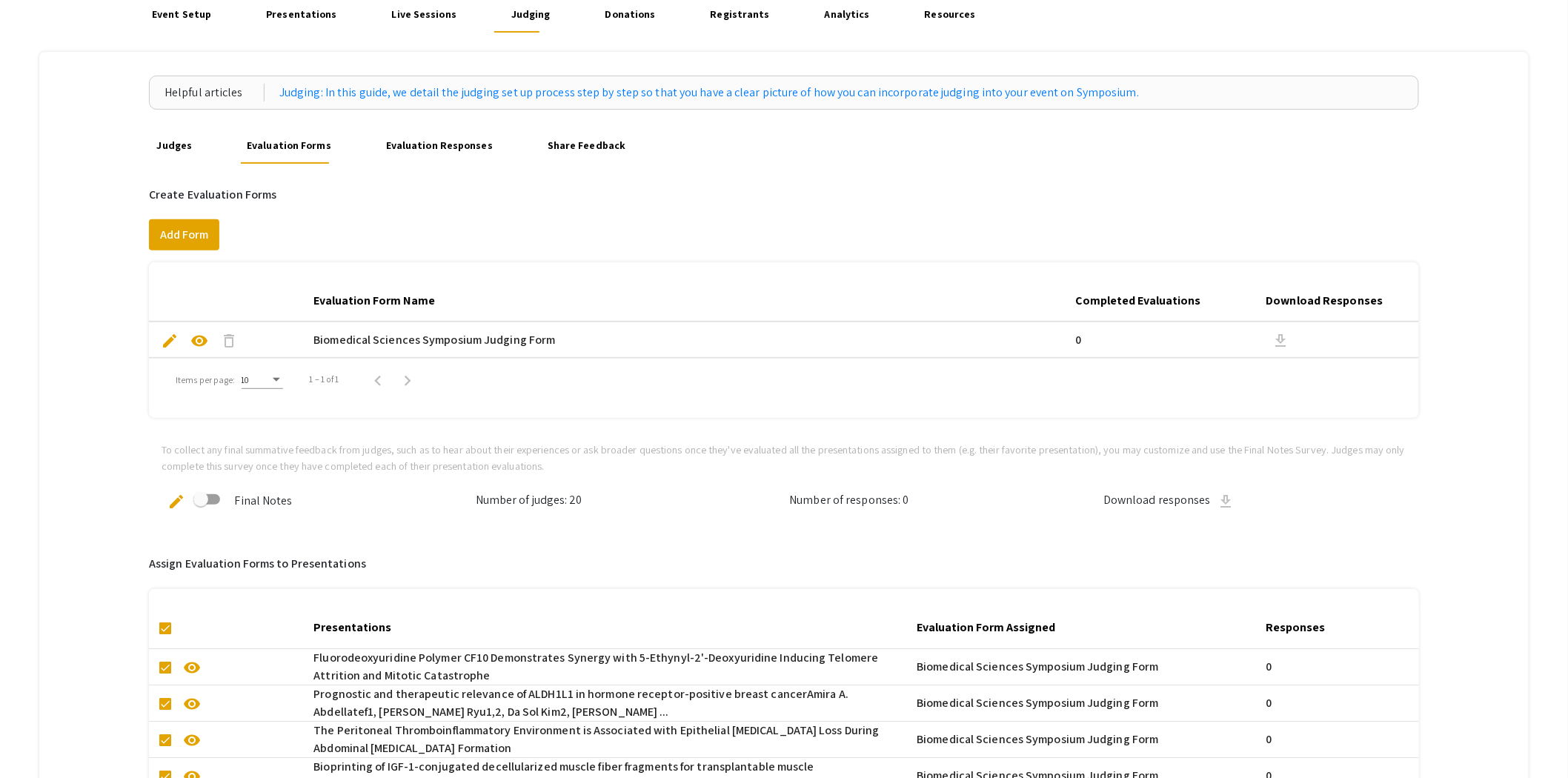
scroll to position [0, 0]
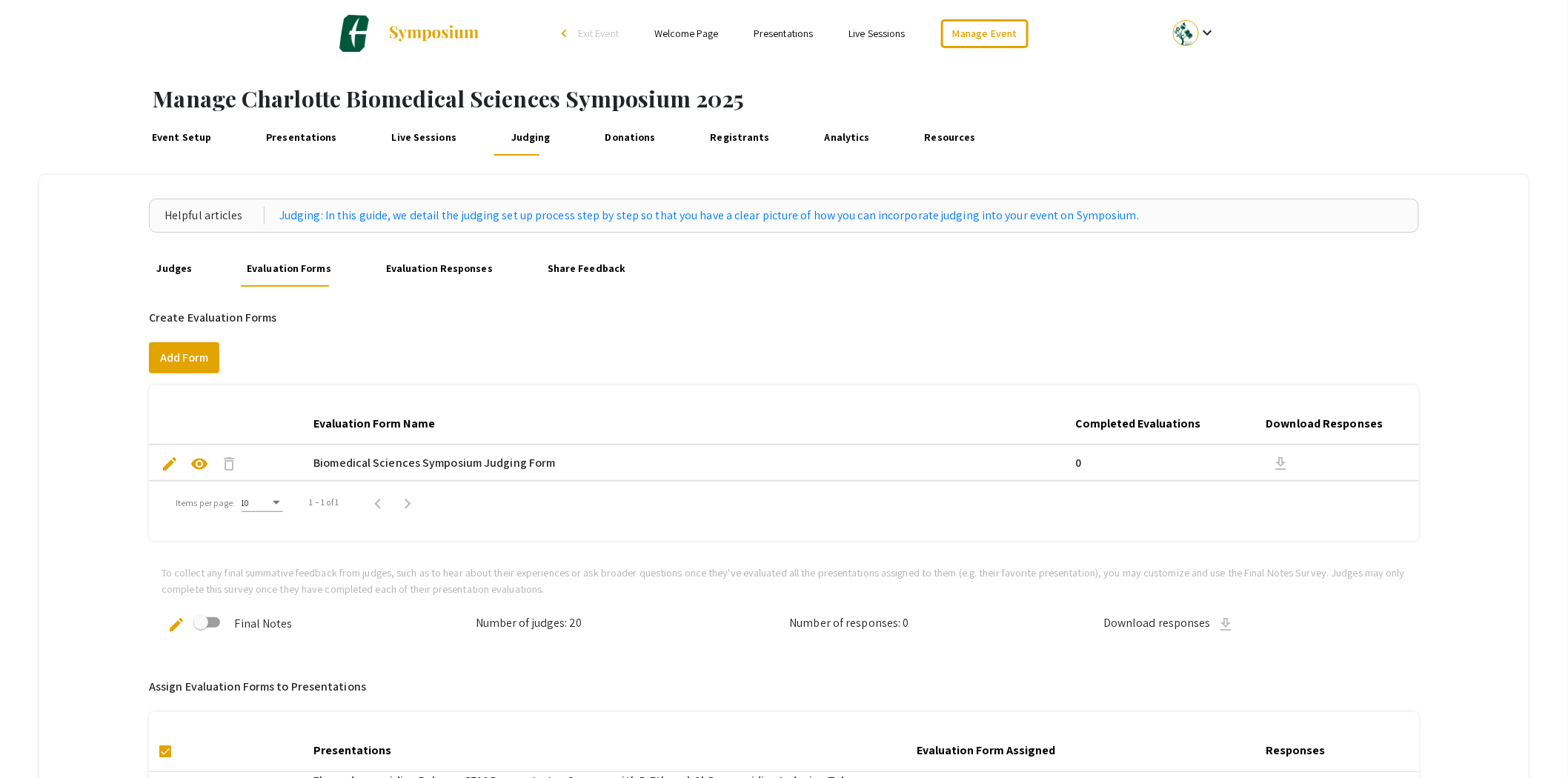
click at [418, 279] on link "Evaluation Responses" at bounding box center [440, 269] width 115 height 36
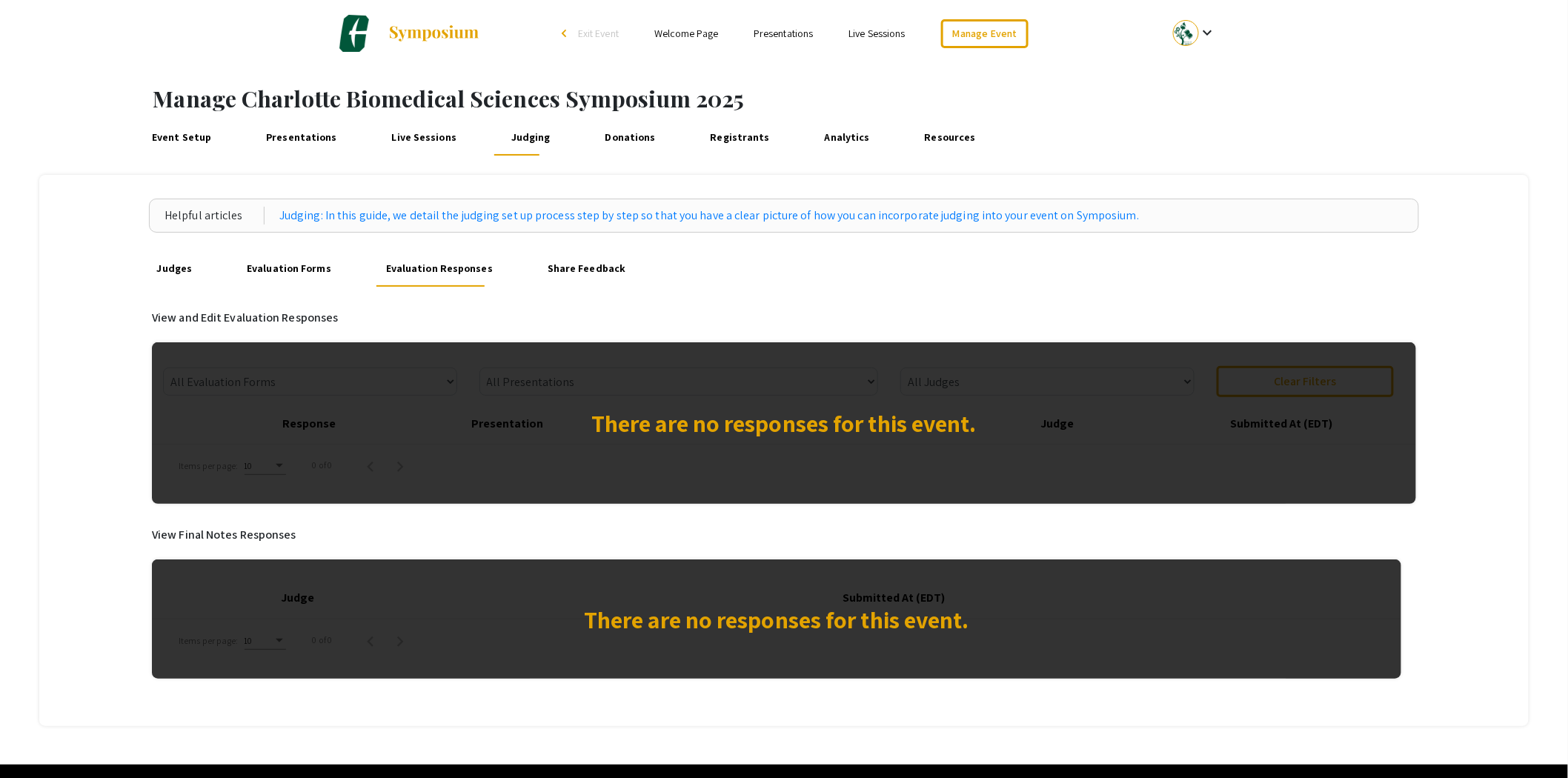
click at [268, 275] on link "Evaluation Forms" at bounding box center [289, 269] width 92 height 36
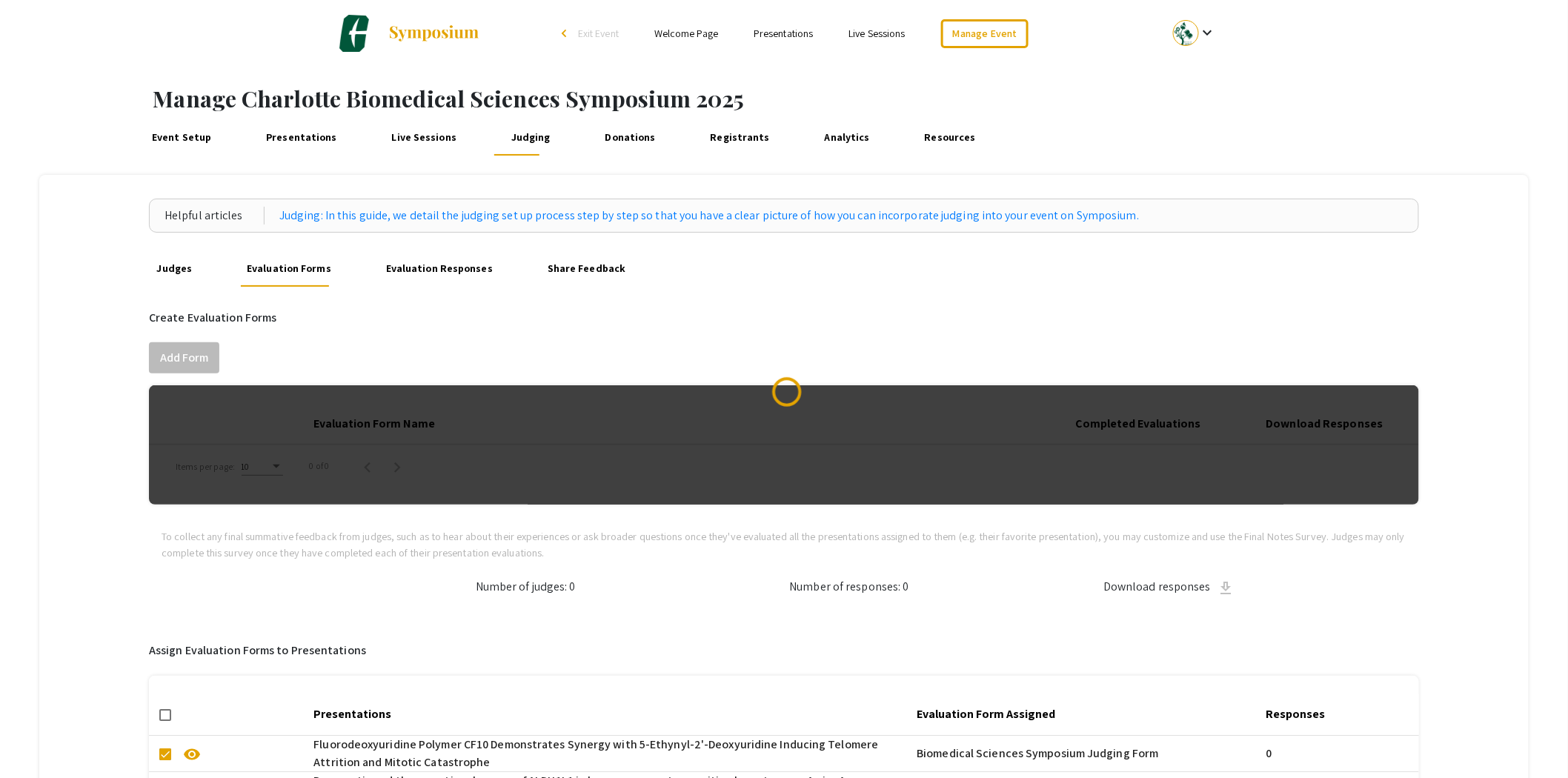
scroll to position [493, 0]
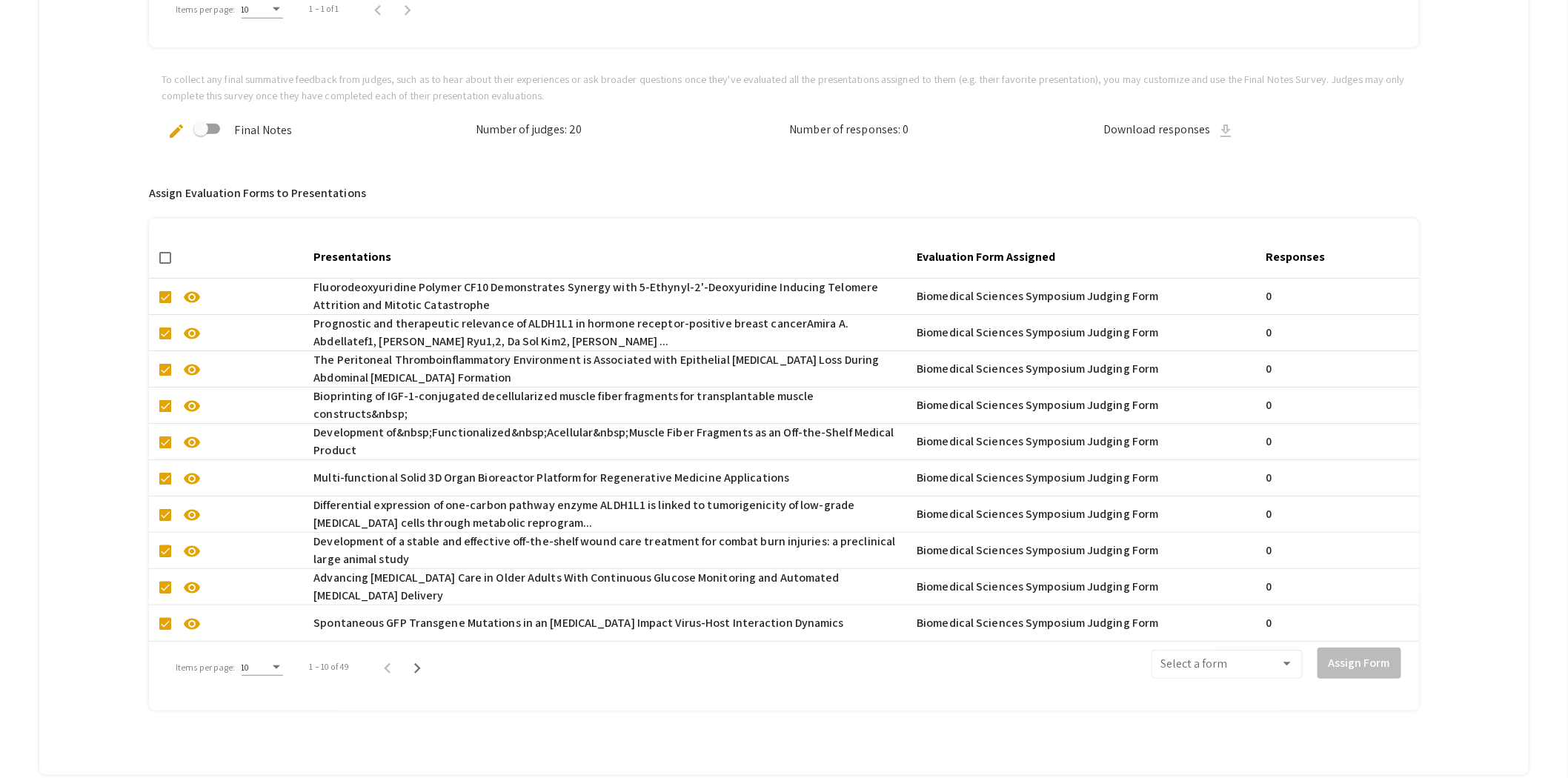
click at [270, 664] on div "Items per page:" at bounding box center [276, 668] width 14 height 11
click at [267, 692] on span "25" at bounding box center [261, 694] width 41 height 27
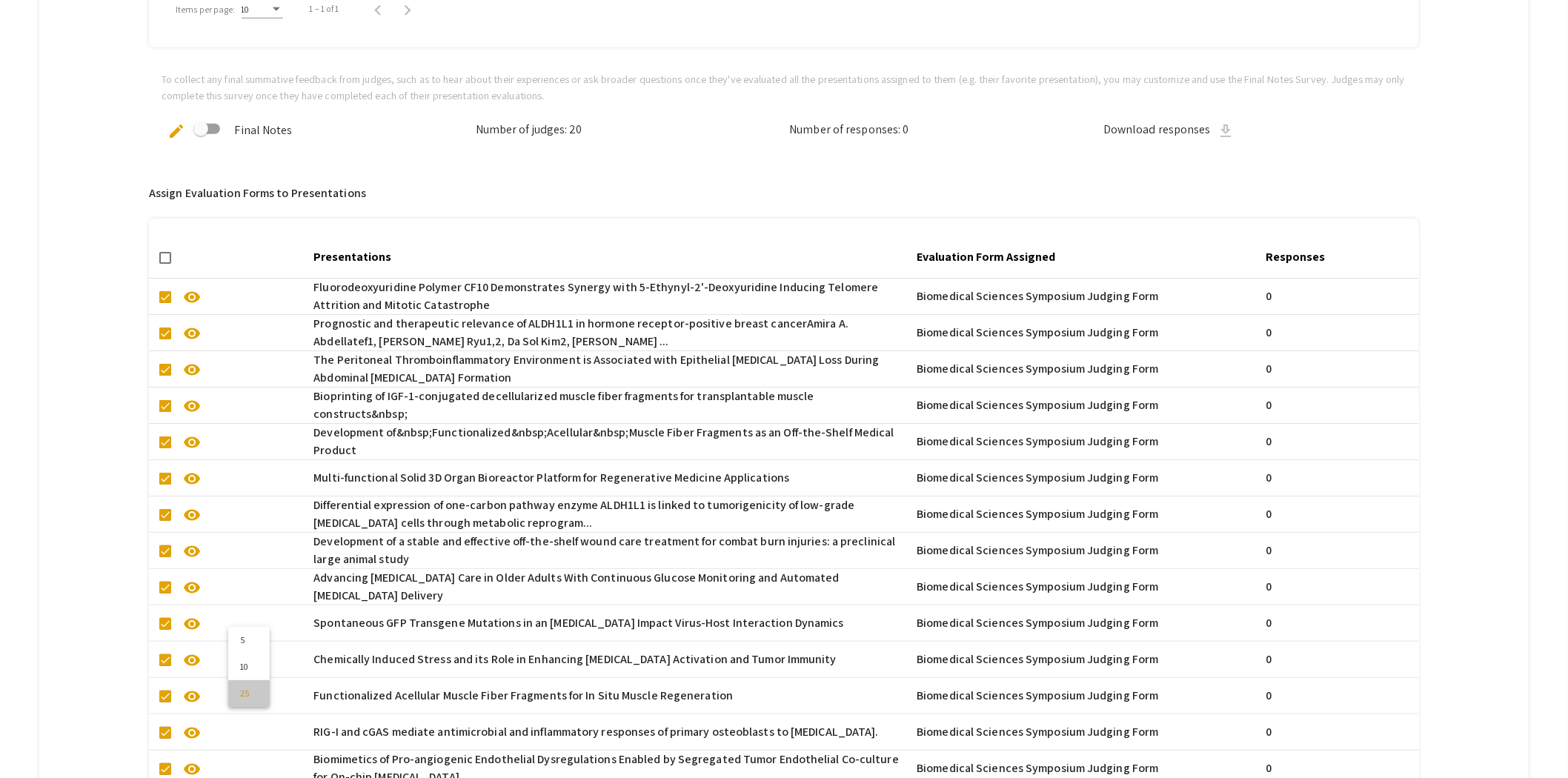
scroll to position [1147, 0]
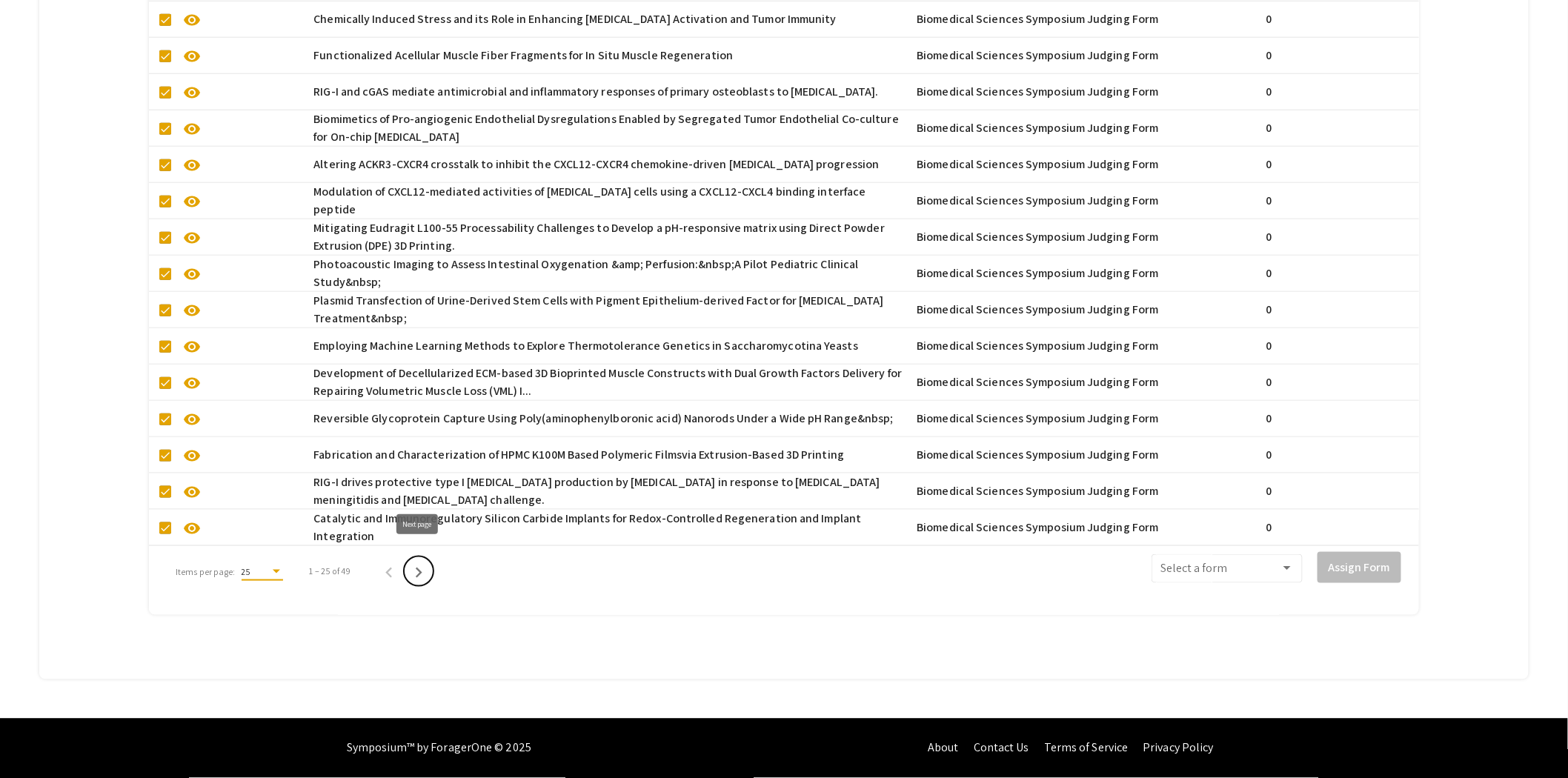
click at [413, 564] on icon "Next page" at bounding box center [419, 573] width 21 height 21
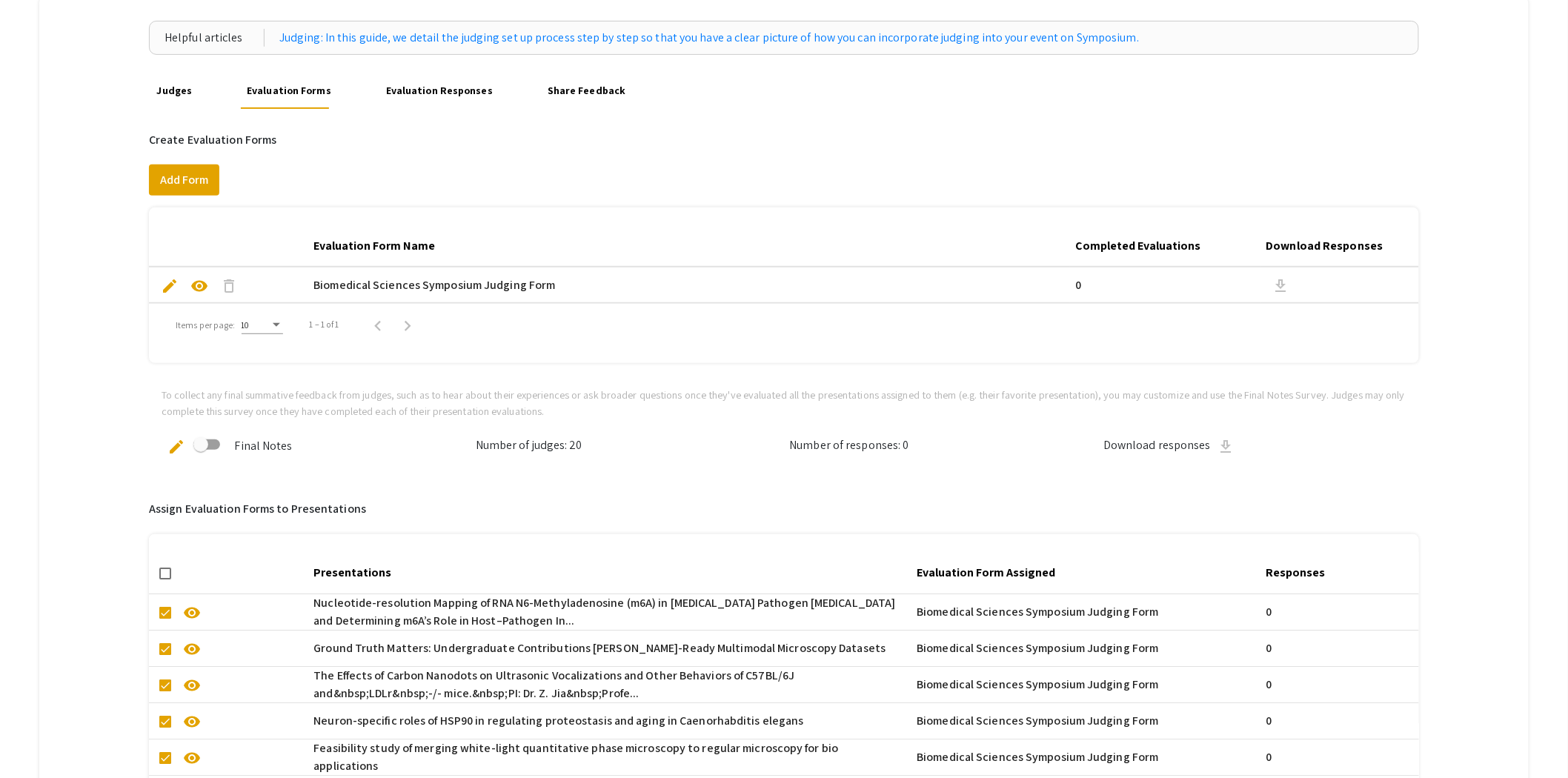
scroll to position [0, 0]
